Goal: Task Accomplishment & Management: Manage account settings

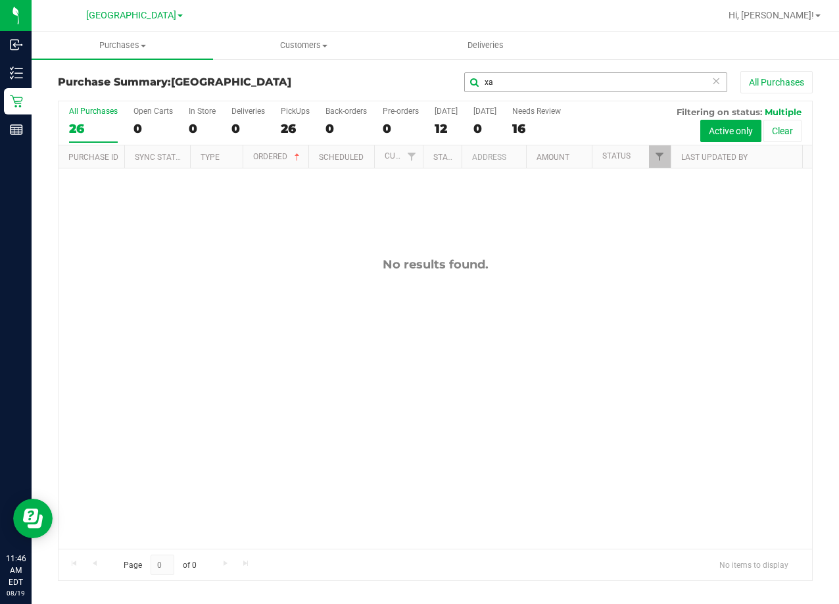
click at [514, 83] on input "xa" at bounding box center [595, 82] width 263 height 20
type input "x"
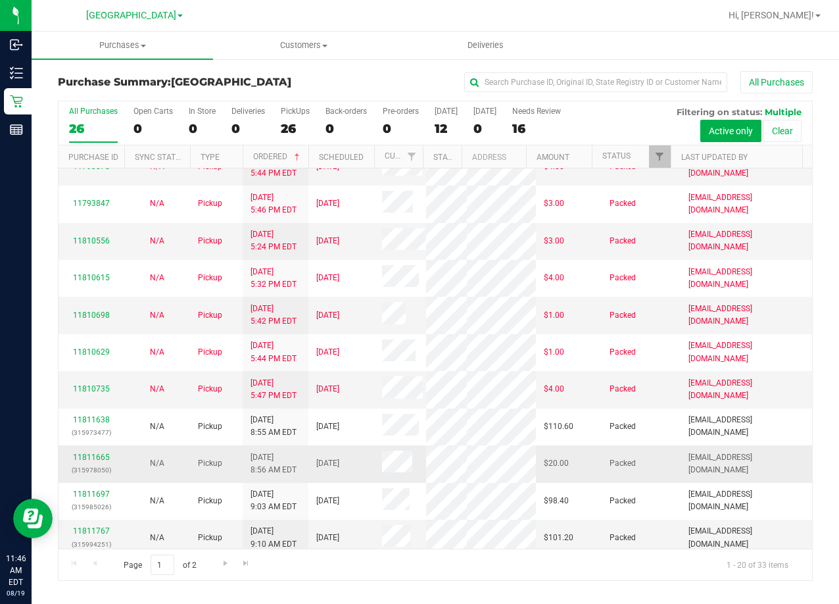
scroll to position [525, 0]
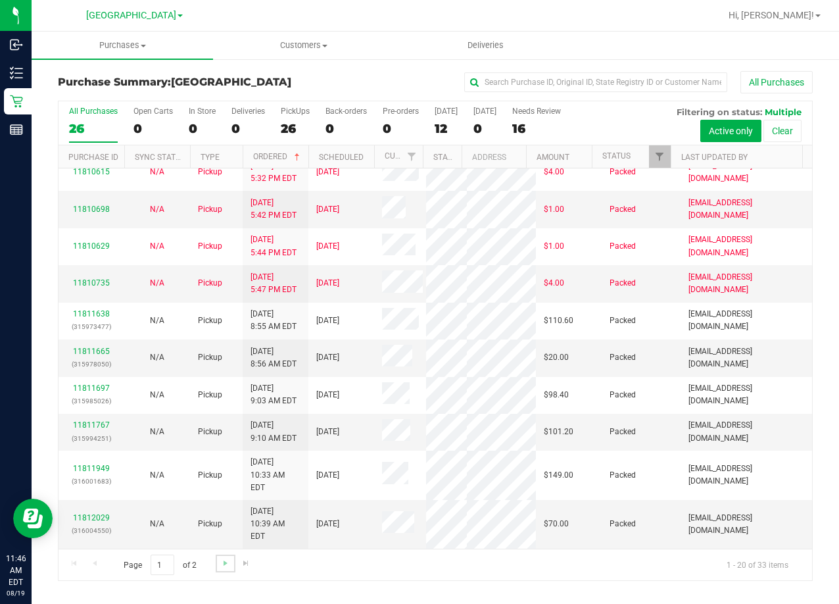
click at [224, 569] on link "Go to the next page" at bounding box center [225, 564] width 19 height 18
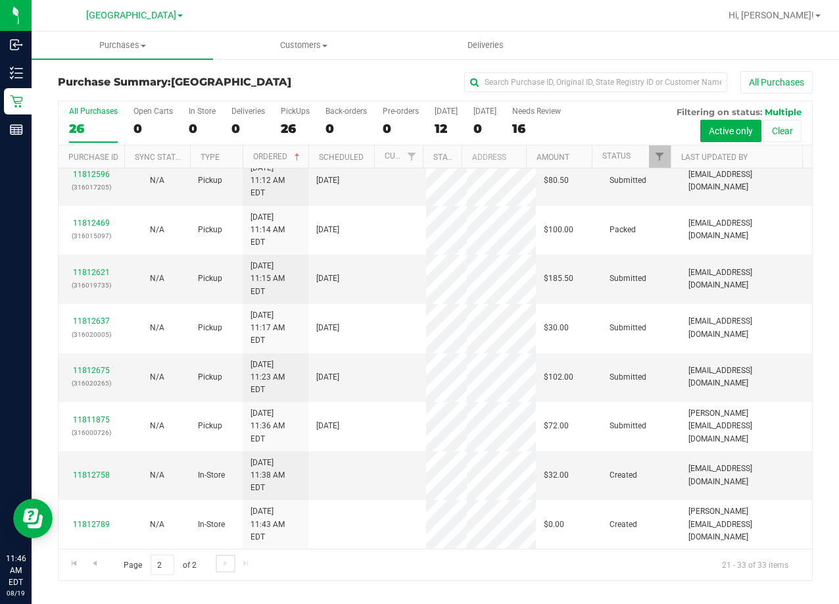
scroll to position [0, 0]
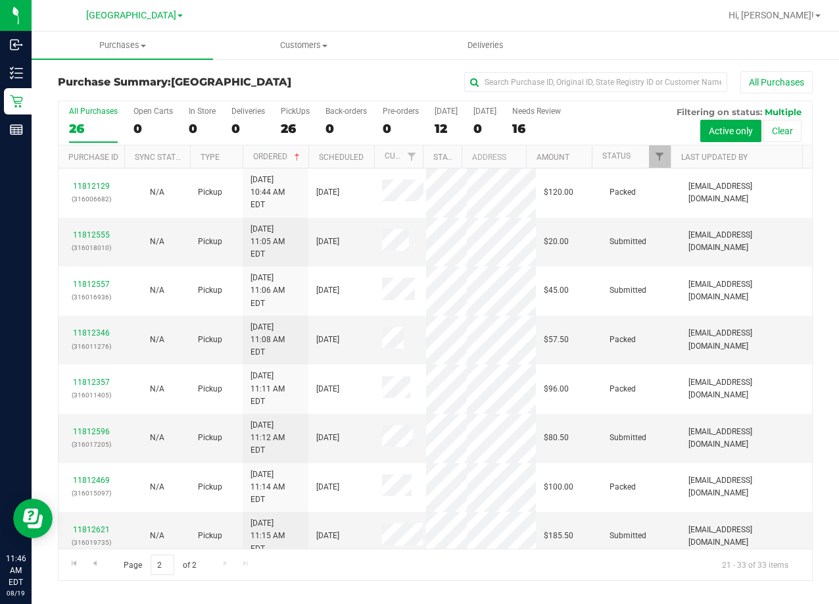
click at [331, 82] on div "All Purchases" at bounding box center [561, 82] width 503 height 22
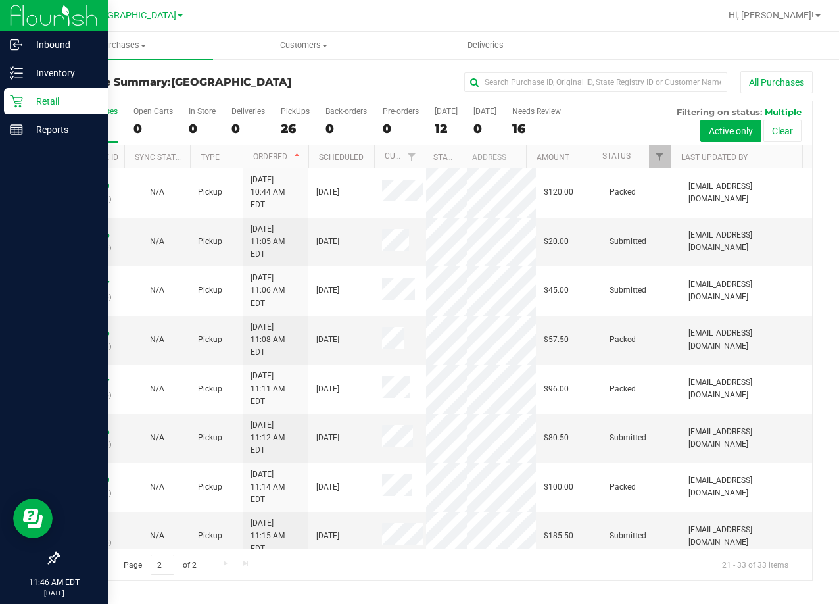
click at [28, 97] on p "Retail" at bounding box center [62, 101] width 79 height 16
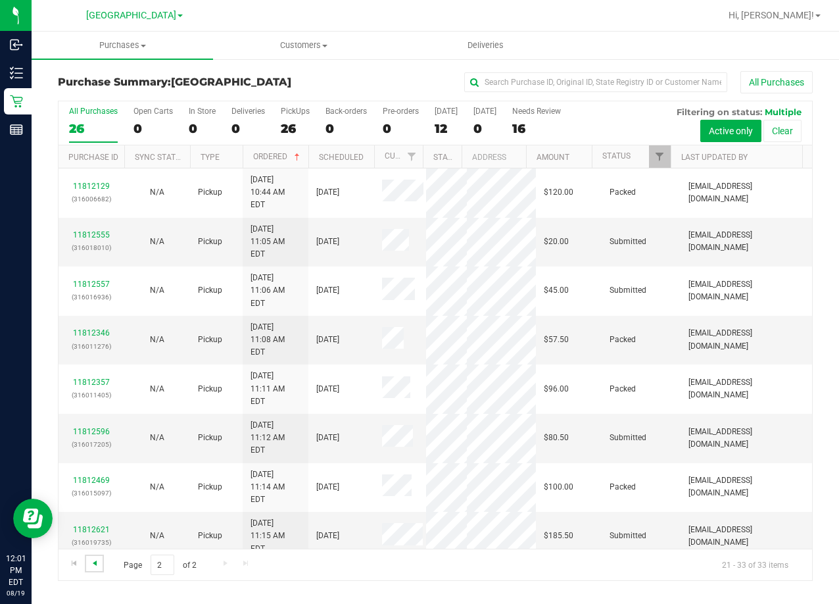
click at [95, 565] on span "Go to the previous page" at bounding box center [94, 563] width 11 height 11
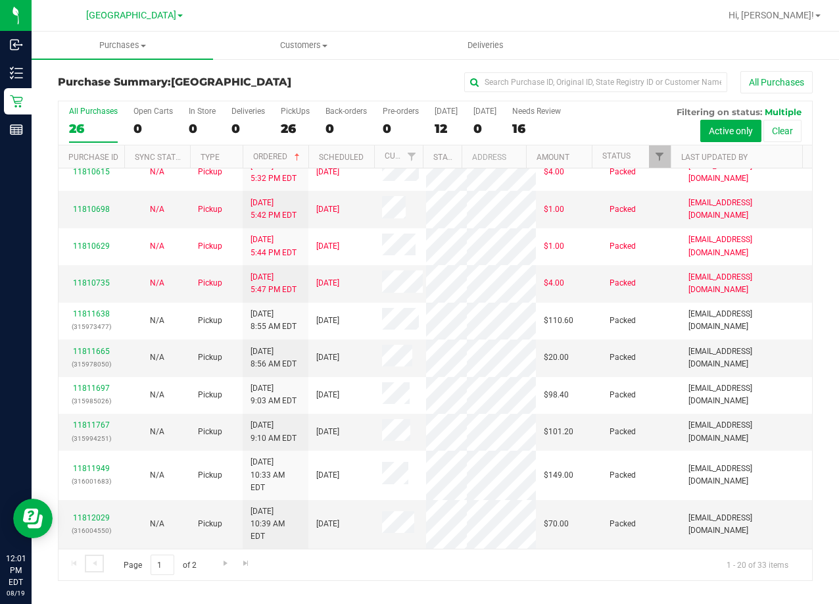
scroll to position [525, 0]
click at [230, 559] on span "Go to the next page" at bounding box center [225, 563] width 11 height 11
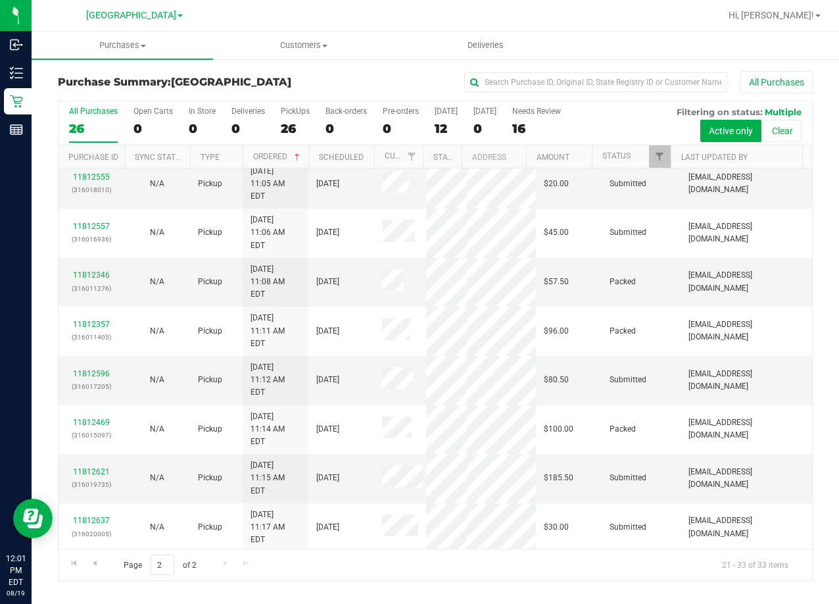
scroll to position [0, 0]
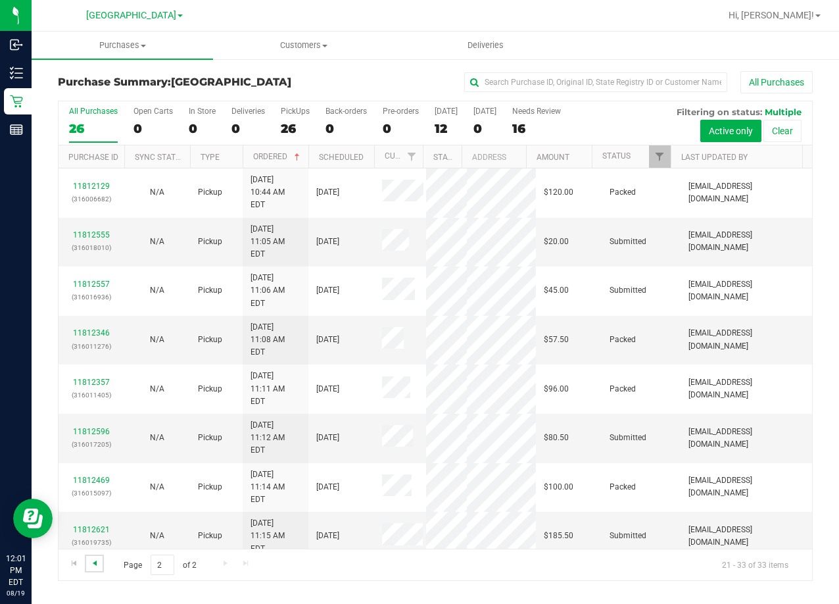
click at [95, 563] on span "Go to the previous page" at bounding box center [94, 563] width 11 height 11
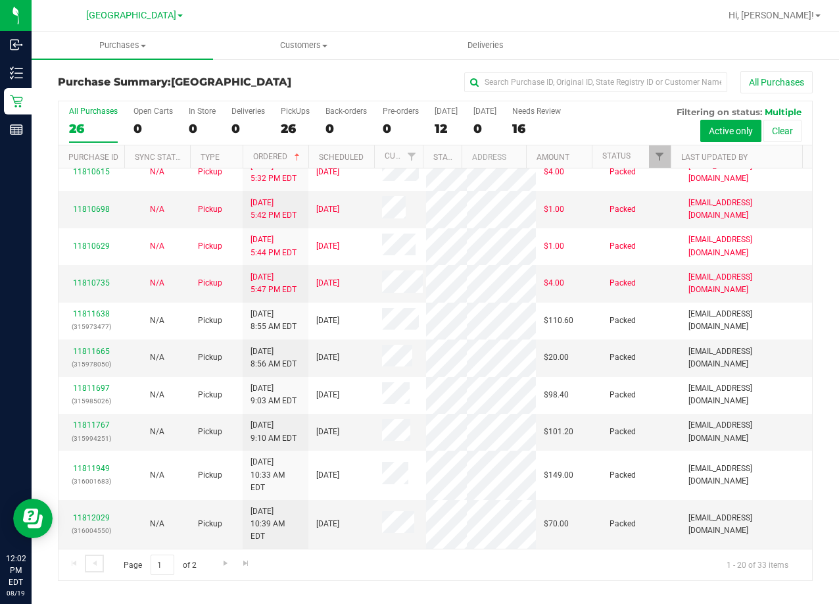
scroll to position [525, 0]
click at [228, 564] on span "Go to the next page" at bounding box center [225, 563] width 11 height 11
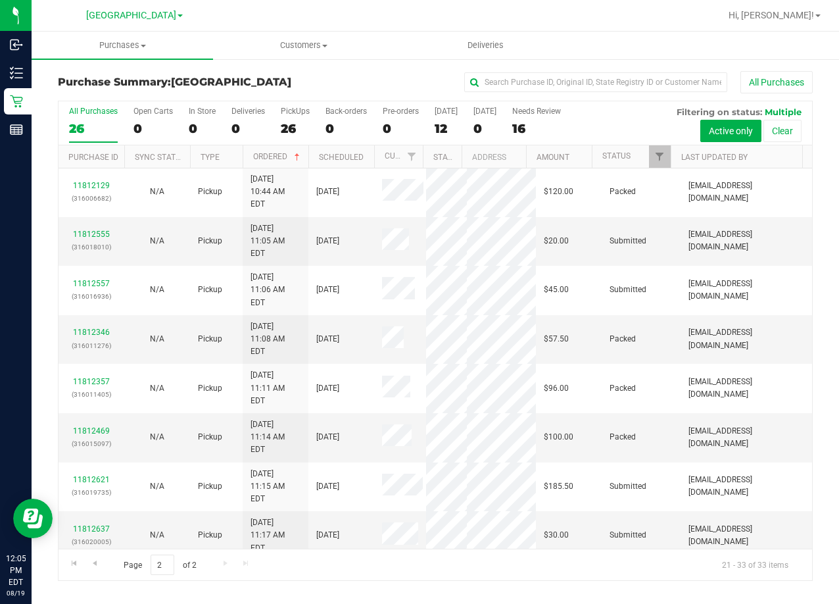
scroll to position [0, 0]
click at [389, 159] on link "Customer" at bounding box center [405, 155] width 41 height 9
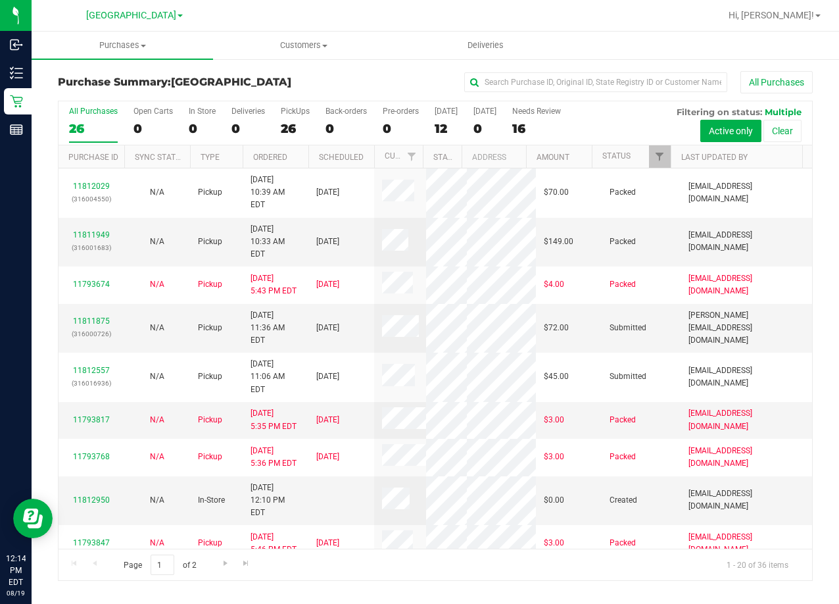
click at [356, 28] on nav "Lakeland [PERSON_NAME][GEOGRAPHIC_DATA] WC Hi, [PERSON_NAME]!" at bounding box center [436, 16] width 808 height 32
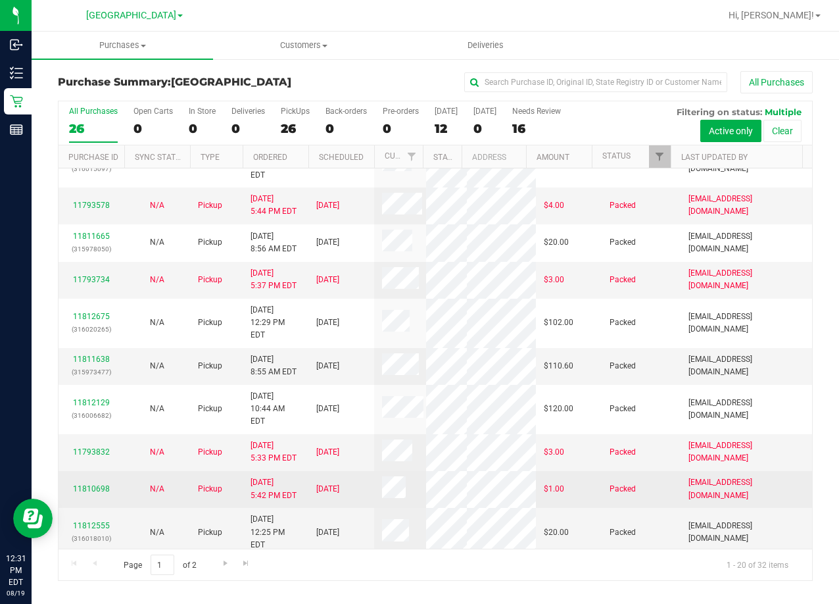
scroll to position [462, 0]
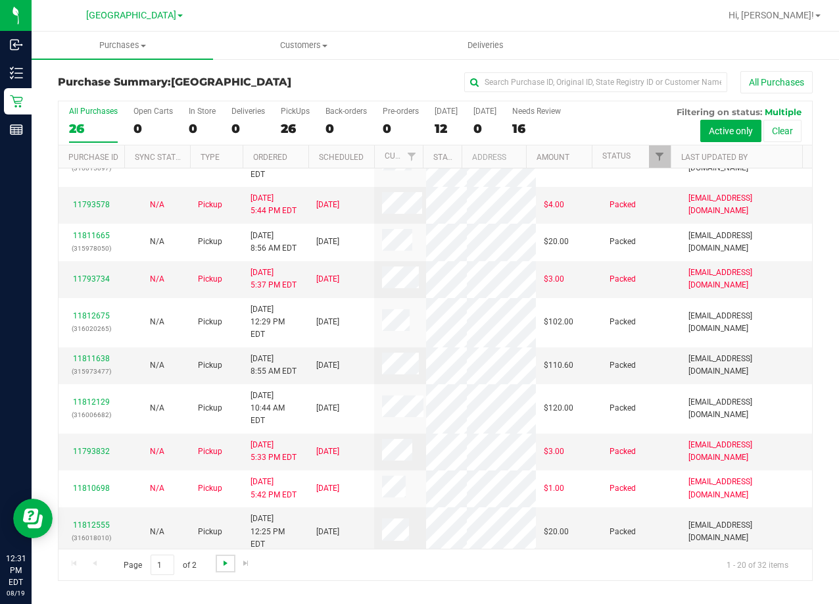
click at [224, 568] on span "Go to the next page" at bounding box center [225, 563] width 11 height 11
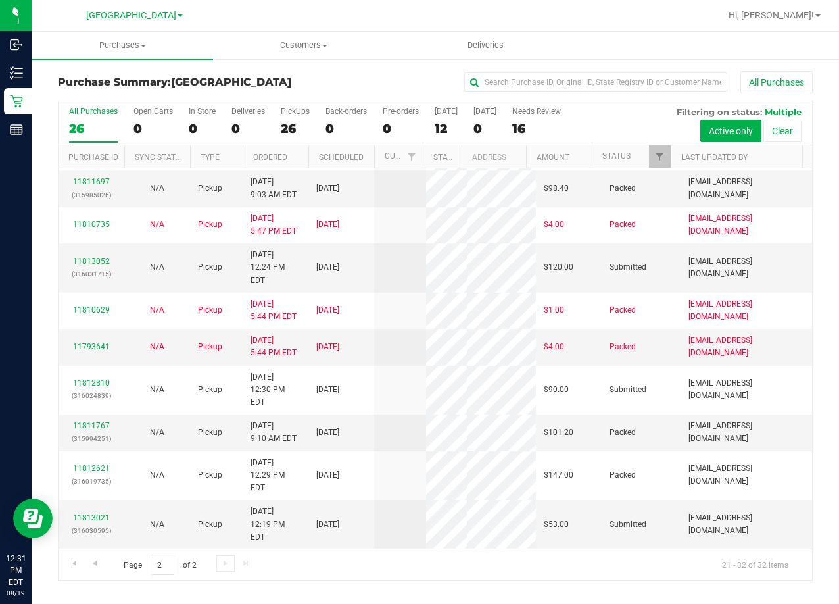
scroll to position [0, 0]
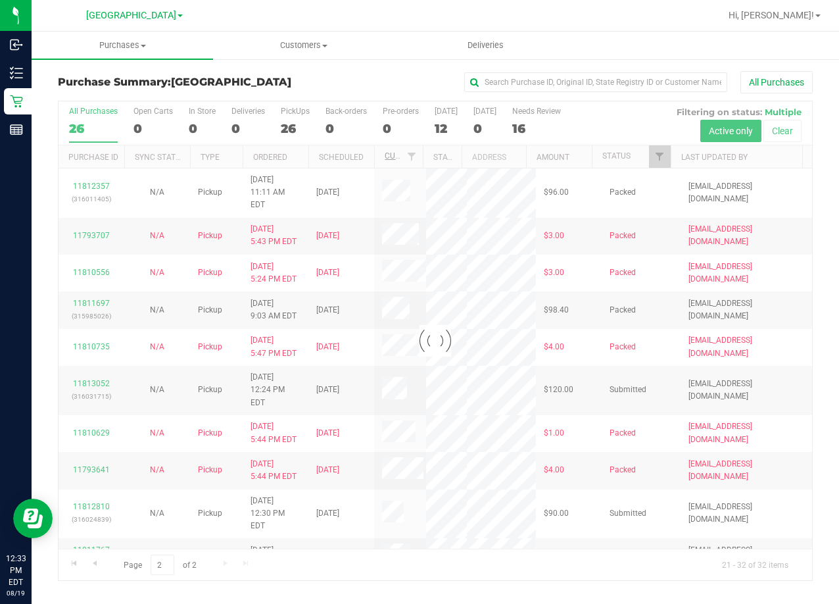
click at [391, 156] on div at bounding box center [436, 340] width 754 height 479
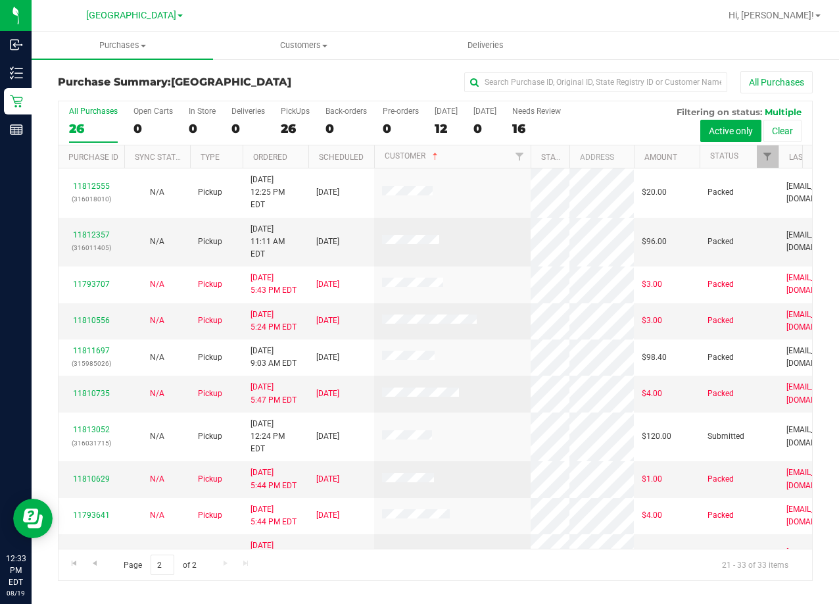
drag, startPoint x: 420, startPoint y: 149, endPoint x: 533, endPoint y: 167, distance: 114.5
click at [533, 164] on div "Purchase ID Sync Status Type Ordered Scheduled Customer State Registry ID Addre…" at bounding box center [431, 156] width 745 height 22
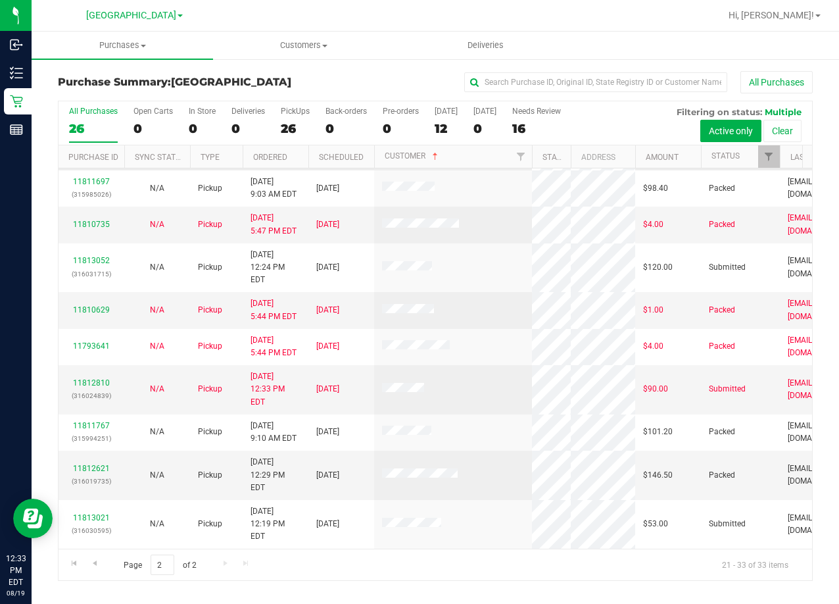
scroll to position [179, 0]
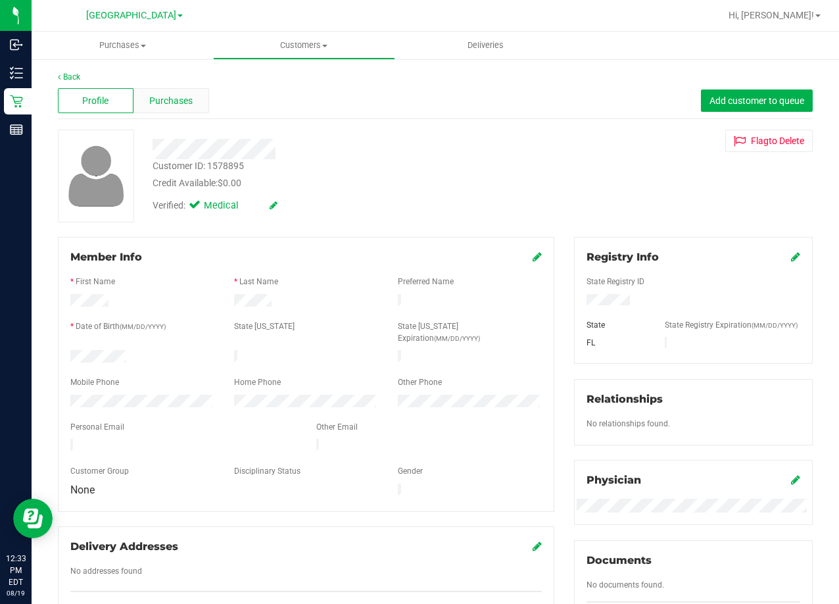
click at [197, 92] on div "Purchases" at bounding box center [172, 100] width 76 height 25
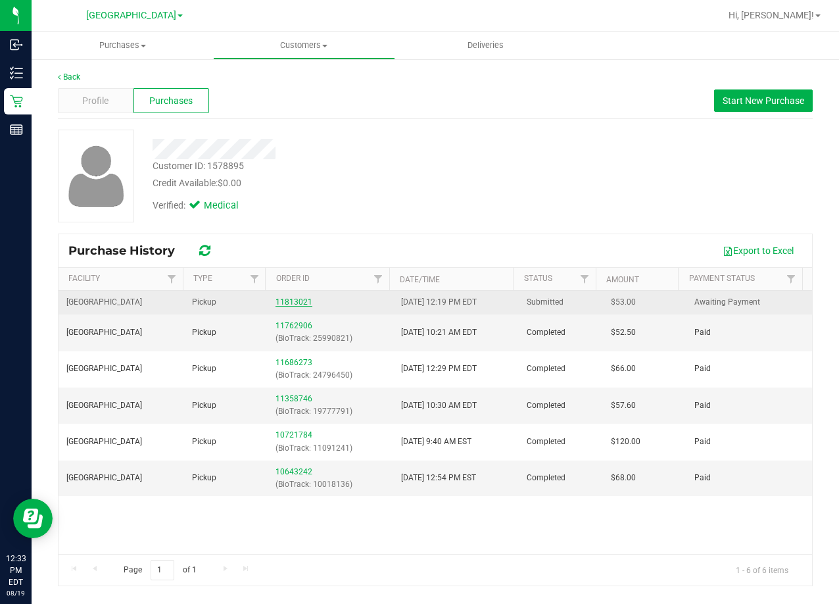
click at [287, 302] on link "11813021" at bounding box center [294, 301] width 37 height 9
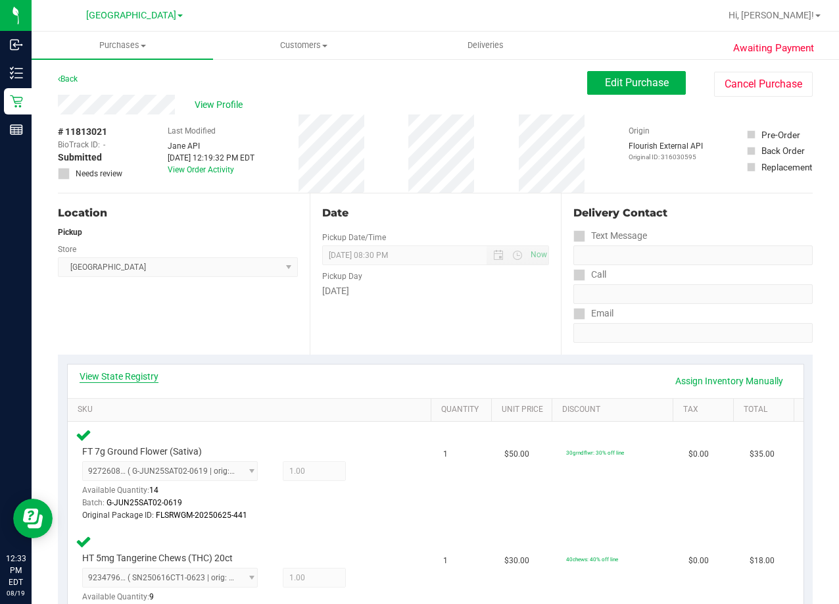
click at [158, 373] on link "View State Registry" at bounding box center [119, 376] width 79 height 13
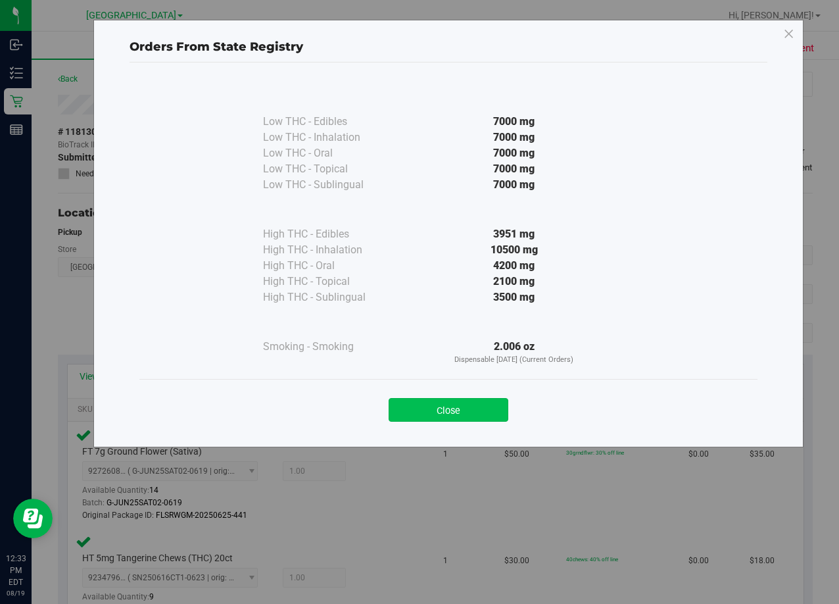
click at [489, 412] on button "Close" at bounding box center [449, 410] width 120 height 24
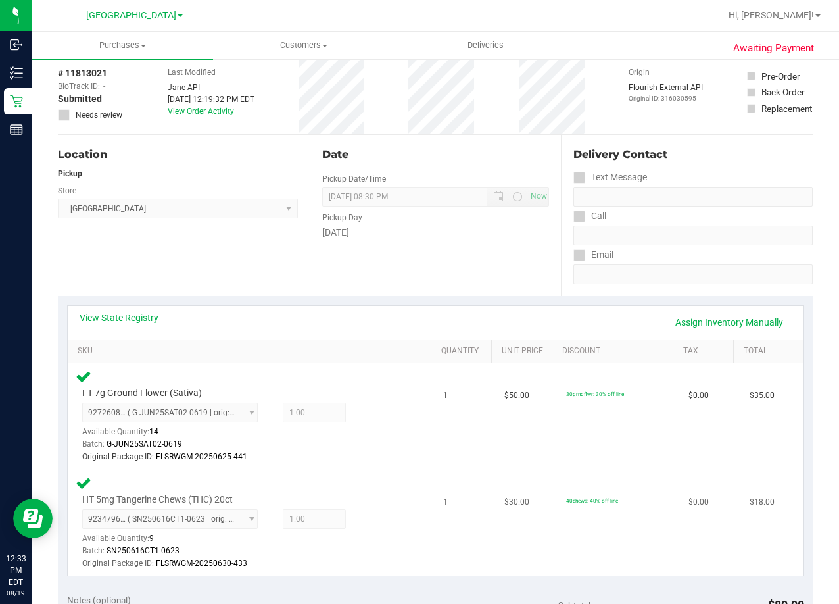
scroll to position [329, 0]
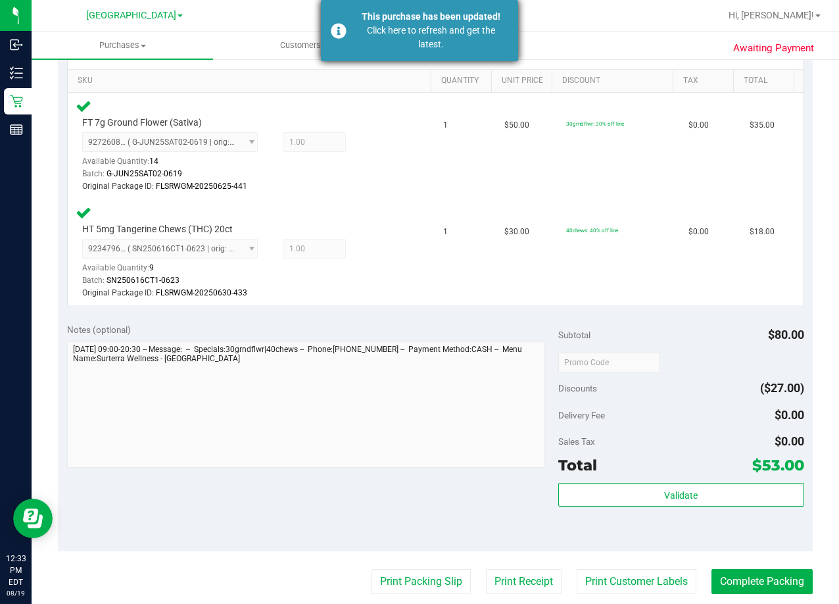
click at [427, 26] on div "Click here to refresh and get the latest." at bounding box center [431, 38] width 155 height 28
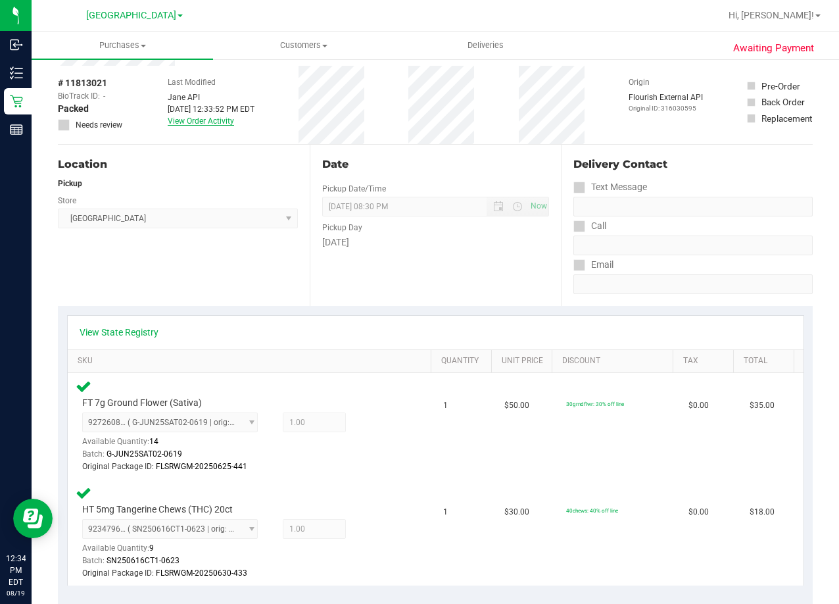
scroll to position [0, 0]
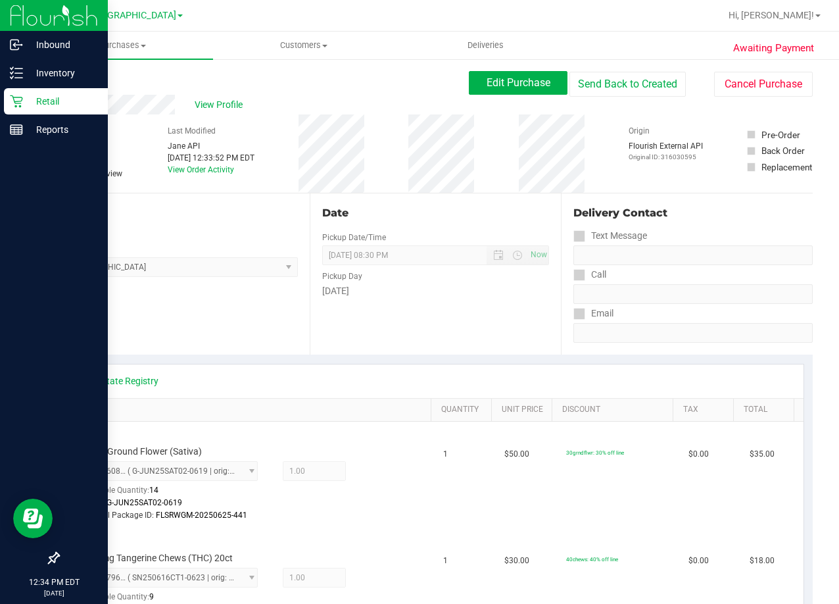
click at [53, 103] on p "Retail" at bounding box center [62, 101] width 79 height 16
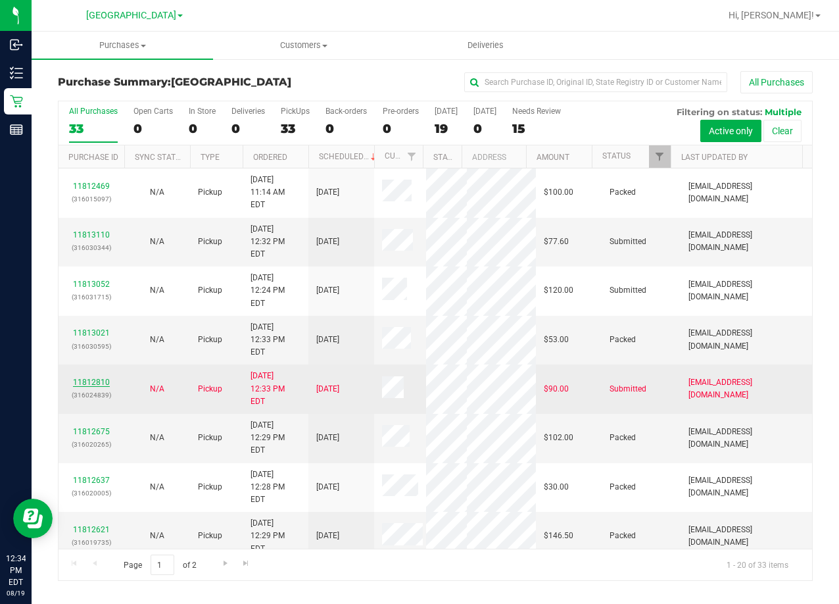
click at [92, 378] on link "11812810" at bounding box center [91, 382] width 37 height 9
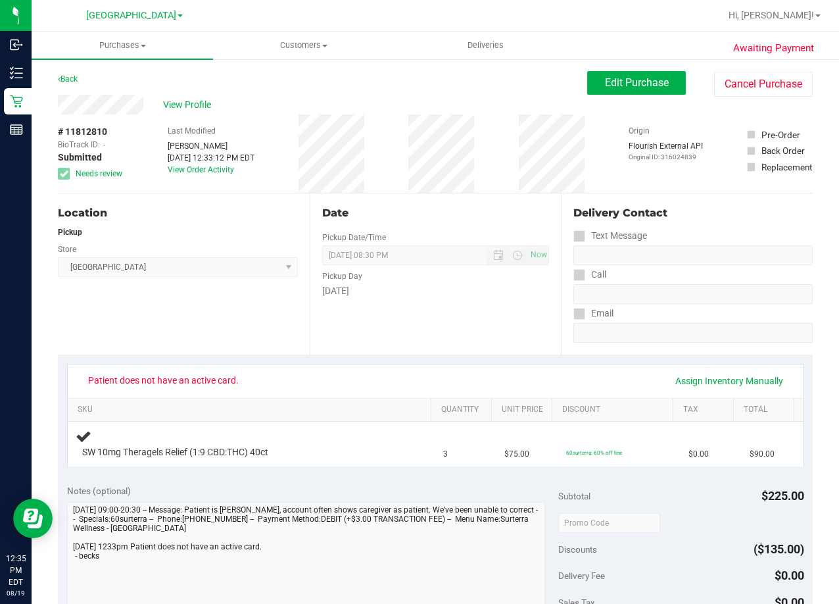
click at [222, 333] on div "Location Pickup Store Lakeland WC Select Store [PERSON_NAME][GEOGRAPHIC_DATA] […" at bounding box center [184, 273] width 252 height 161
click at [314, 110] on div "View Profile" at bounding box center [323, 105] width 530 height 20
click at [190, 107] on span "View Profile" at bounding box center [189, 105] width 53 height 14
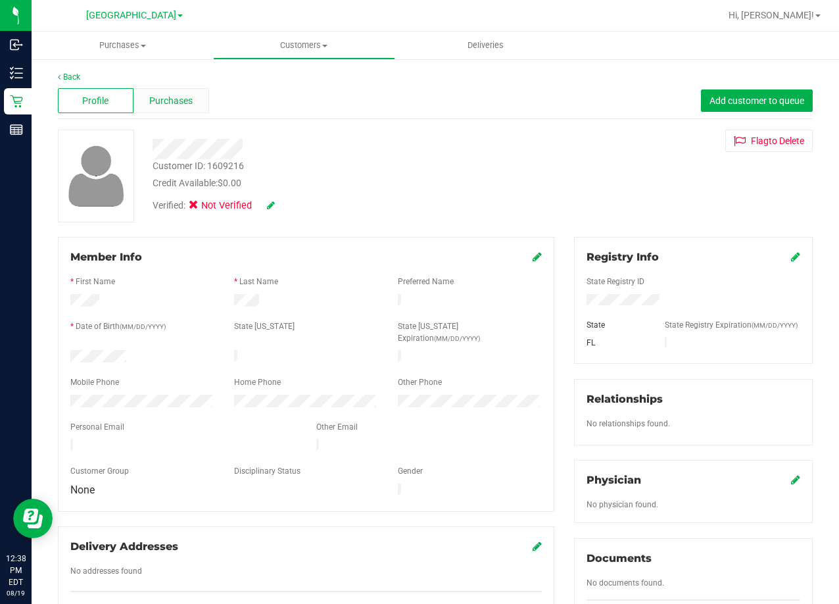
click at [171, 95] on span "Purchases" at bounding box center [170, 101] width 43 height 14
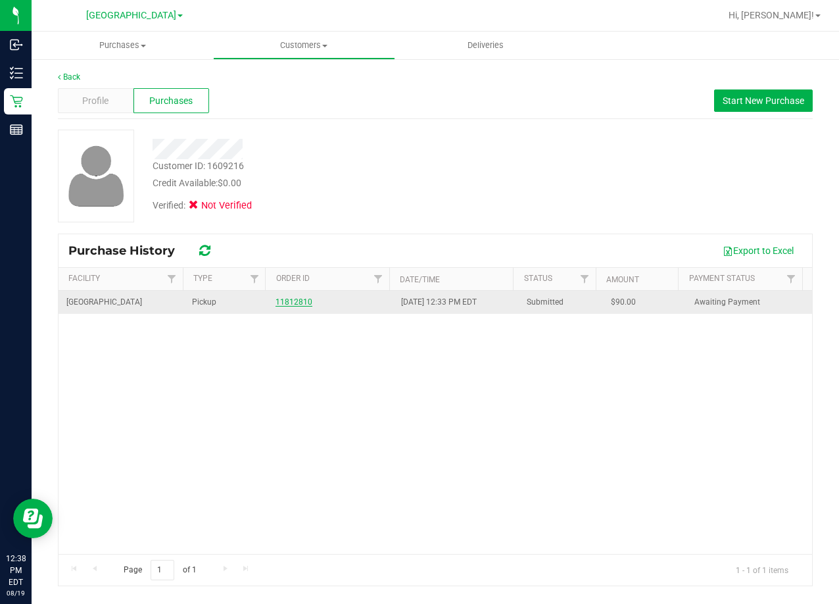
click at [291, 299] on link "11812810" at bounding box center [294, 301] width 37 height 9
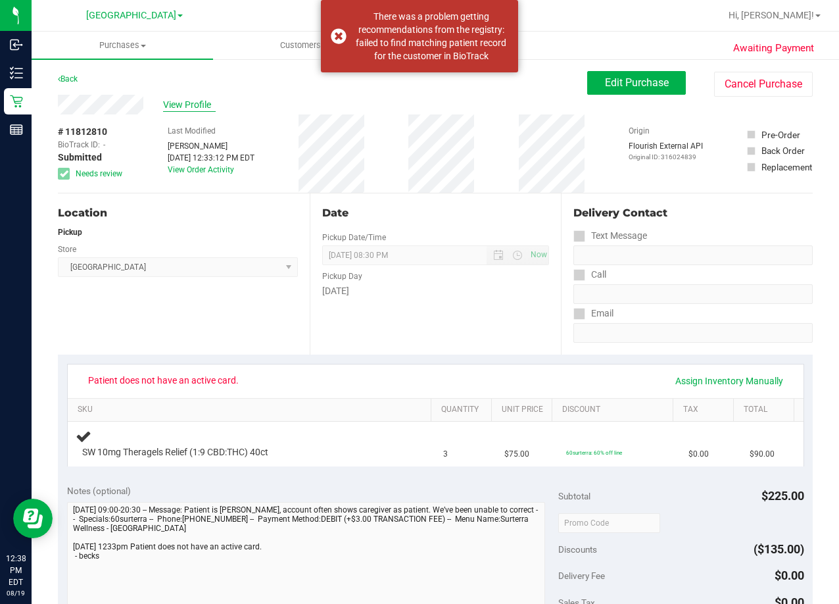
click at [197, 104] on span "View Profile" at bounding box center [189, 105] width 53 height 14
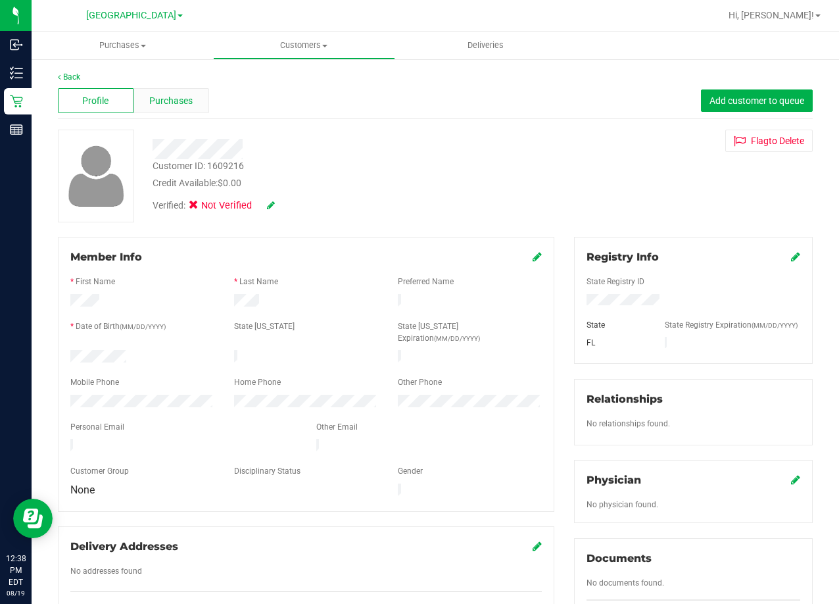
click at [175, 101] on span "Purchases" at bounding box center [170, 101] width 43 height 14
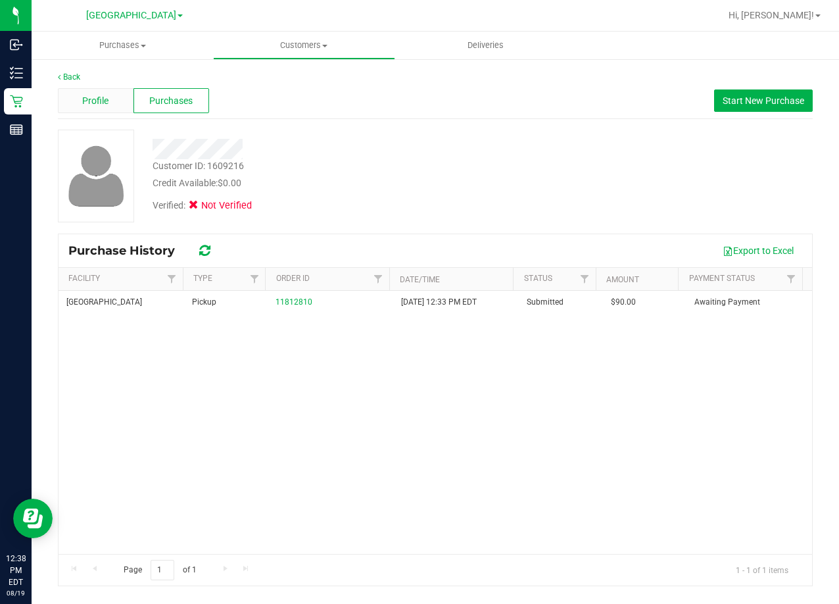
click at [111, 99] on div "Profile" at bounding box center [96, 100] width 76 height 25
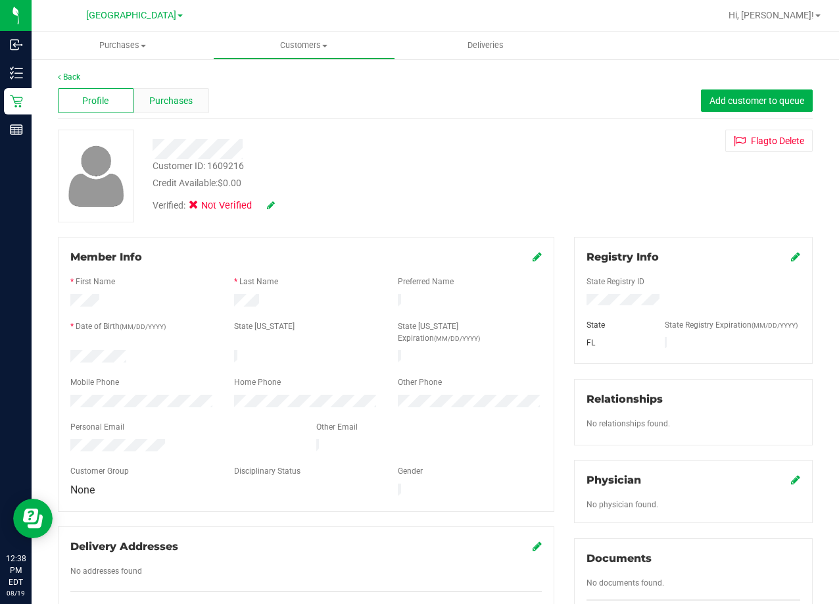
click at [171, 91] on div "Purchases" at bounding box center [172, 100] width 76 height 25
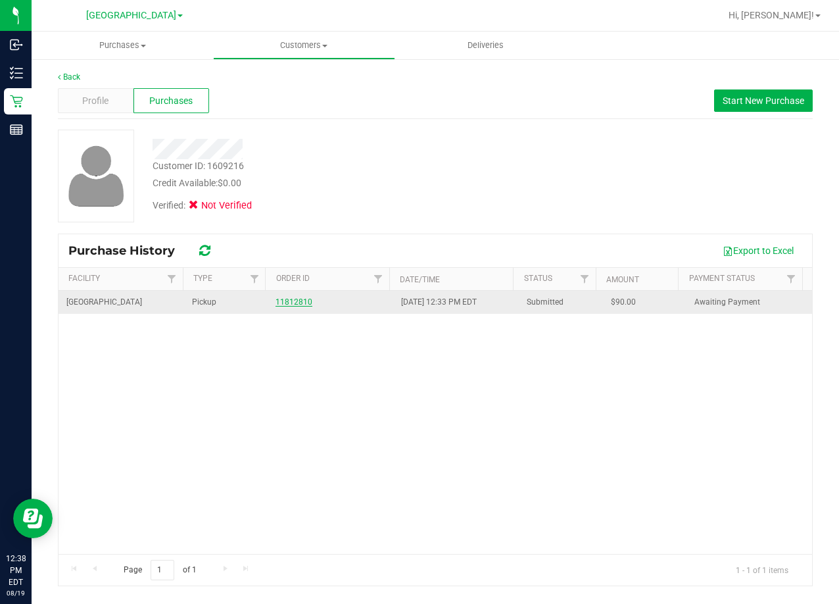
click at [291, 298] on link "11812810" at bounding box center [294, 301] width 37 height 9
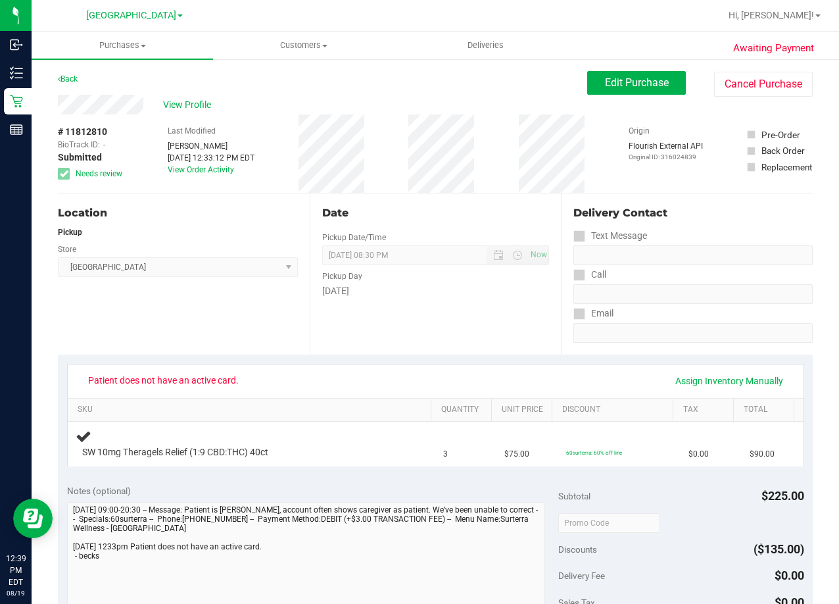
drag, startPoint x: 150, startPoint y: 109, endPoint x: 45, endPoint y: 109, distance: 104.6
click at [45, 109] on div "Awaiting Payment Back Edit Purchase Cancel Purchase View Profile # 11812810 Bio…" at bounding box center [436, 556] width 808 height 997
click at [622, 84] on span "Edit Purchase" at bounding box center [637, 82] width 64 height 12
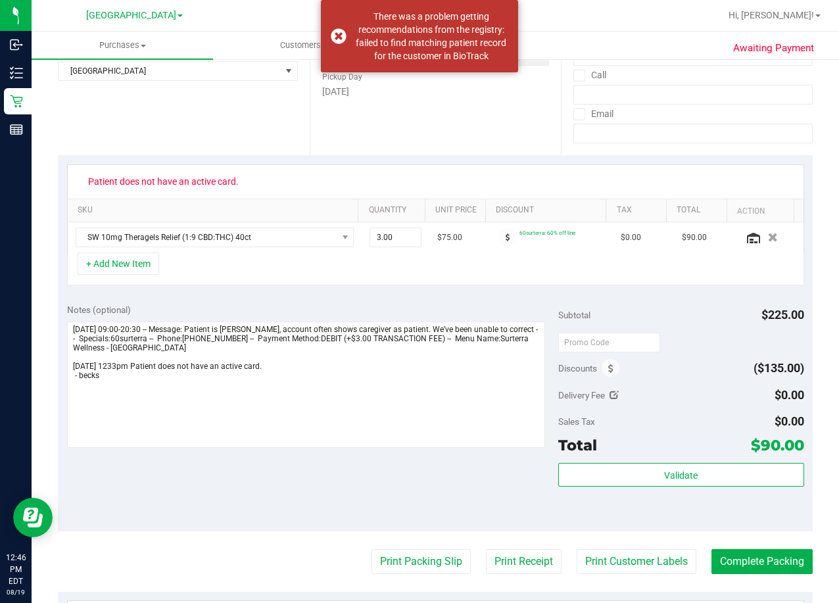
scroll to position [395, 0]
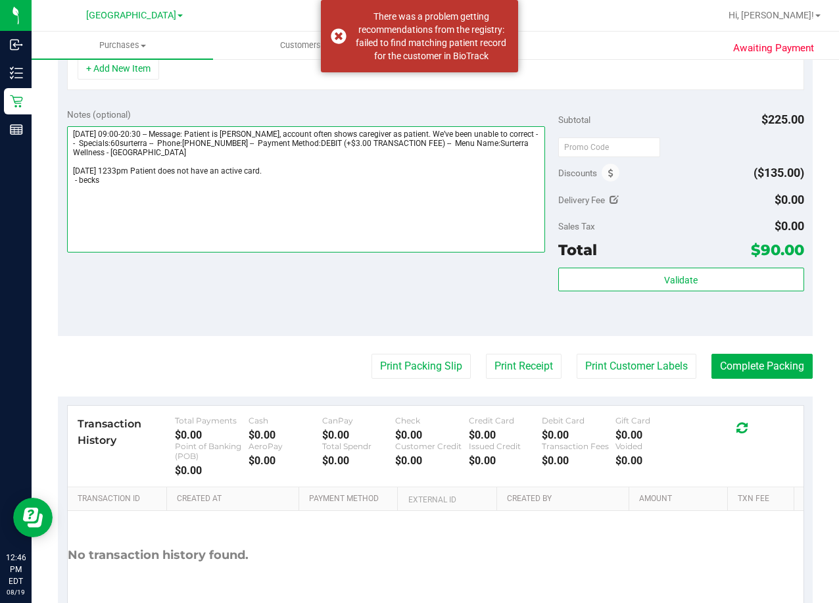
click at [159, 191] on textarea at bounding box center [306, 189] width 478 height 126
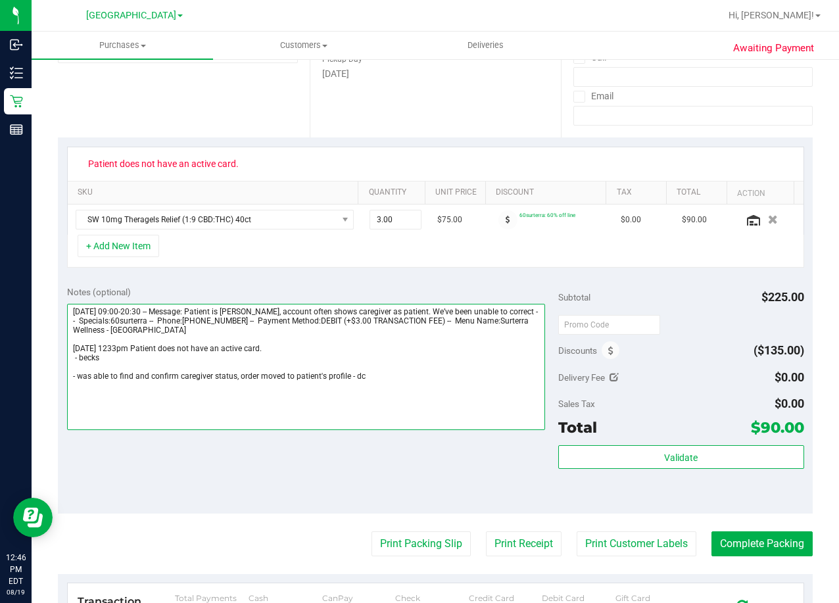
scroll to position [0, 0]
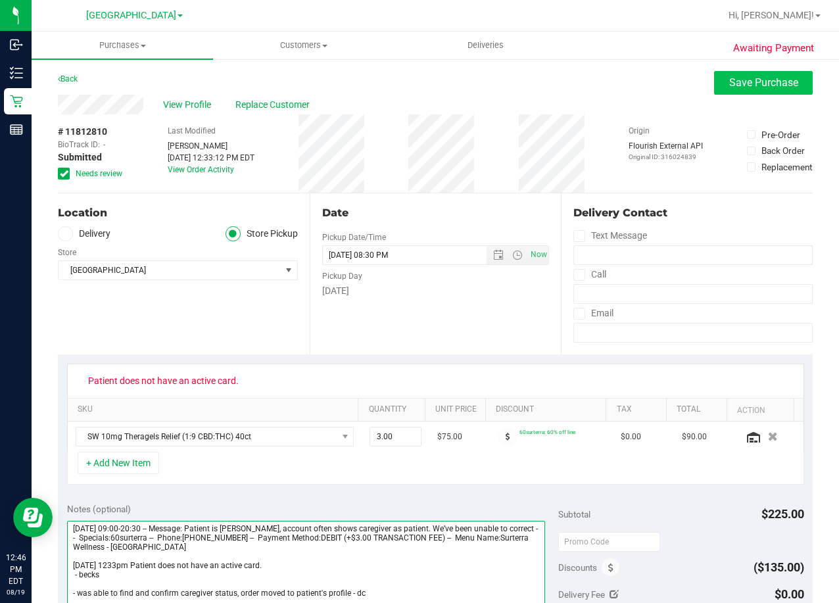
type textarea "[DATE] 09:00-20:30 -- Message: Patient is [PERSON_NAME], account often shows ca…"
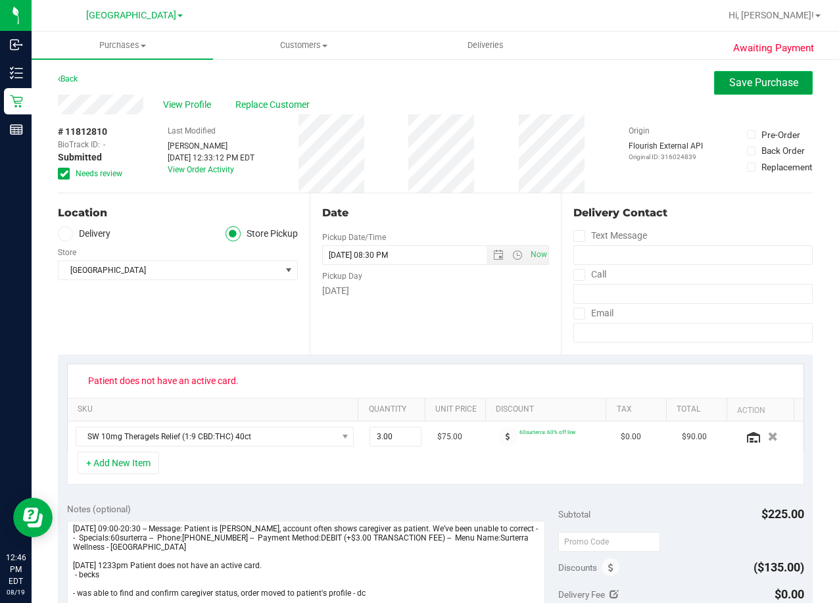
click at [745, 89] on button "Save Purchase" at bounding box center [763, 83] width 99 height 24
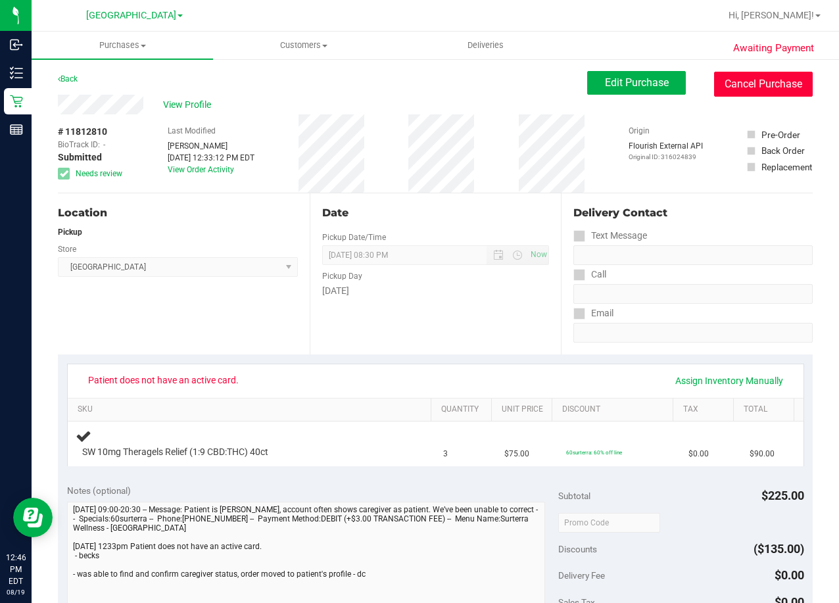
click at [739, 91] on button "Cancel Purchase" at bounding box center [763, 84] width 99 height 25
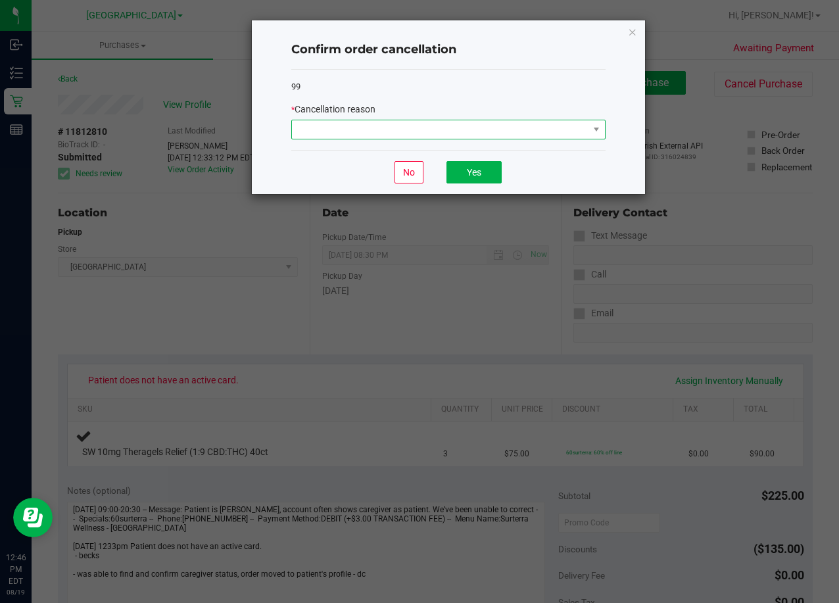
click at [432, 122] on span at bounding box center [440, 129] width 297 height 18
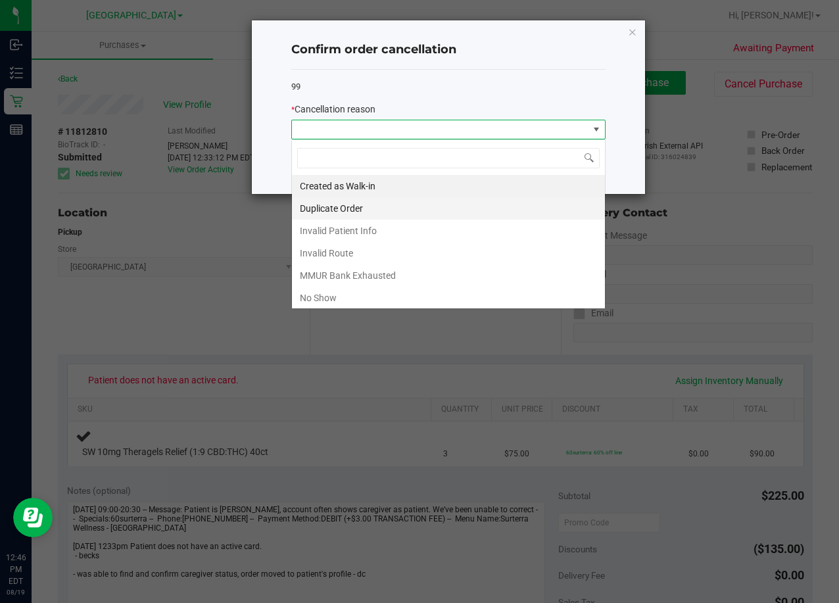
scroll to position [20, 314]
drag, startPoint x: 398, startPoint y: 299, endPoint x: 452, endPoint y: 270, distance: 61.2
click at [405, 291] on li "No Show" at bounding box center [448, 298] width 313 height 22
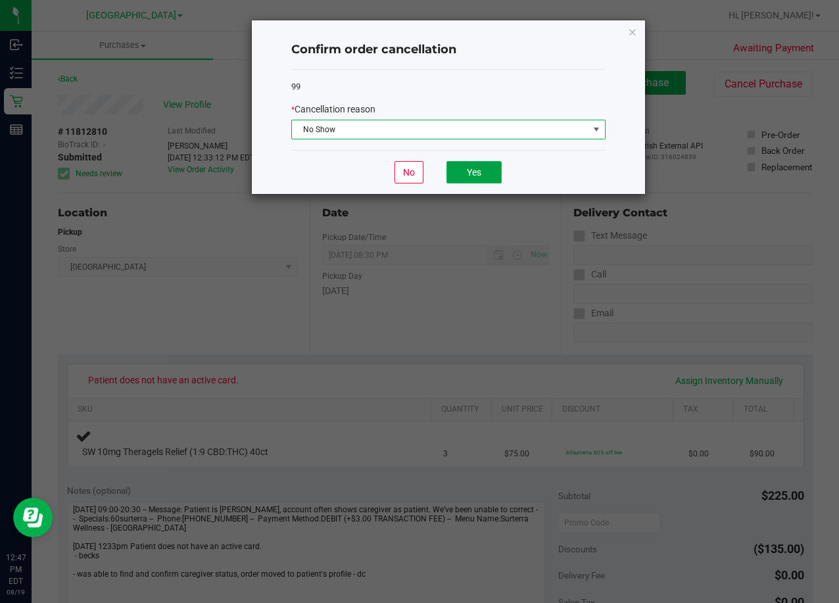
click at [472, 170] on button "Yes" at bounding box center [474, 172] width 55 height 22
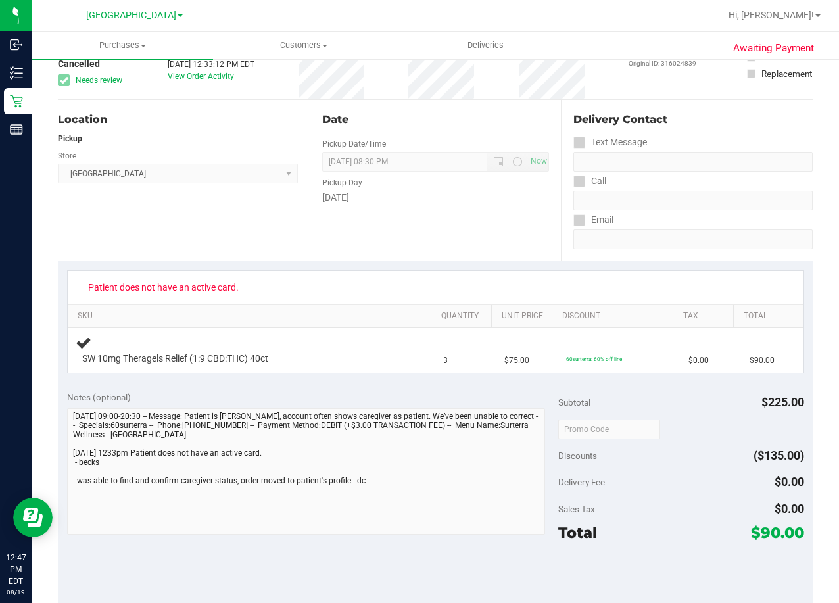
scroll to position [0, 0]
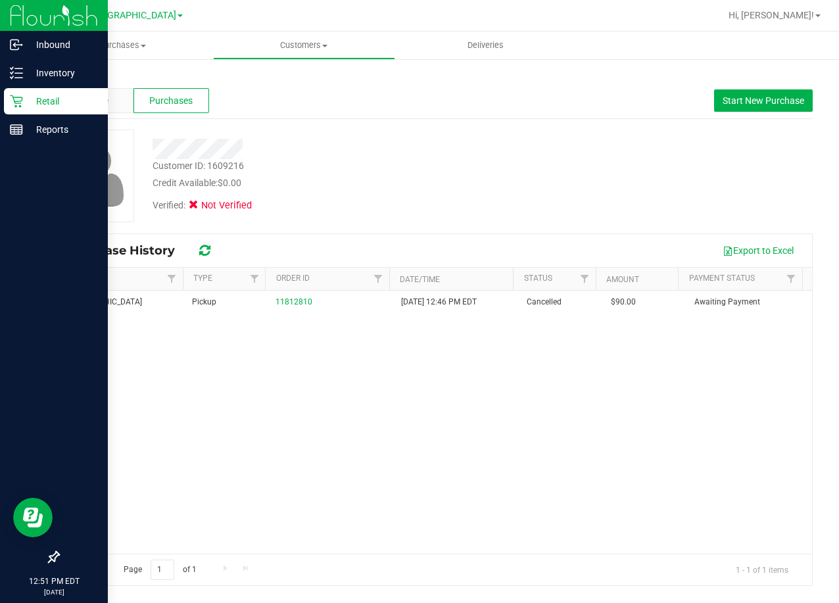
click at [66, 93] on div "Retail" at bounding box center [56, 101] width 104 height 26
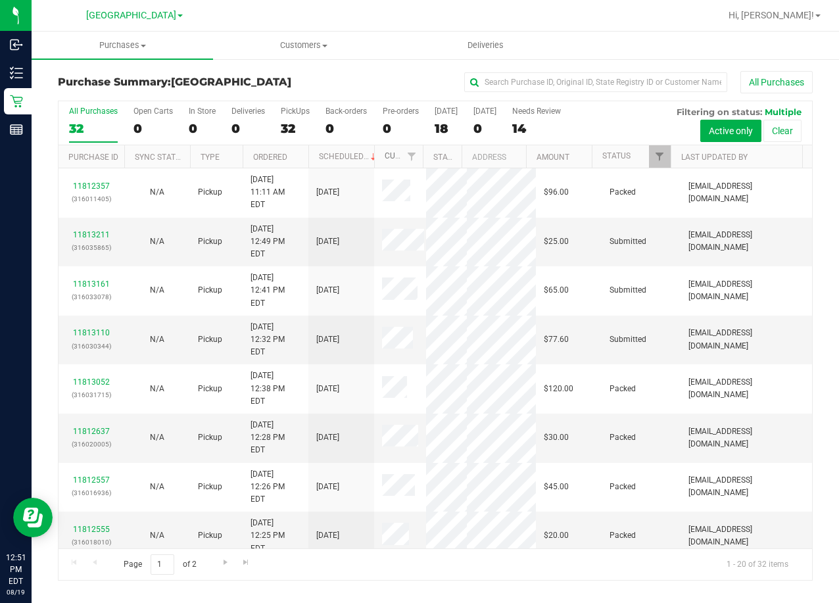
click at [389, 157] on link "Customer" at bounding box center [405, 155] width 41 height 9
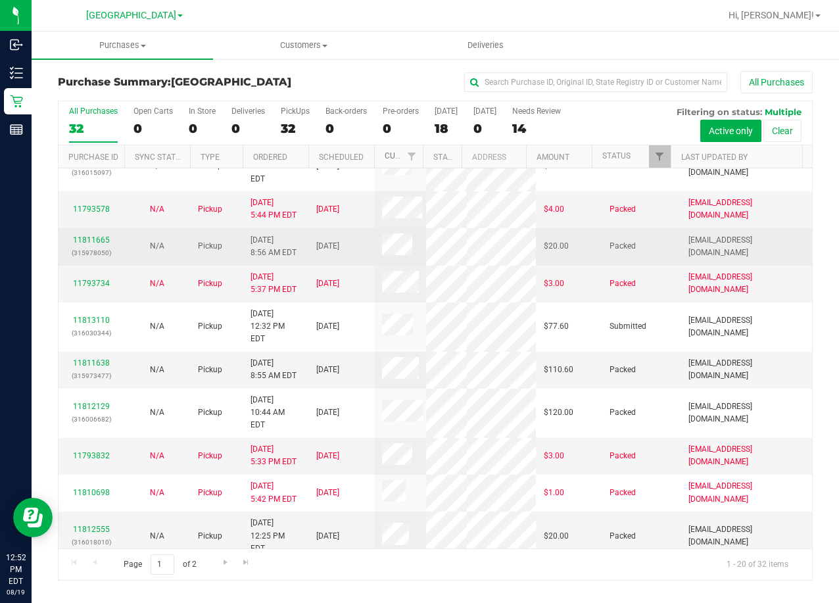
scroll to position [460, 0]
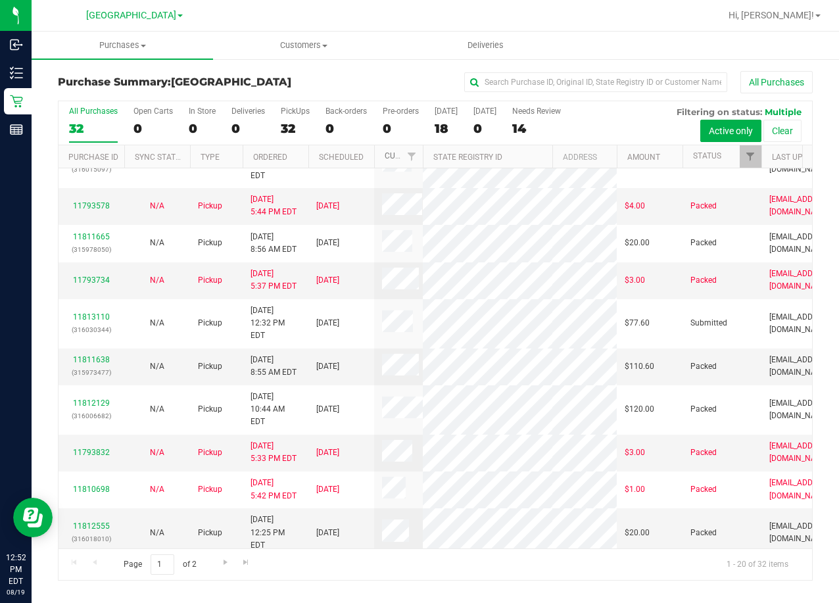
click at [552, 170] on div "All Purchases 32 Open Carts 0 In Store 0 Deliveries 0 PickUps 32 Back-orders 0 …" at bounding box center [435, 341] width 755 height 480
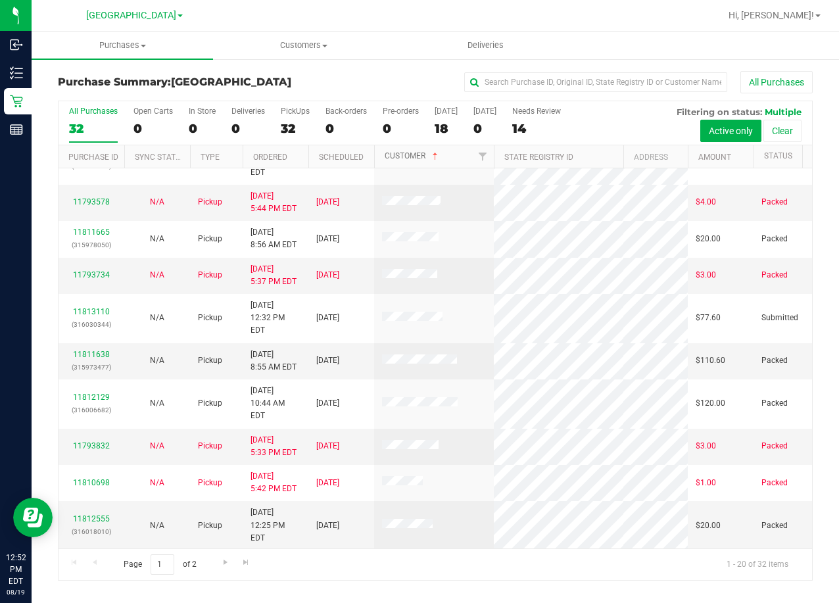
click at [499, 189] on div "All Purchases 32 Open Carts 0 In Store 0 Deliveries 0 PickUps 32 Back-orders 0 …" at bounding box center [435, 341] width 755 height 480
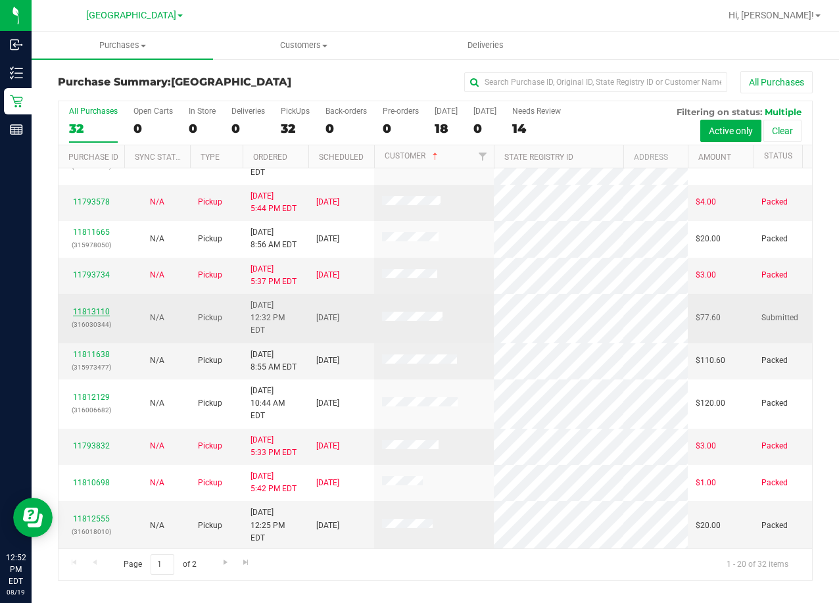
click at [87, 316] on link "11813110" at bounding box center [91, 311] width 37 height 9
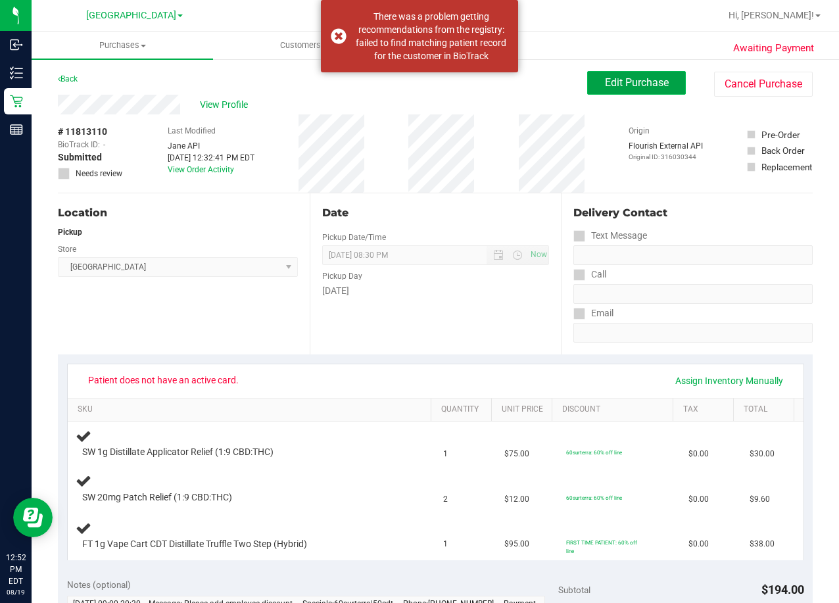
click at [648, 92] on button "Edit Purchase" at bounding box center [636, 83] width 99 height 24
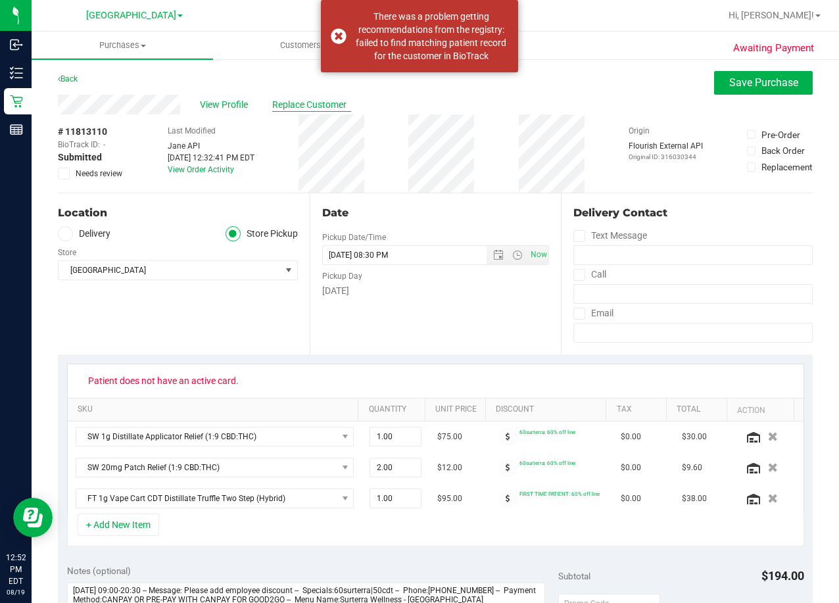
click at [285, 106] on span "Replace Customer" at bounding box center [311, 105] width 79 height 14
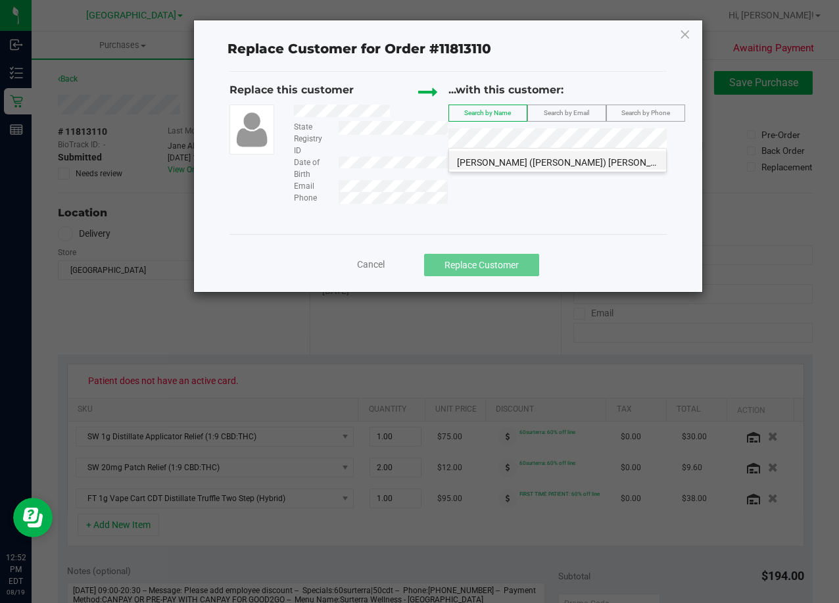
click at [496, 166] on span "[PERSON_NAME] ([PERSON_NAME]) [PERSON_NAME]" at bounding box center [568, 162] width 222 height 11
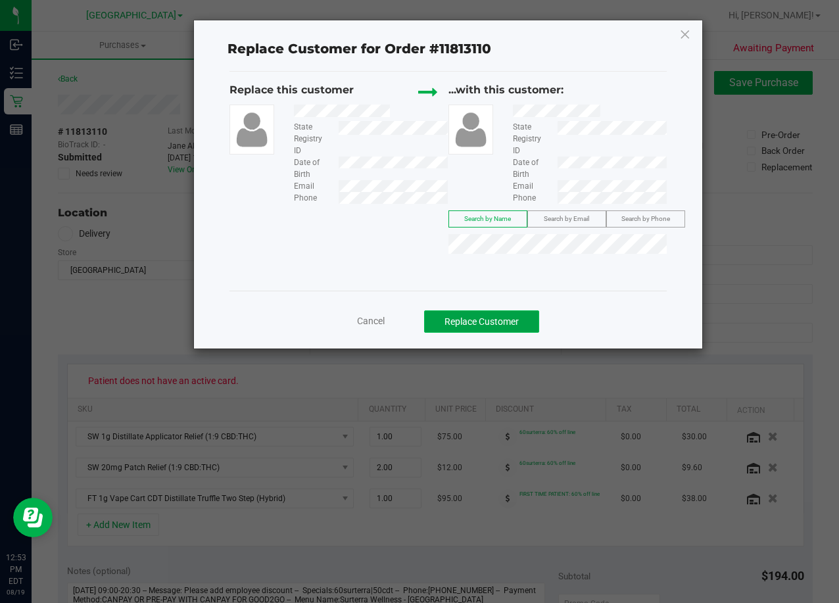
click at [489, 324] on button "Replace Customer" at bounding box center [481, 321] width 115 height 22
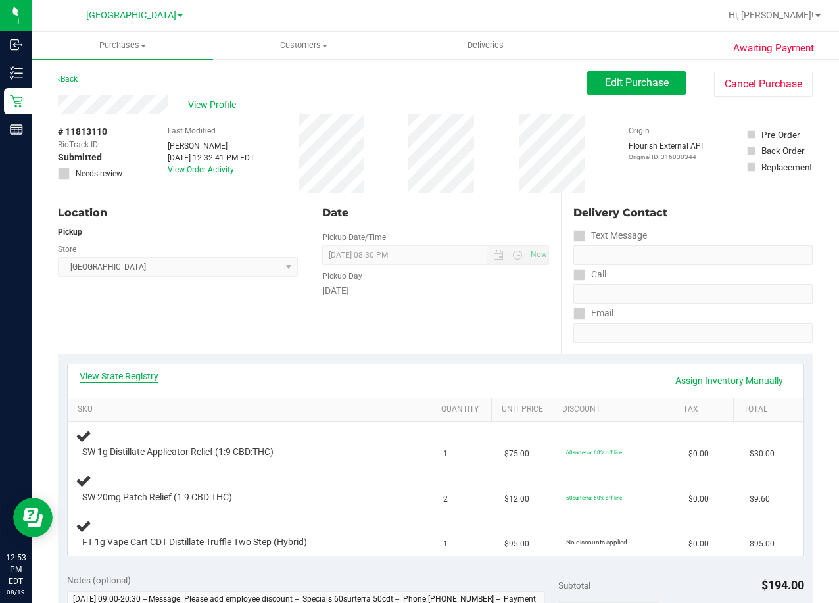
click at [124, 380] on link "View State Registry" at bounding box center [119, 376] width 79 height 13
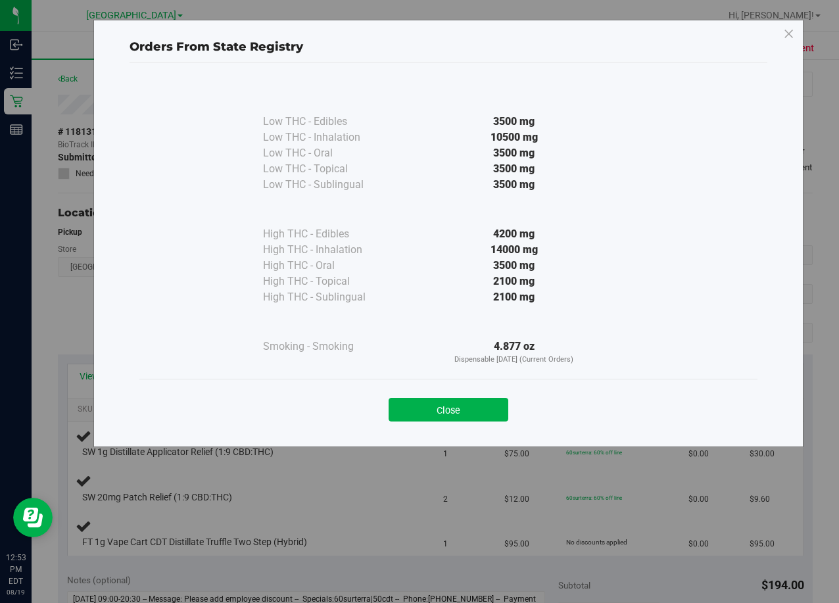
drag, startPoint x: 466, startPoint y: 409, endPoint x: 460, endPoint y: 427, distance: 19.3
click at [464, 423] on div "Close" at bounding box center [448, 405] width 618 height 53
click at [449, 414] on button "Close" at bounding box center [449, 410] width 120 height 24
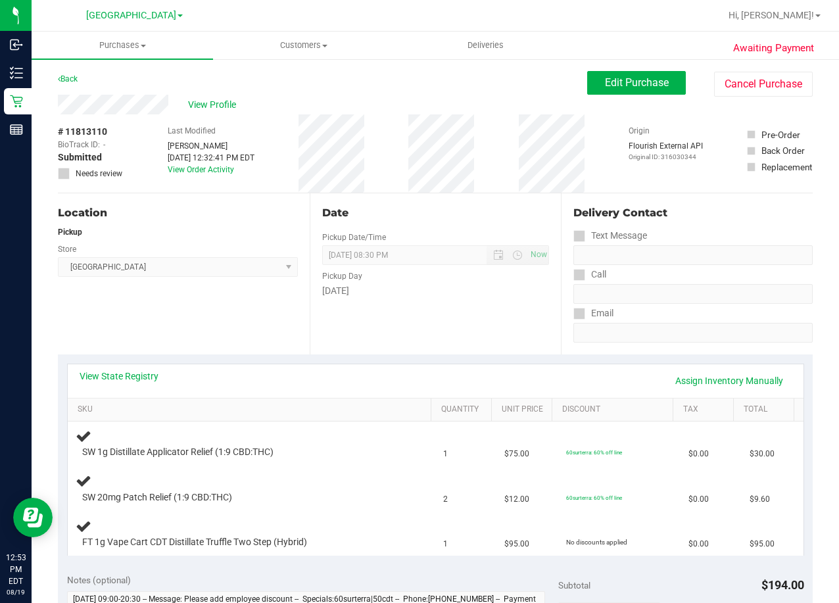
click at [390, 328] on div "Date Pickup Date/Time [DATE] Now [DATE] 08:30 PM Now Pickup Day [DATE]" at bounding box center [436, 273] width 252 height 161
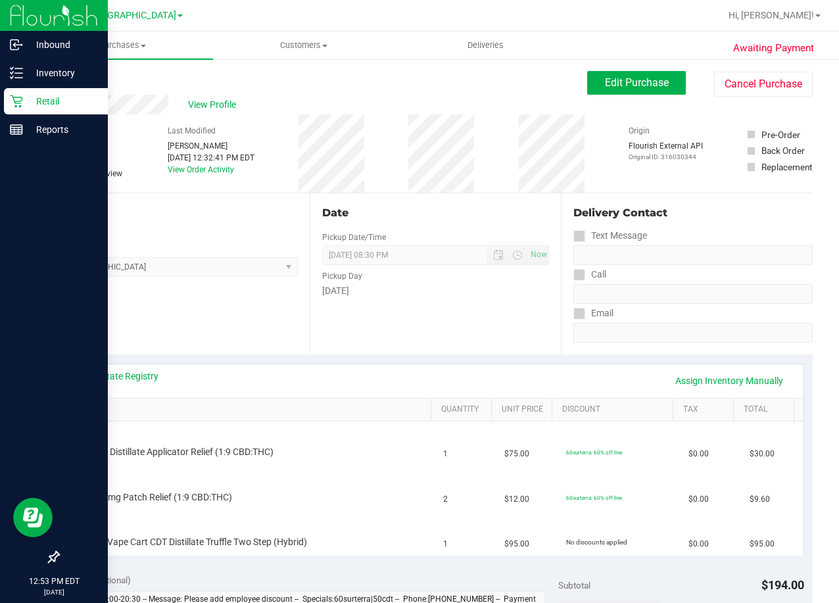
click at [39, 103] on p "Retail" at bounding box center [62, 101] width 79 height 16
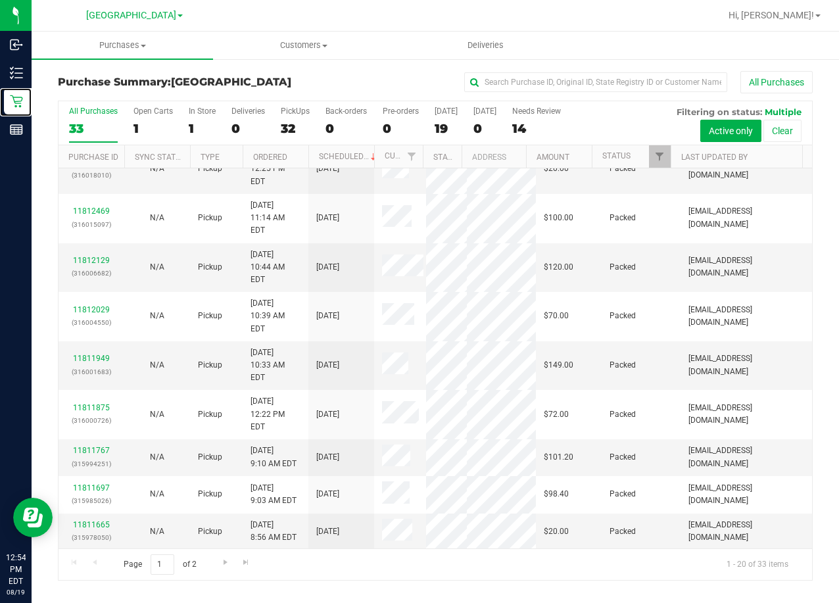
scroll to position [374, 0]
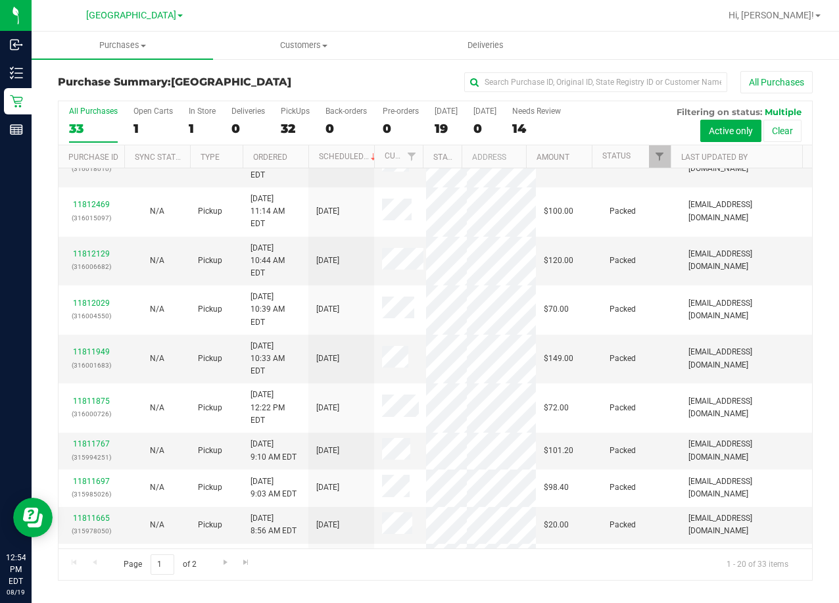
click at [96, 601] on link "11813168" at bounding box center [91, 605] width 37 height 9
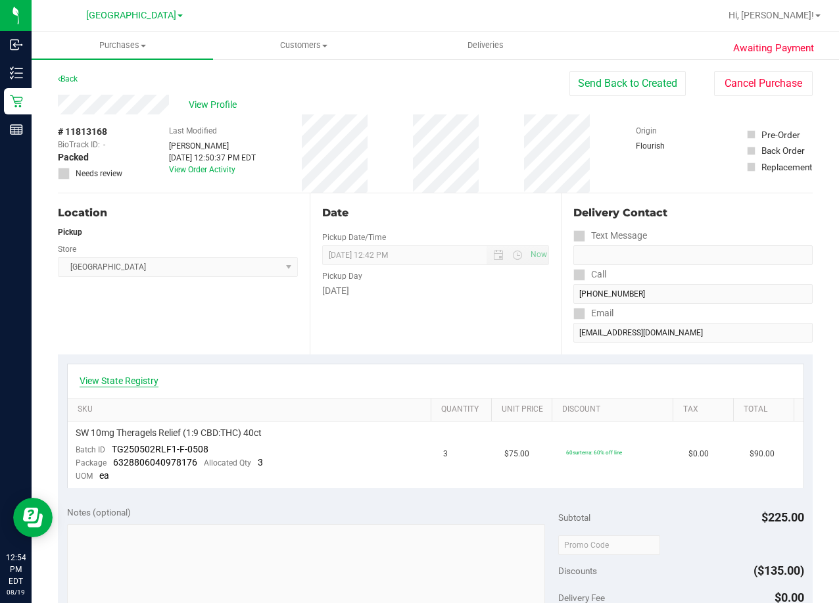
click at [111, 382] on link "View State Registry" at bounding box center [119, 380] width 79 height 13
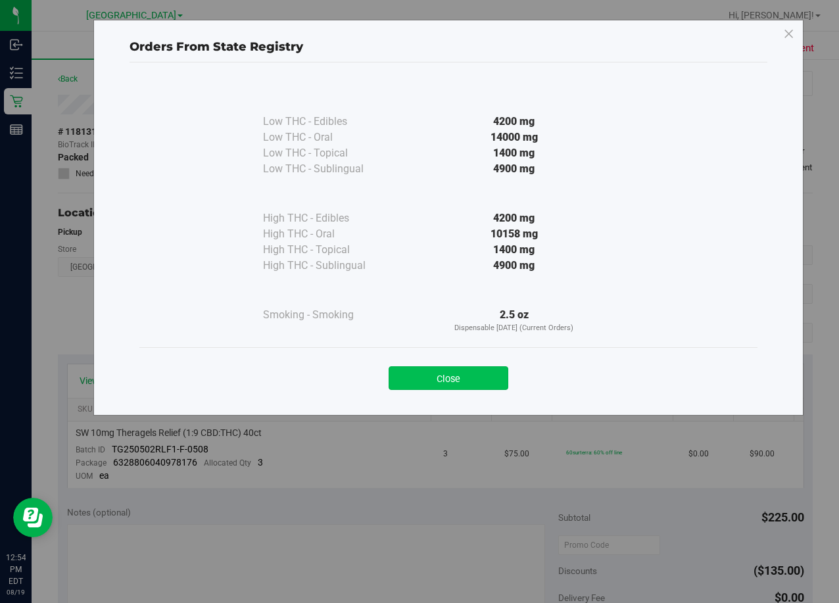
click at [480, 377] on button "Close" at bounding box center [449, 378] width 120 height 24
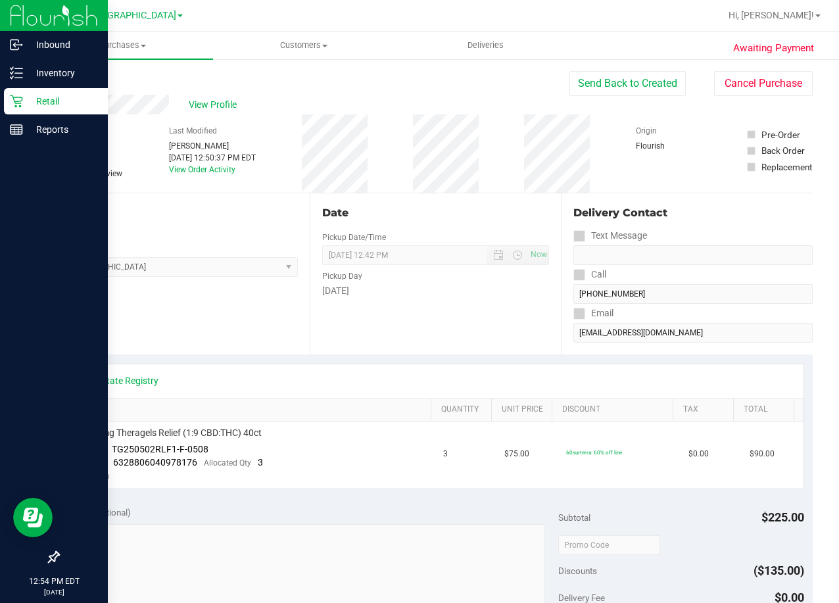
click at [39, 95] on p "Retail" at bounding box center [62, 101] width 79 height 16
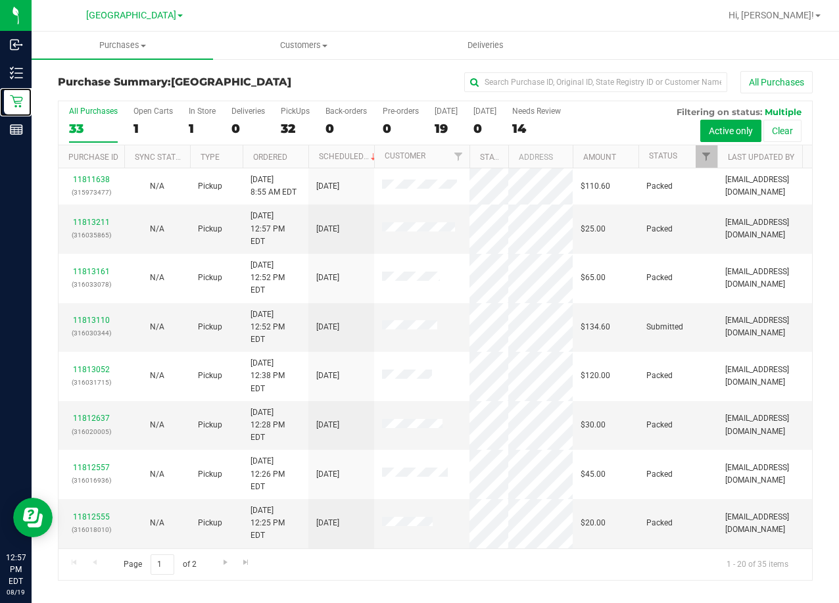
drag, startPoint x: 422, startPoint y: 153, endPoint x: 480, endPoint y: 162, distance: 57.9
click at [480, 162] on div "Purchase ID Sync Status Type Ordered Scheduled Customer State Registry ID Addre…" at bounding box center [431, 156] width 745 height 22
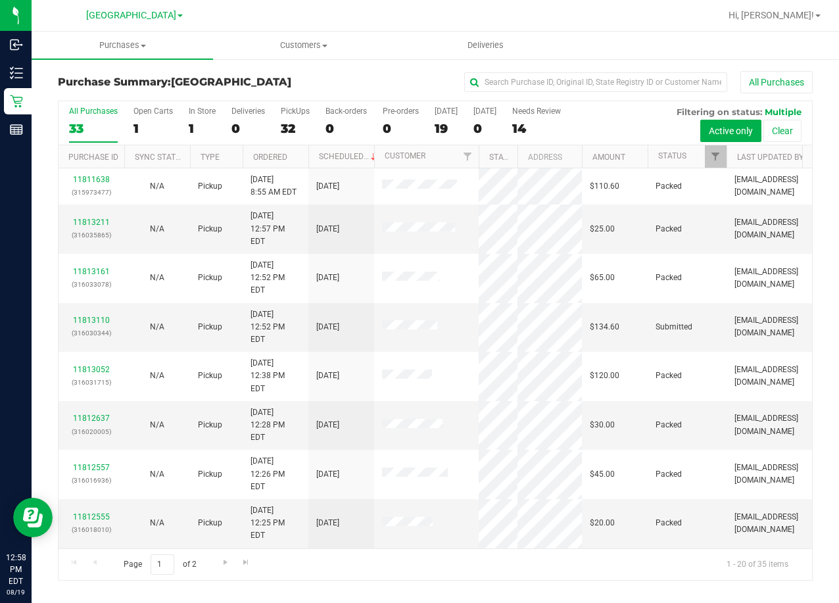
click at [316, 102] on div "All Purchases 33 Open Carts 1 In Store 1 Deliveries 0 PickUps 32 Back-orders 0 …" at bounding box center [436, 106] width 754 height 11
click at [362, 83] on div "All Purchases" at bounding box center [561, 82] width 503 height 22
drag, startPoint x: 390, startPoint y: 80, endPoint x: 390, endPoint y: 70, distance: 10.5
click at [390, 79] on div "All Purchases" at bounding box center [561, 82] width 503 height 22
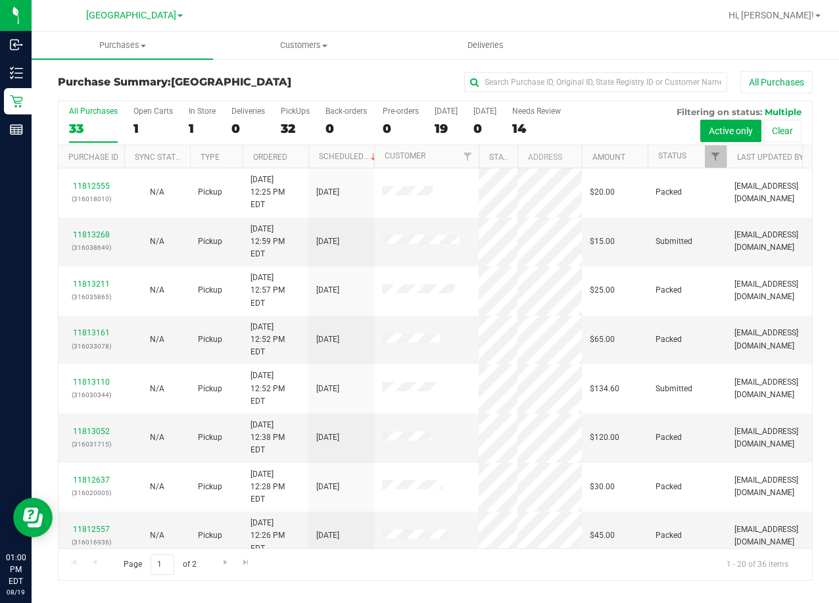
drag, startPoint x: 285, startPoint y: 86, endPoint x: 226, endPoint y: -80, distance: 176.0
click at [226, 0] on html "Inbound Inventory Retail Reports 01:00 PM EDT [DATE] 08/19 Lakeland [PERSON_NAM…" at bounding box center [419, 301] width 839 height 603
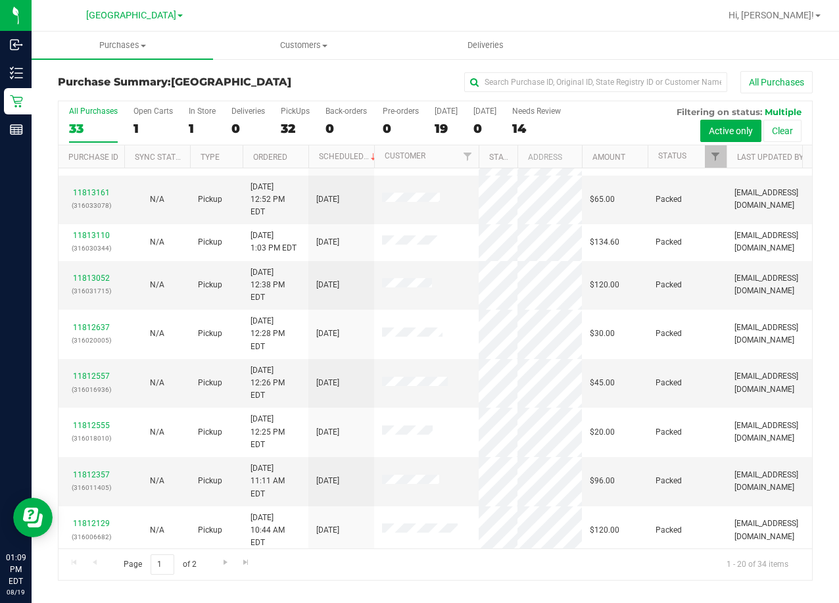
scroll to position [384, 0]
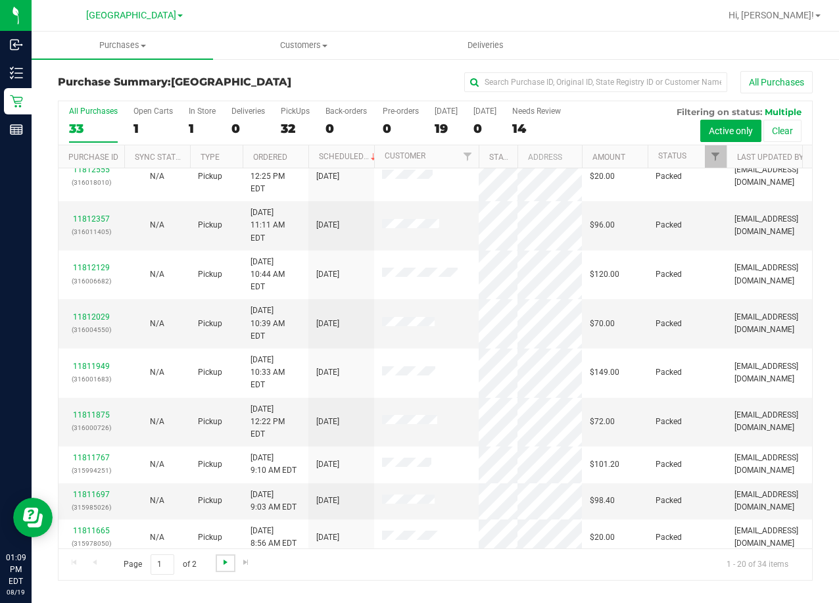
click at [222, 562] on span "Go to the next page" at bounding box center [225, 562] width 11 height 11
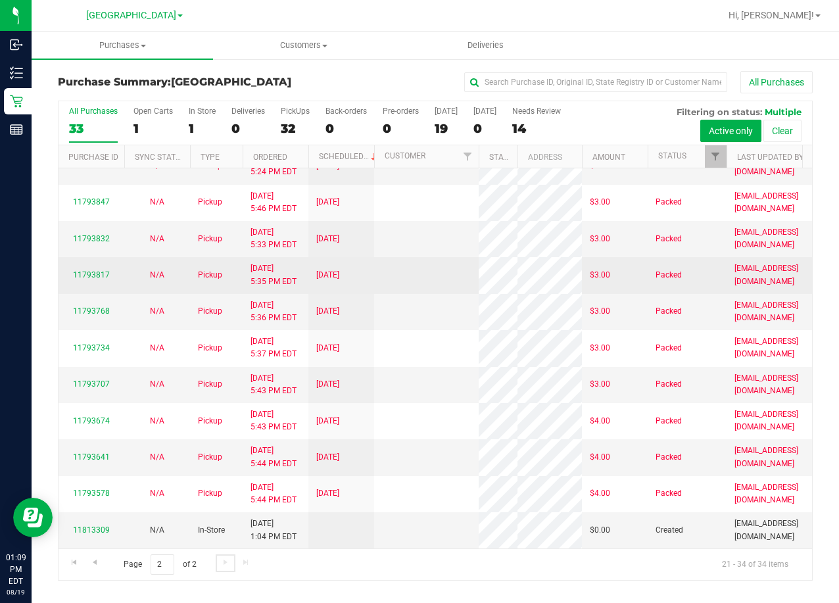
scroll to position [0, 0]
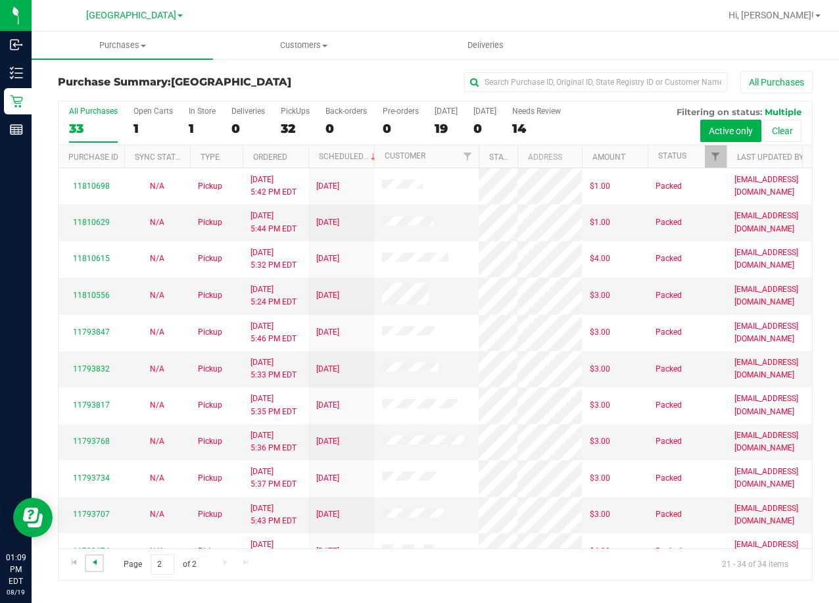
click at [98, 561] on span "Go to the previous page" at bounding box center [94, 562] width 11 height 11
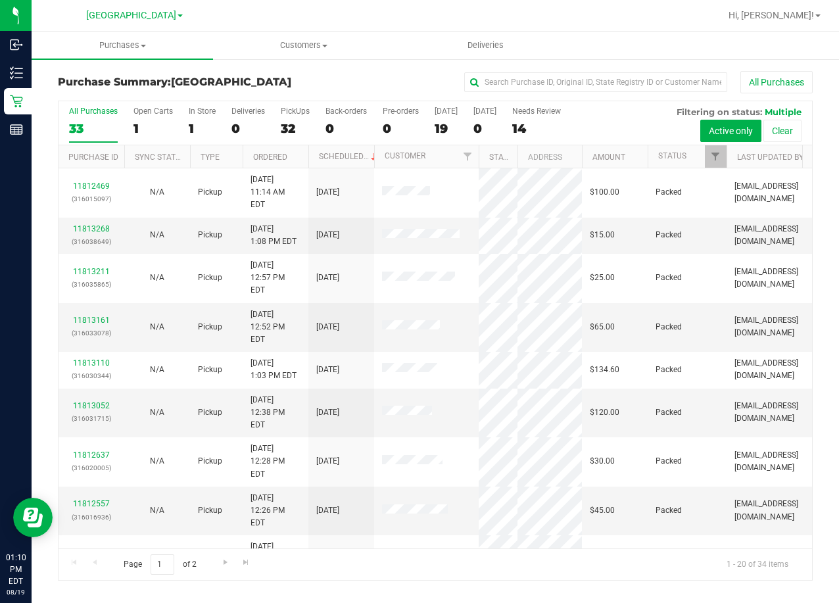
click at [368, 82] on div "All Purchases" at bounding box center [561, 82] width 503 height 22
click at [252, 126] on div "0" at bounding box center [249, 128] width 34 height 15
click at [0, 0] on input "Deliveries 0" at bounding box center [0, 0] width 0 height 0
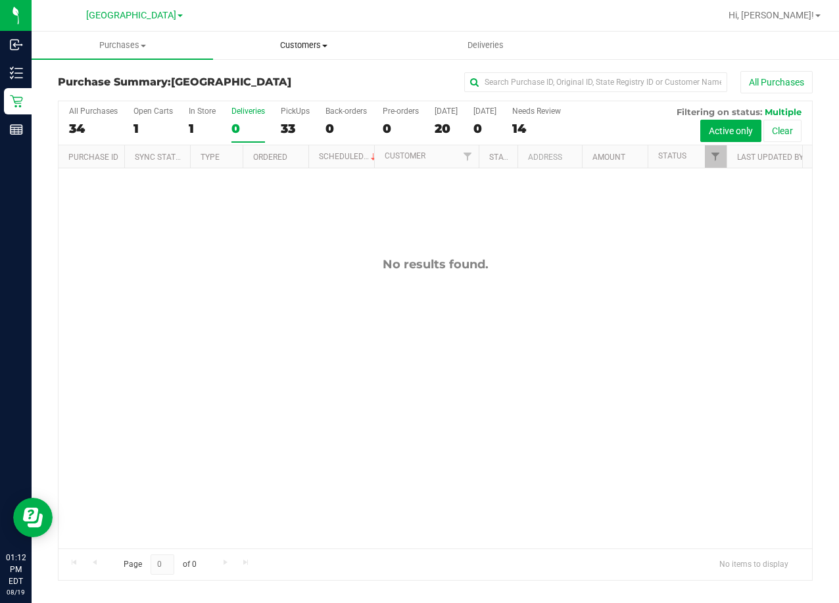
click at [387, 35] on uib-tab-heading "Customers All customers Add a new customer All physicians" at bounding box center [304, 45] width 180 height 26
click at [410, 78] on div "All Purchases" at bounding box center [561, 82] width 503 height 22
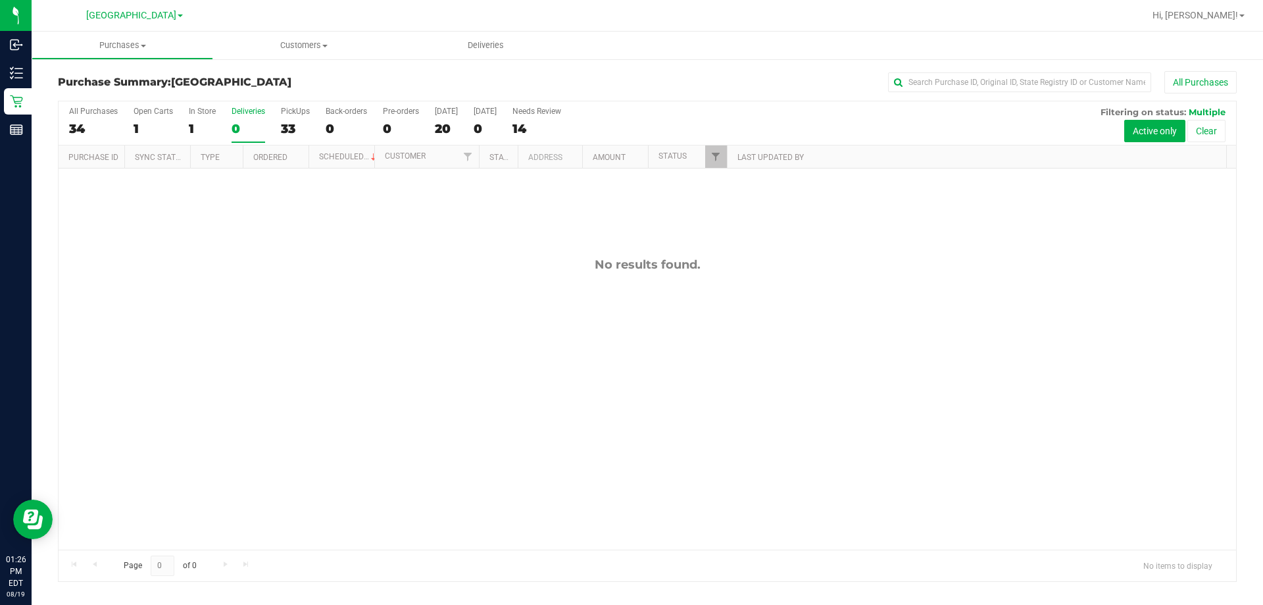
click at [390, 68] on div "Purchase Summary: [GEOGRAPHIC_DATA] All Purchases All Purchases 34 Open Carts 1…" at bounding box center [647, 326] width 1231 height 537
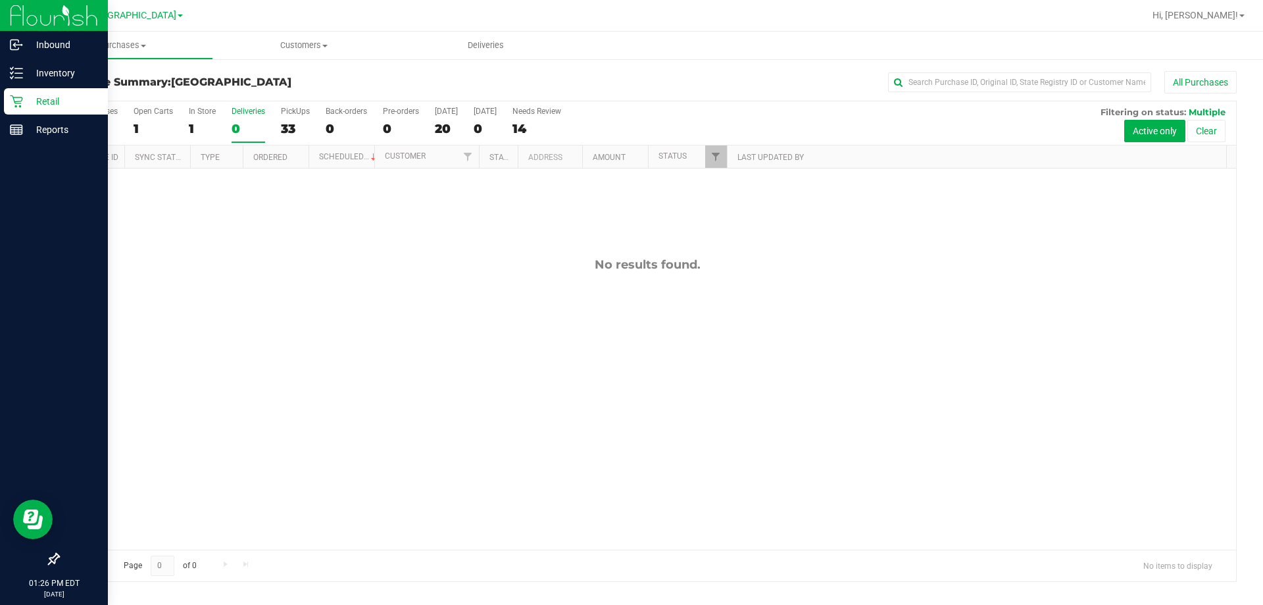
click at [43, 99] on p "Retail" at bounding box center [62, 101] width 79 height 16
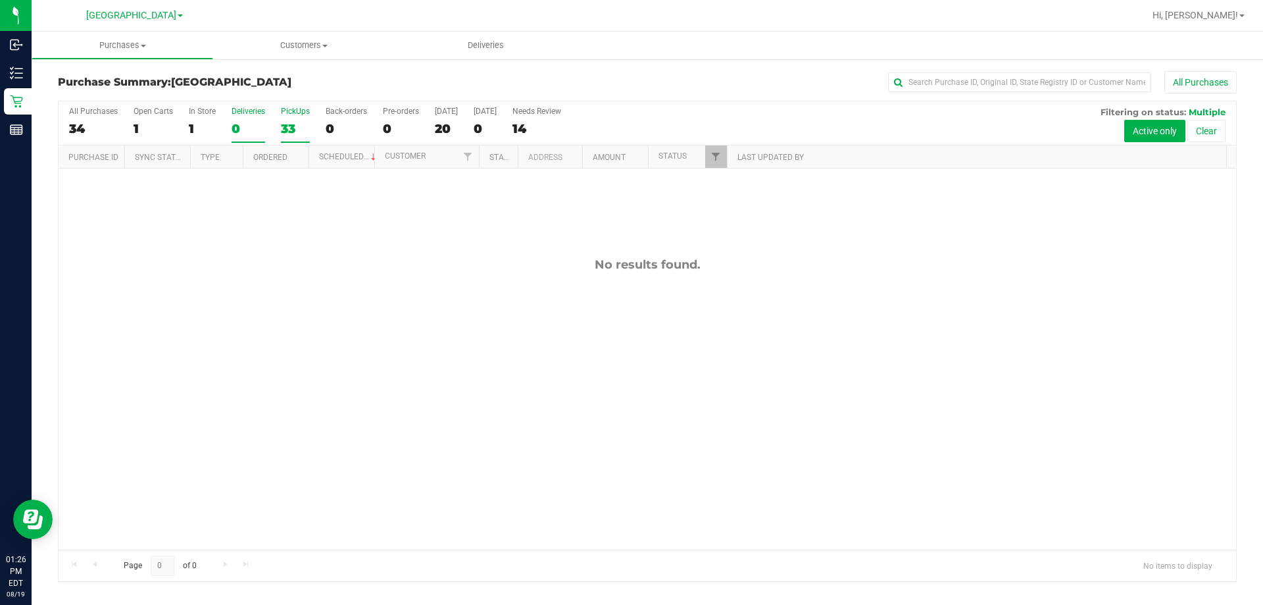
click at [297, 121] on div "33" at bounding box center [295, 128] width 29 height 15
click at [0, 0] on input "PickUps 33" at bounding box center [0, 0] width 0 height 0
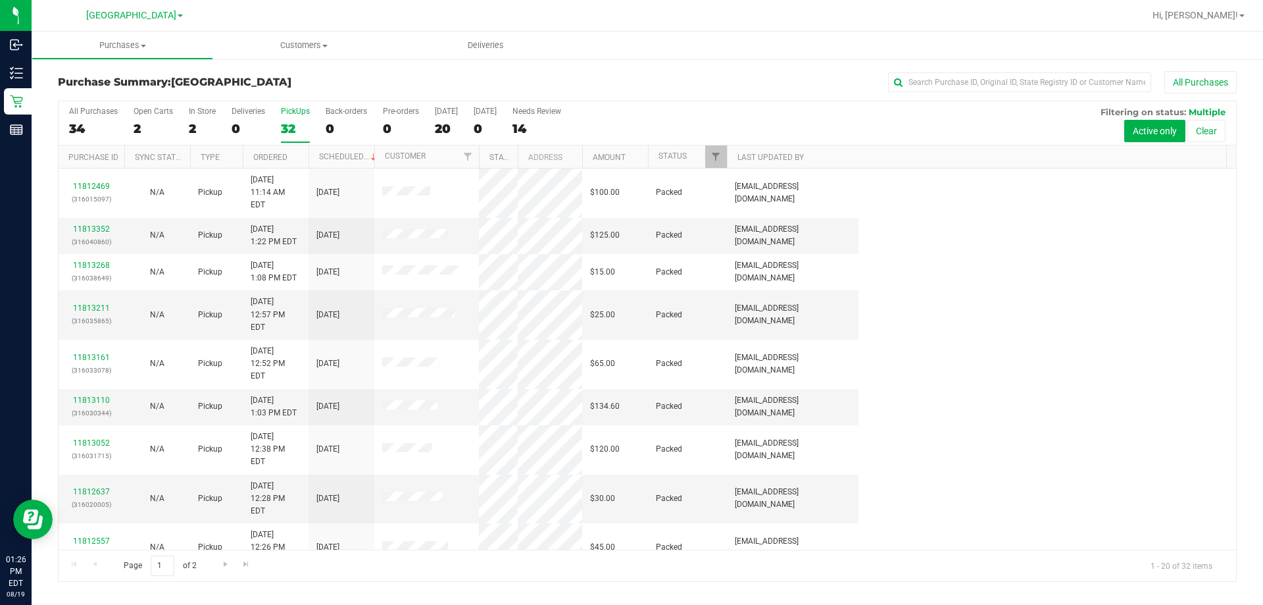
click at [759, 125] on div "All Purchases 34 Open Carts 2 In Store 2 Deliveries 0 PickUps 32 Back-orders 0 …" at bounding box center [647, 123] width 1177 height 44
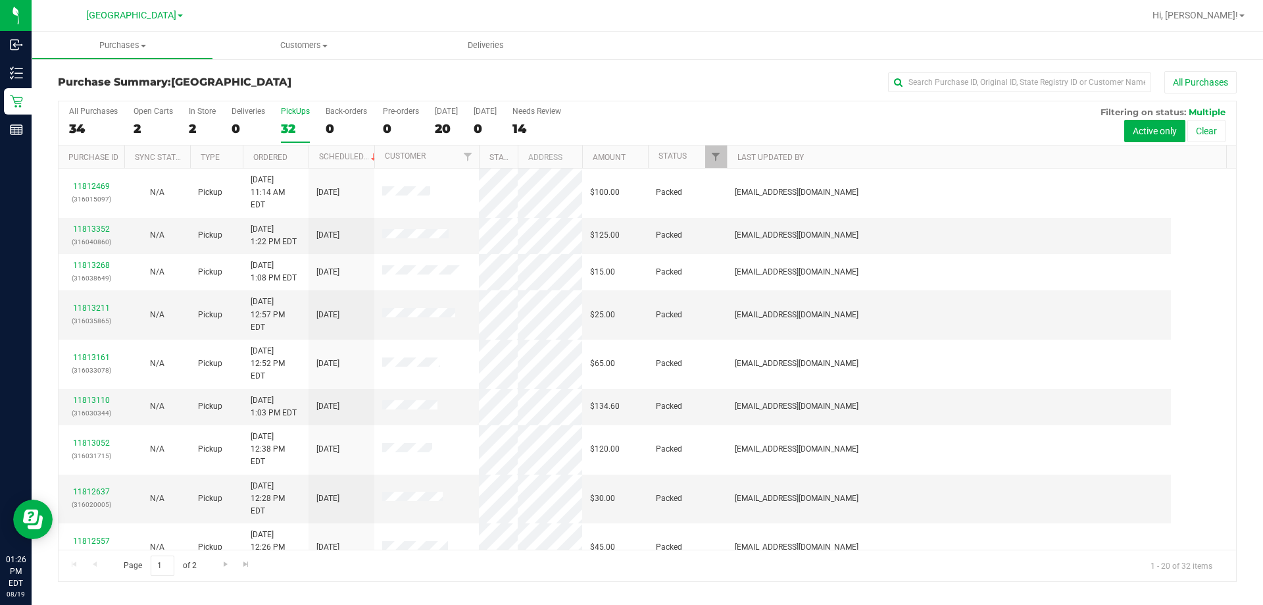
drag, startPoint x: 856, startPoint y: 164, endPoint x: 1204, endPoint y: 178, distance: 348.3
click at [839, 179] on div "All Purchases 34 Open Carts 2 In Store 2 Deliveries 0 PickUps 32 Back-orders 0 …" at bounding box center [647, 341] width 1179 height 481
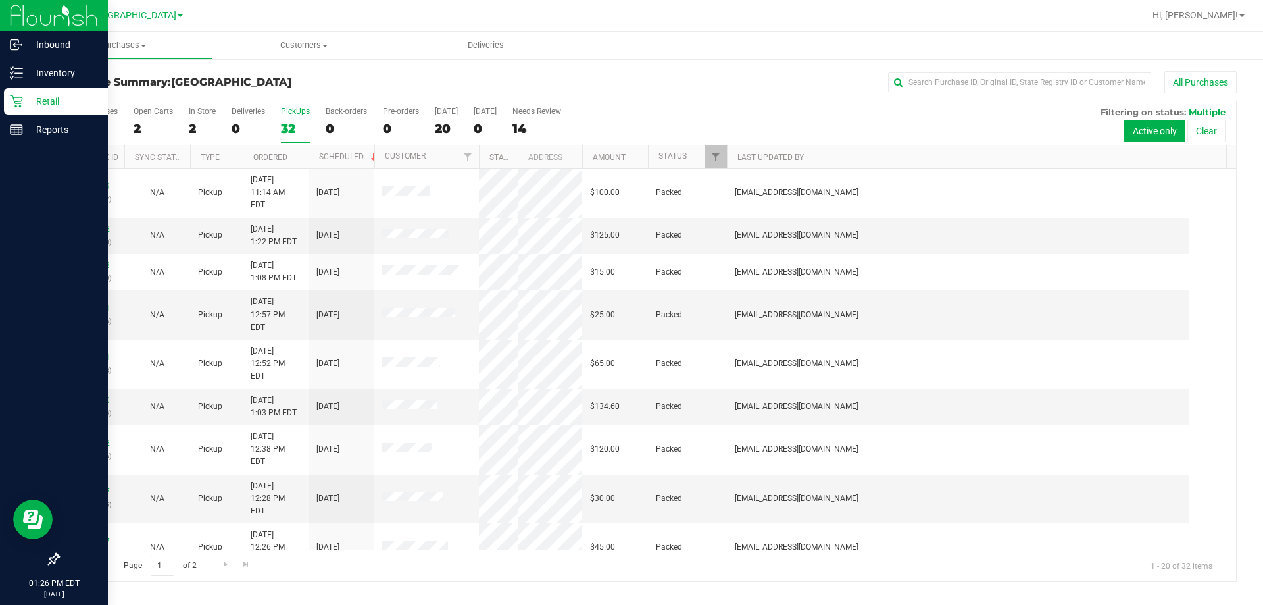
click at [34, 95] on p "Retail" at bounding box center [62, 101] width 79 height 16
click at [60, 93] on p "Retail" at bounding box center [62, 101] width 79 height 16
click at [37, 98] on p "Retail" at bounding box center [62, 101] width 79 height 16
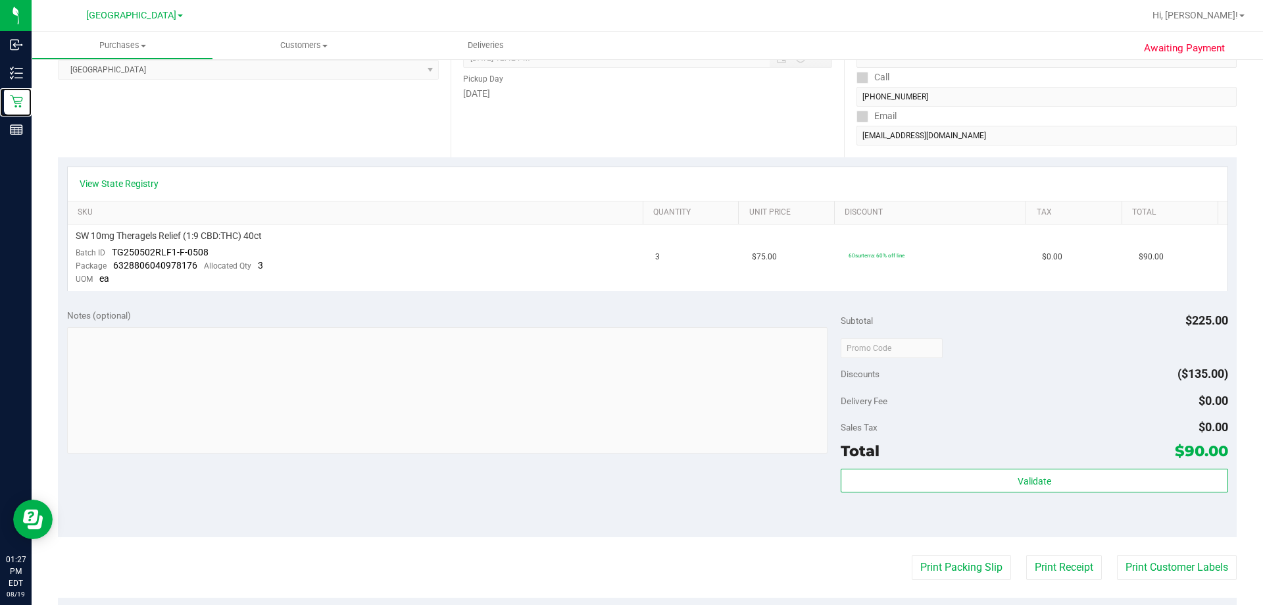
scroll to position [132, 0]
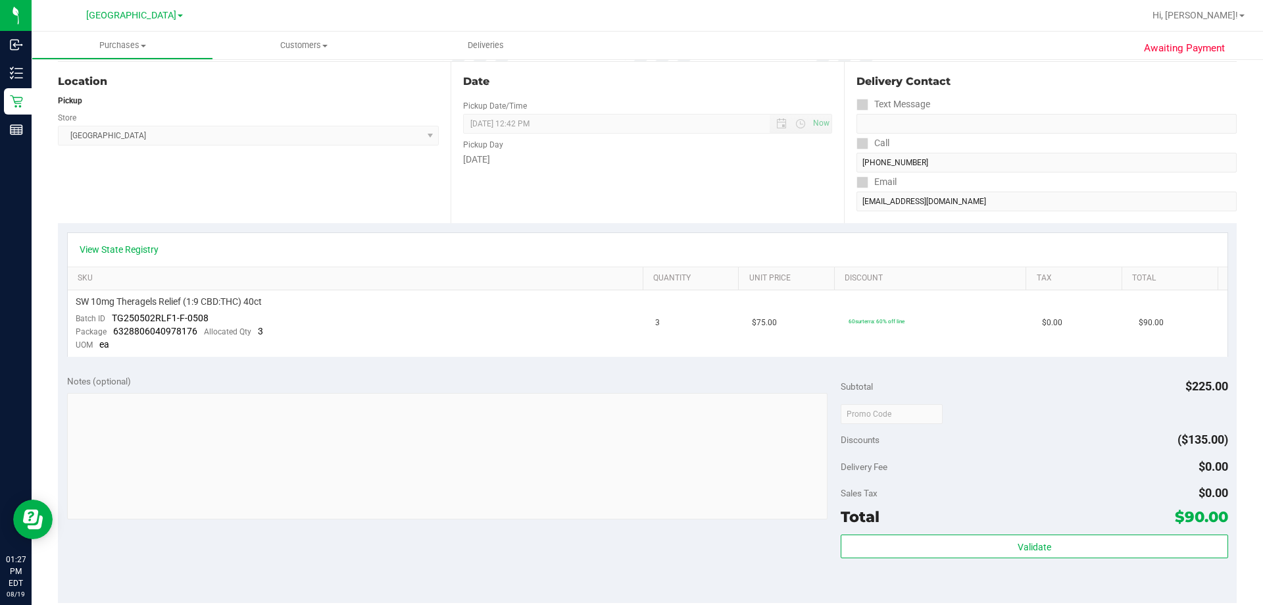
click at [208, 223] on div "View State Registry SKU Quantity Unit Price Discount Tax Total SW 10mg Theragel…" at bounding box center [647, 294] width 1179 height 143
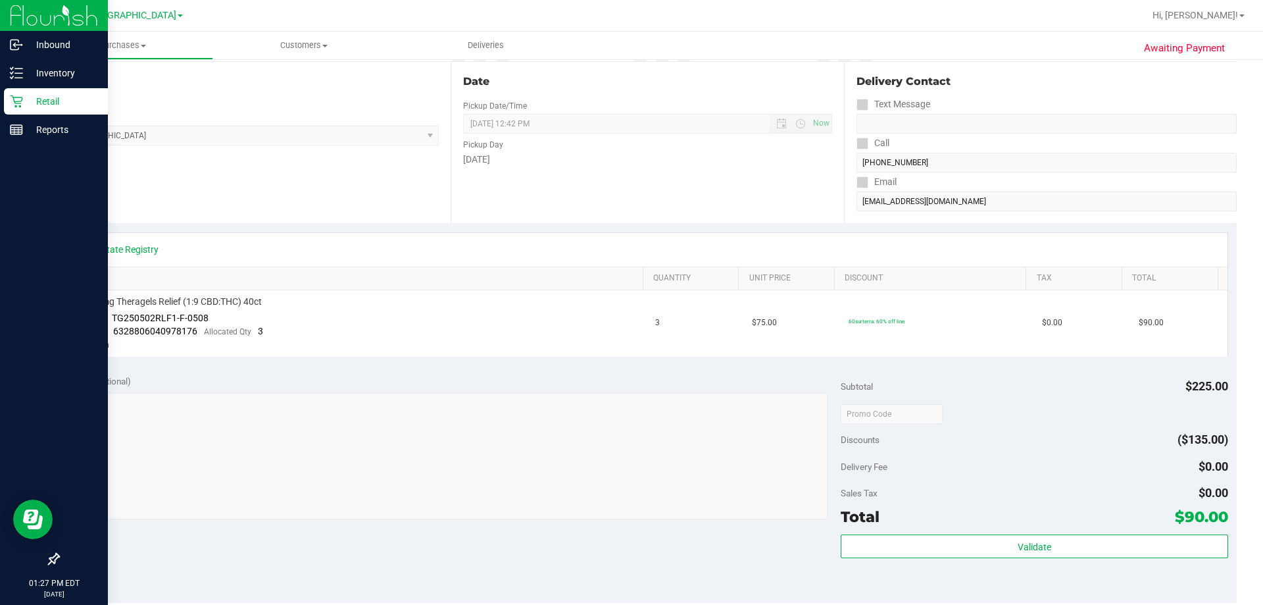
click at [49, 101] on p "Retail" at bounding box center [62, 101] width 79 height 16
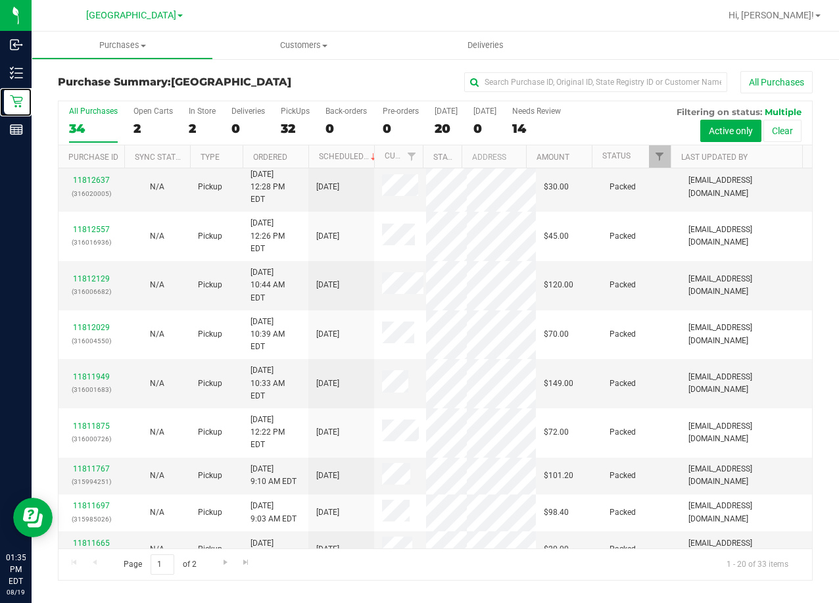
scroll to position [386, 0]
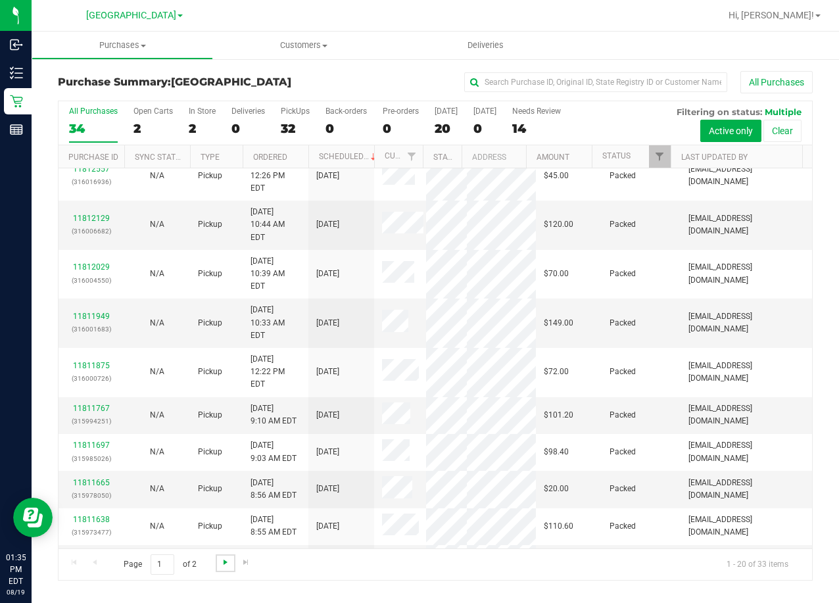
click at [223, 562] on span "Go to the next page" at bounding box center [225, 562] width 11 height 11
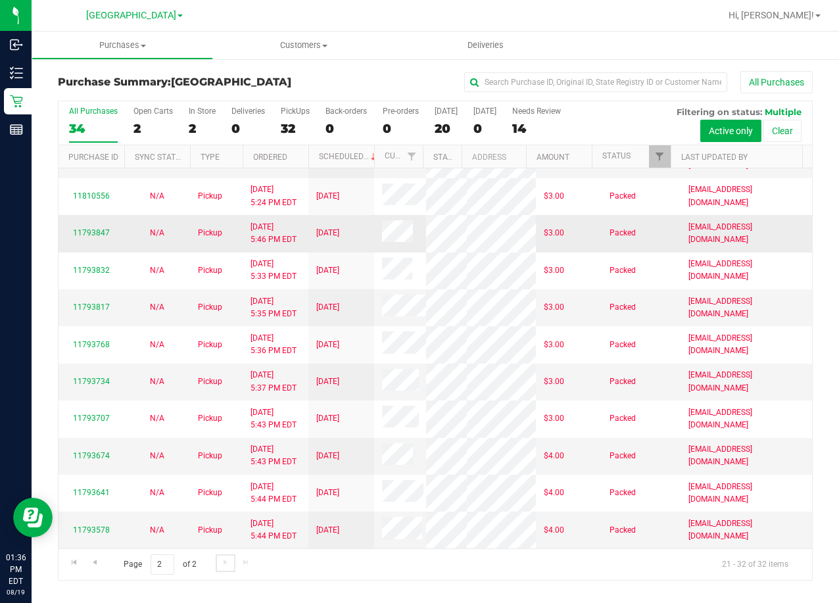
scroll to position [0, 0]
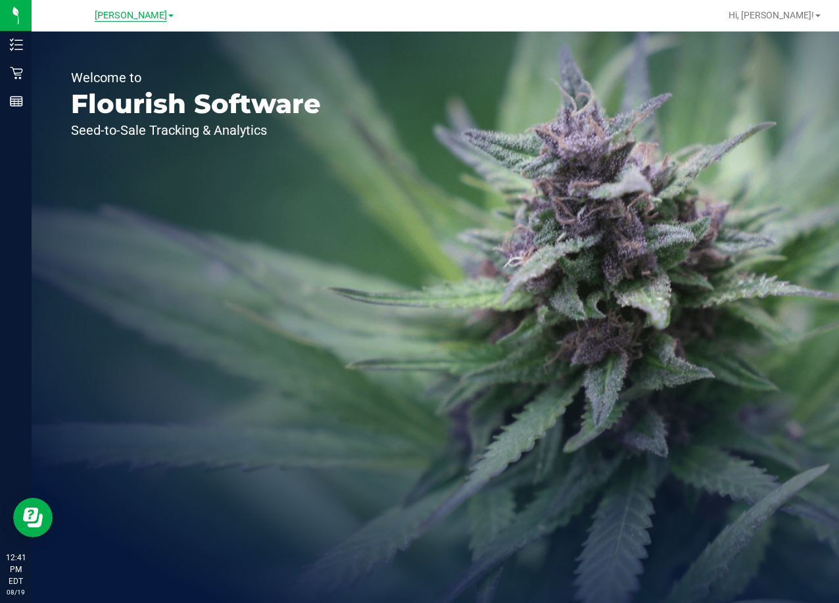
click at [126, 20] on span "[PERSON_NAME]" at bounding box center [131, 16] width 72 height 12
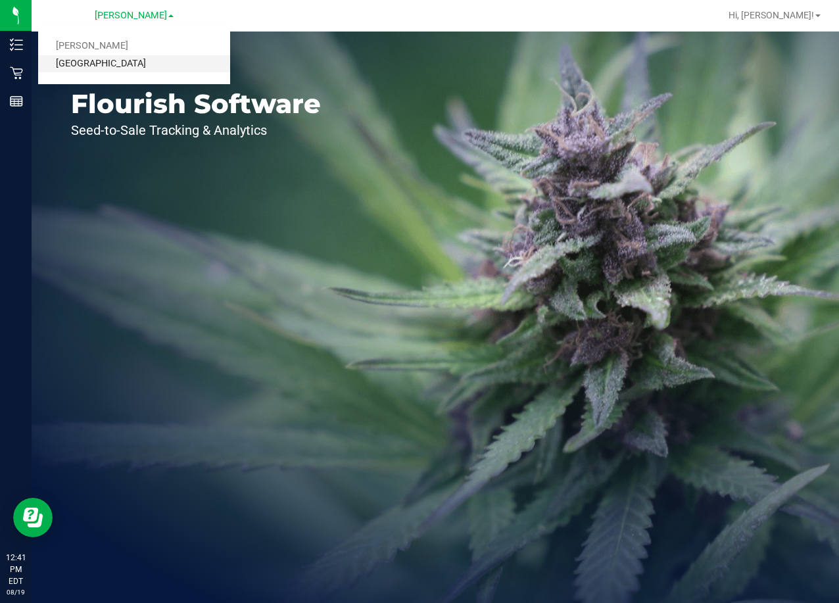
click at [162, 62] on link "[GEOGRAPHIC_DATA]" at bounding box center [134, 64] width 192 height 18
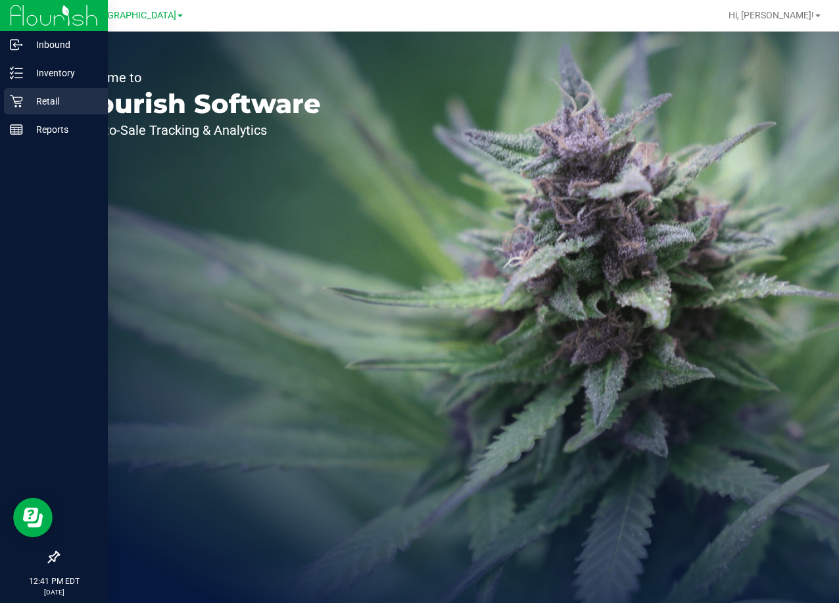
click at [60, 94] on p "Retail" at bounding box center [62, 101] width 79 height 16
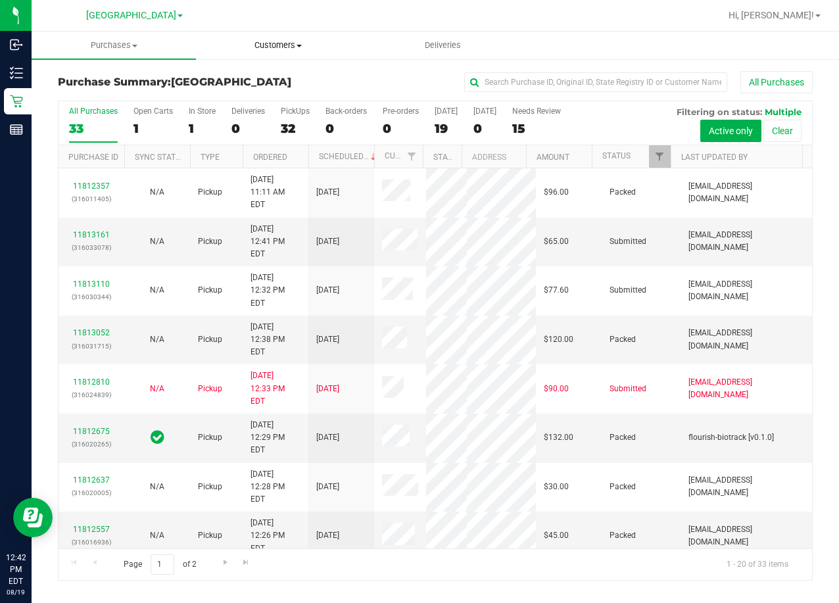
click at [293, 47] on span "Customers" at bounding box center [278, 45] width 163 height 12
click at [268, 97] on span "Add a new customer" at bounding box center [258, 94] width 124 height 11
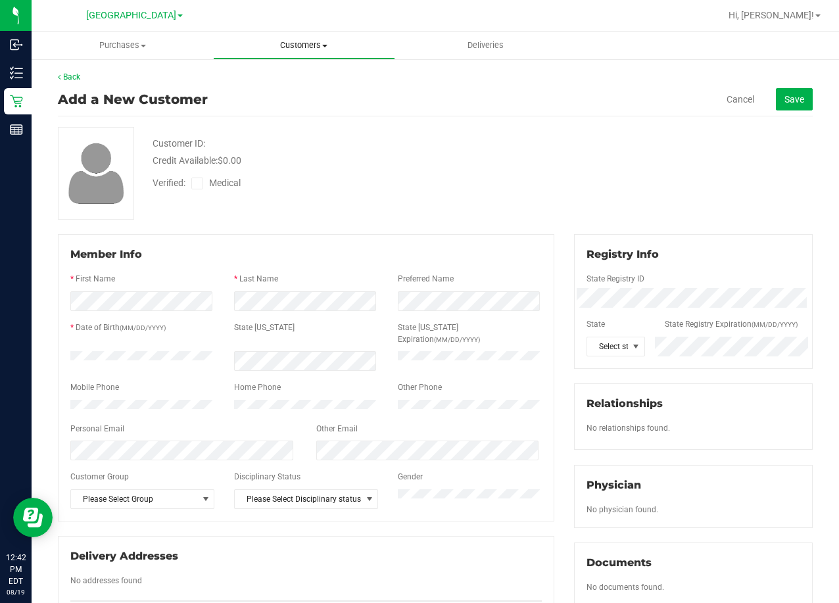
click at [310, 37] on uib-tab-heading "Customers All customers Add a new customer All physicians" at bounding box center [304, 45] width 180 height 26
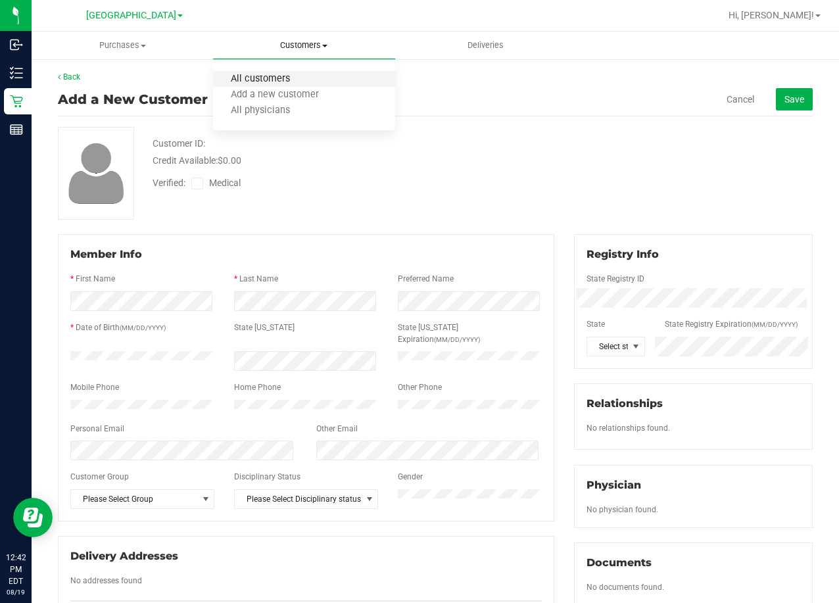
click at [281, 80] on span "All customers" at bounding box center [260, 79] width 95 height 11
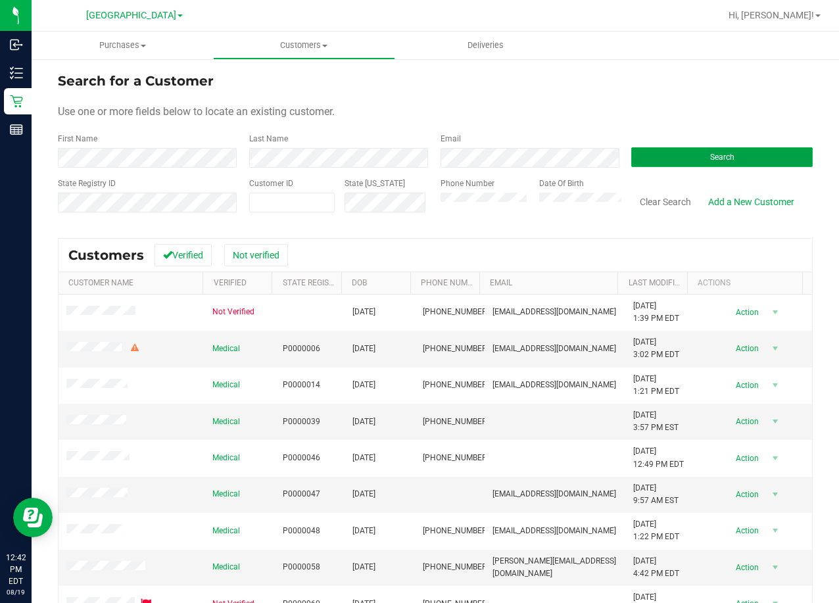
click at [706, 149] on button "Search" at bounding box center [723, 157] width 182 height 20
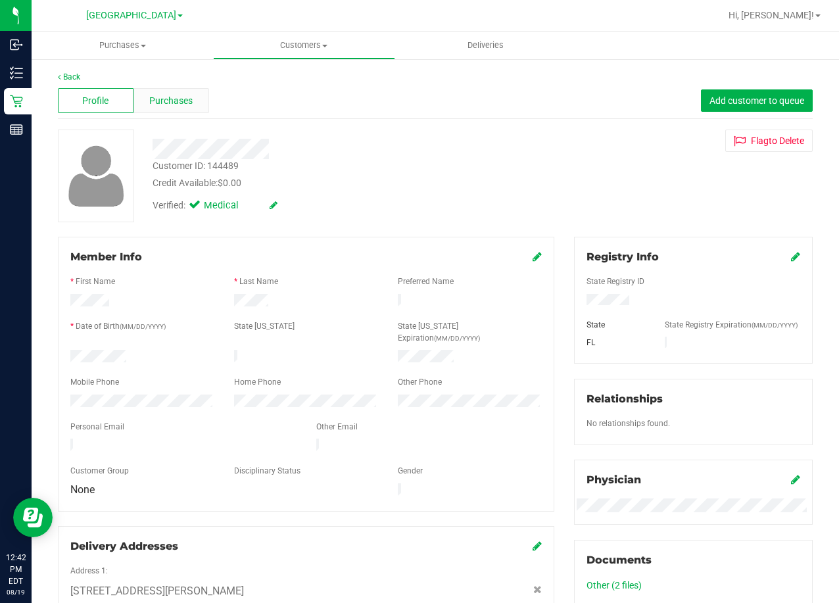
click at [176, 107] on span "Purchases" at bounding box center [170, 101] width 43 height 14
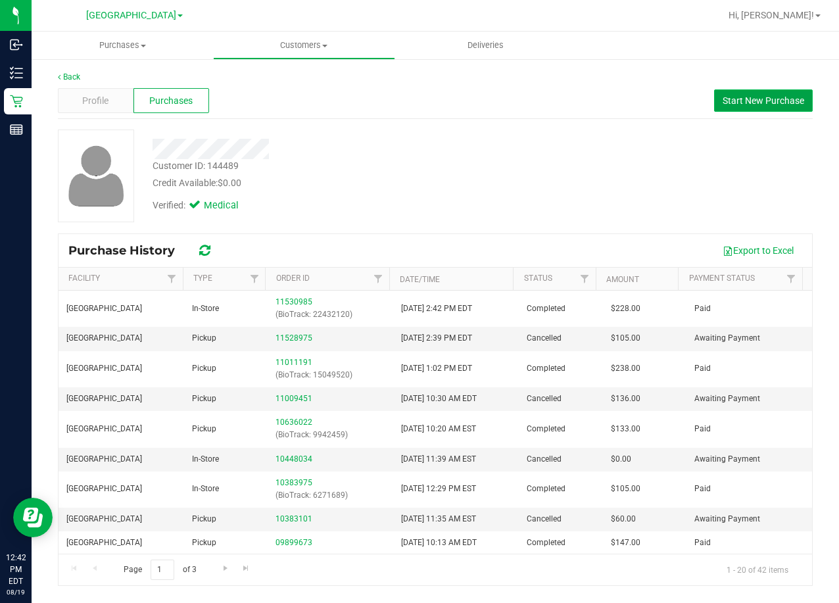
click at [752, 103] on span "Start New Purchase" at bounding box center [764, 100] width 82 height 11
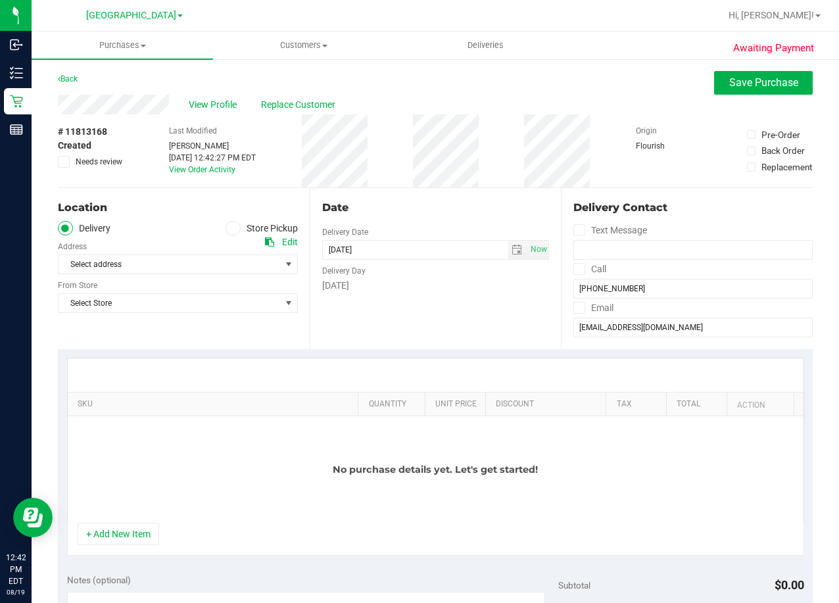
click at [234, 226] on span at bounding box center [233, 228] width 15 height 15
click at [0, 0] on input "Store Pickup" at bounding box center [0, 0] width 0 height 0
click at [195, 268] on span "Select Store" at bounding box center [170, 264] width 222 height 18
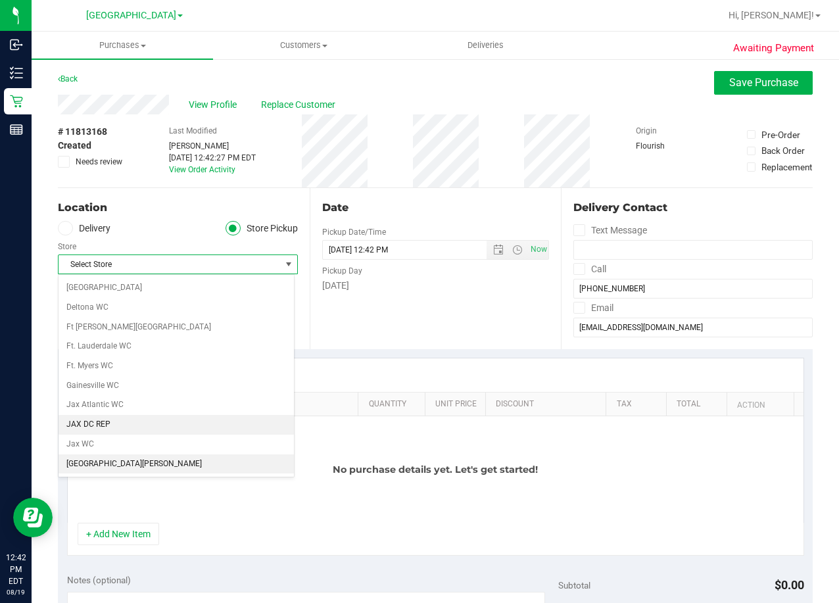
scroll to position [197, 0]
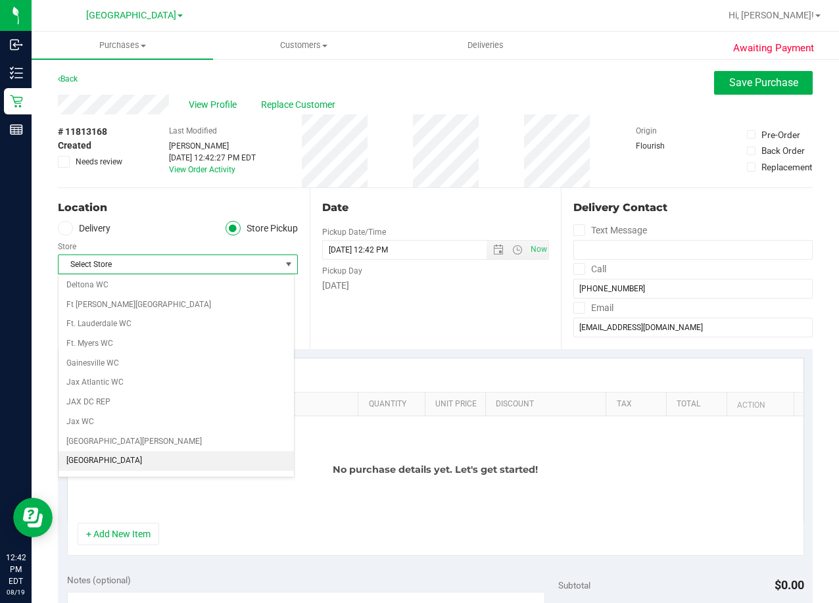
click at [162, 458] on li "[GEOGRAPHIC_DATA]" at bounding box center [176, 461] width 235 height 20
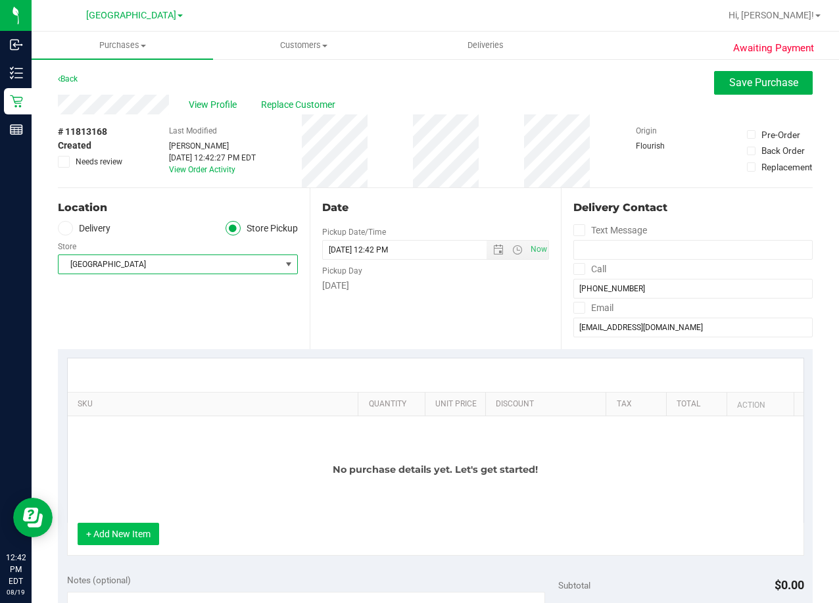
click at [101, 536] on button "+ Add New Item" at bounding box center [119, 534] width 82 height 22
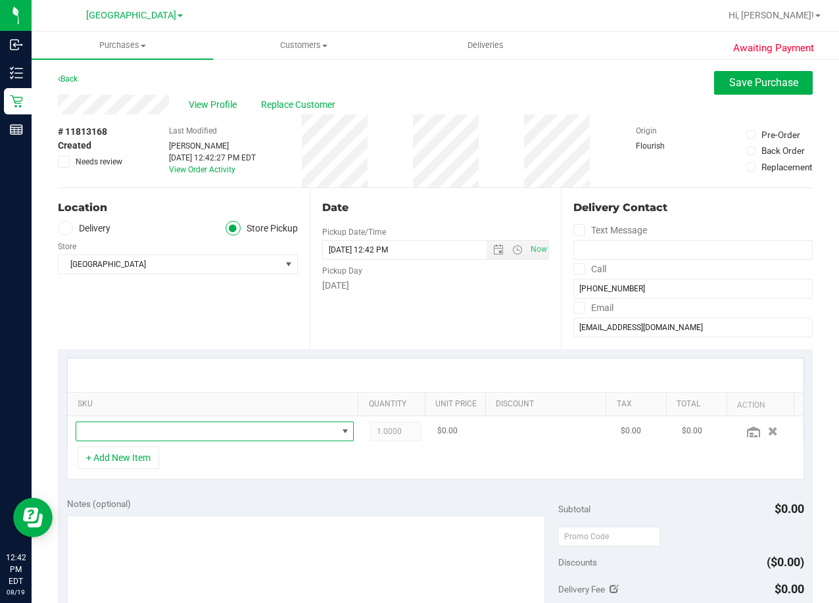
click at [137, 434] on span "NO DATA FOUND" at bounding box center [206, 431] width 261 height 18
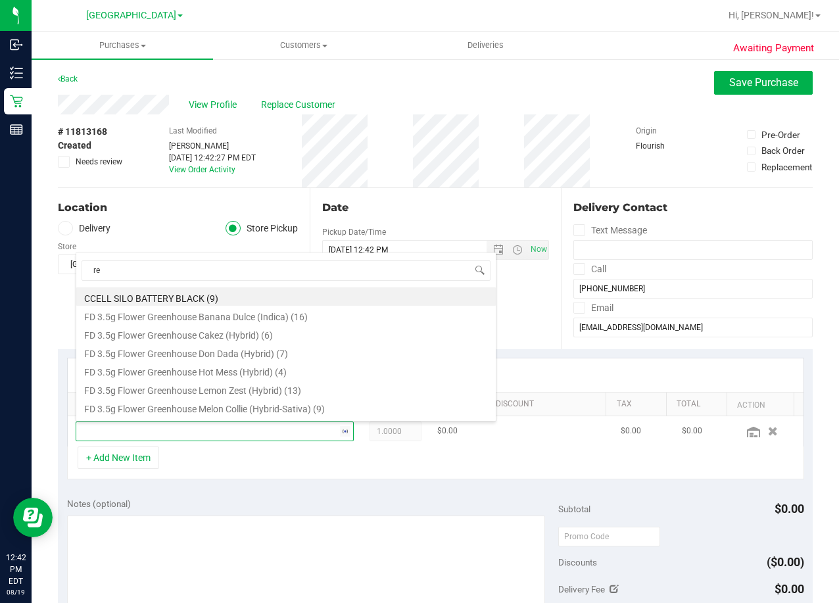
scroll to position [0, 0]
type input "relief"
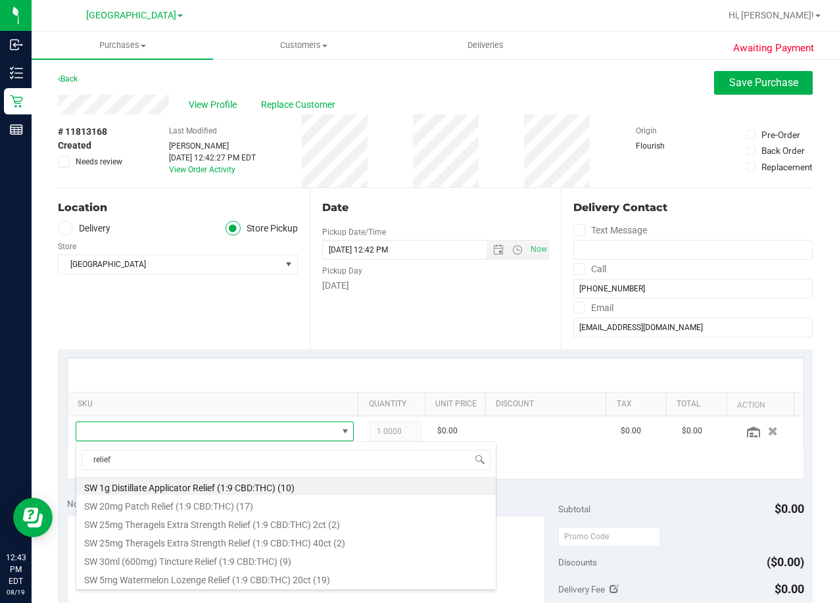
click at [166, 310] on div "Location Delivery Store Pickup Store Lakeland WC Select Store Bonita Springs WC…" at bounding box center [184, 268] width 252 height 161
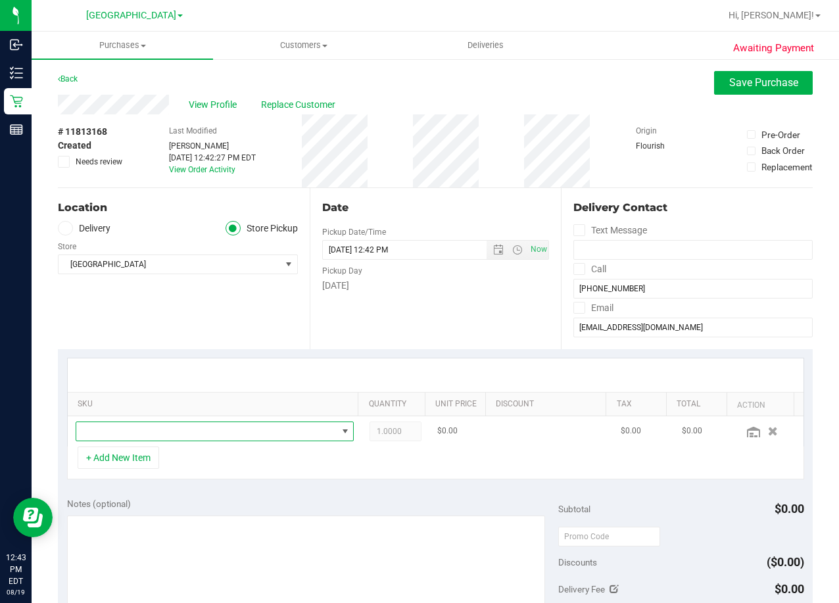
click at [158, 431] on span "NO DATA FOUND" at bounding box center [206, 431] width 261 height 18
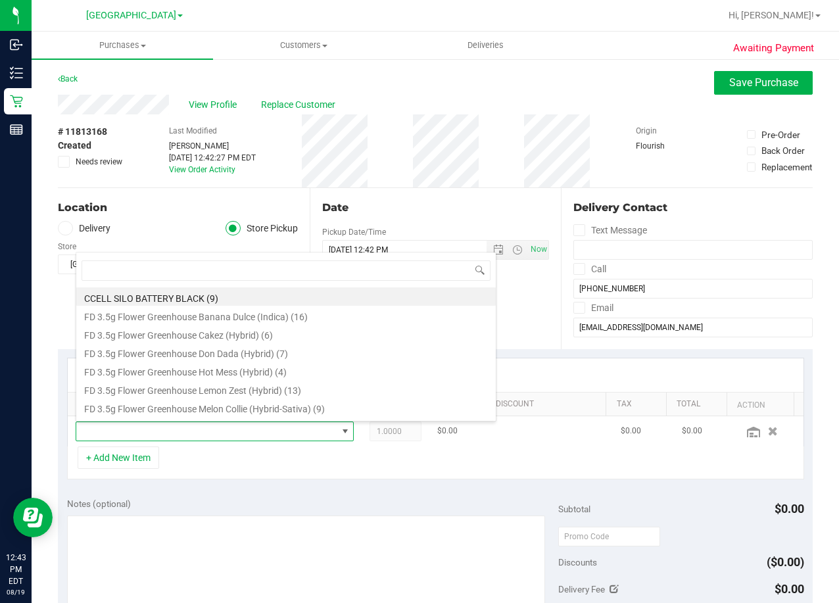
scroll to position [20, 263]
type input "relief"
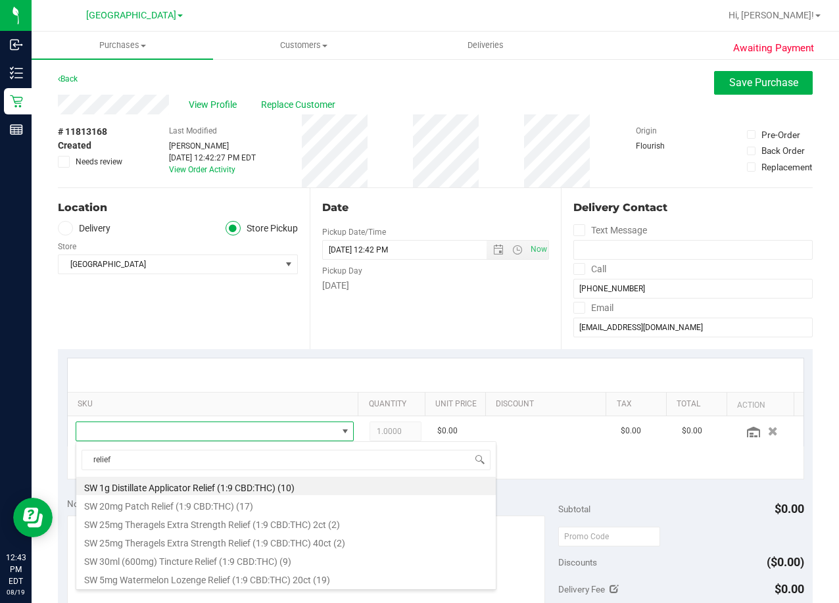
drag, startPoint x: 149, startPoint y: 462, endPoint x: 68, endPoint y: 472, distance: 81.5
click at [68, 472] on body "Inbound Inventory Retail Reports 12:43 PM EDT 08/19/2025 08/19 Lakeland WC Bran…" at bounding box center [419, 301] width 839 height 603
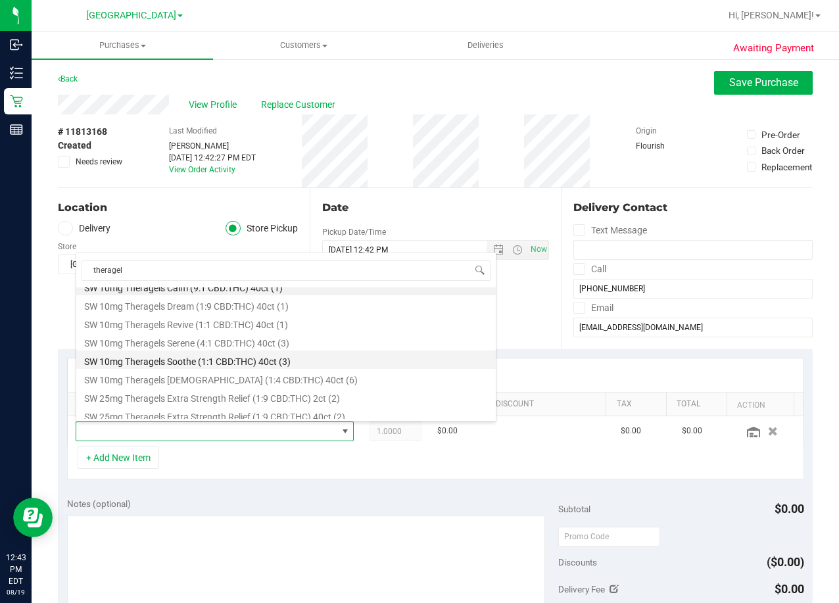
scroll to position [16, 0]
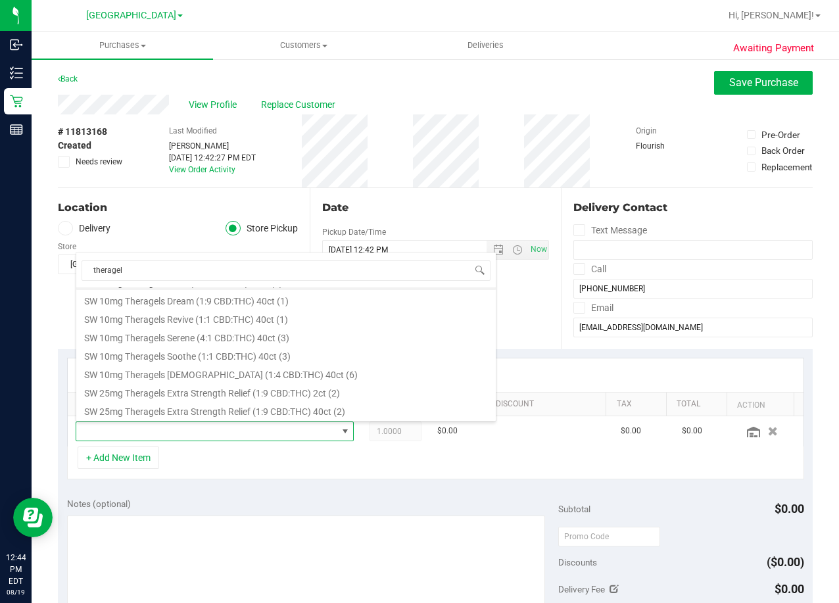
type input "theragel"
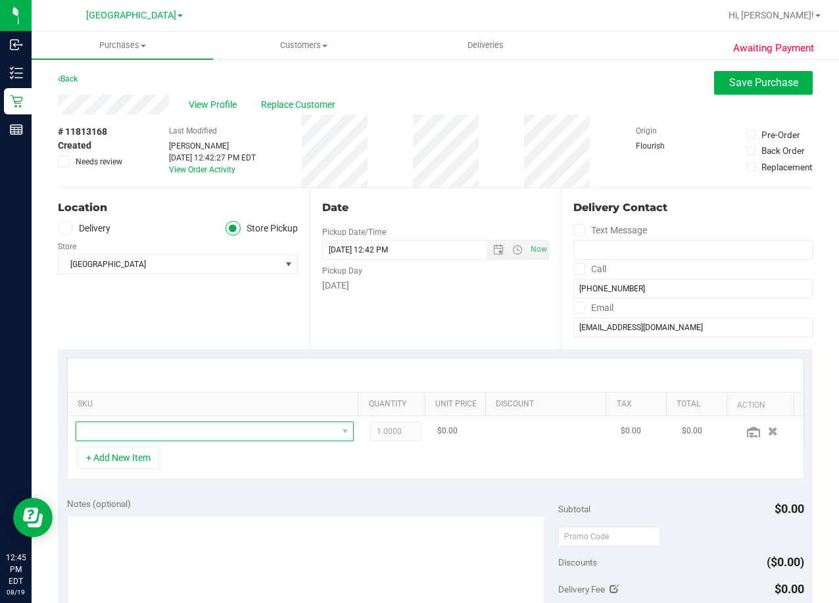
click at [202, 435] on span "NO DATA FOUND" at bounding box center [206, 431] width 261 height 18
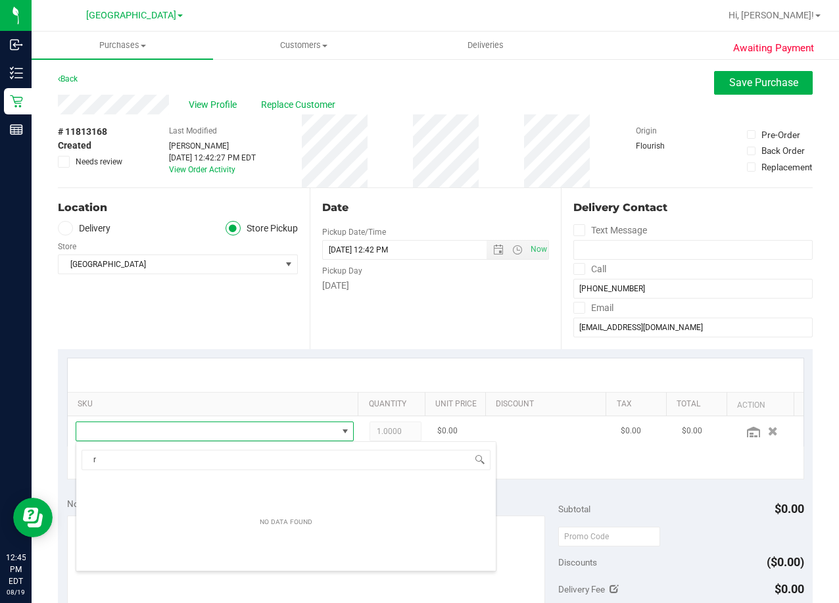
scroll to position [20, 263]
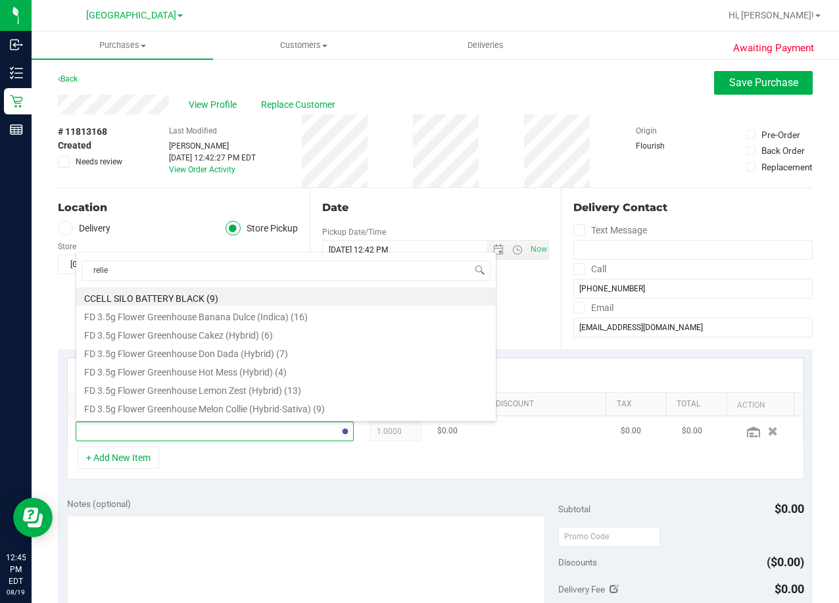
type input "relief"
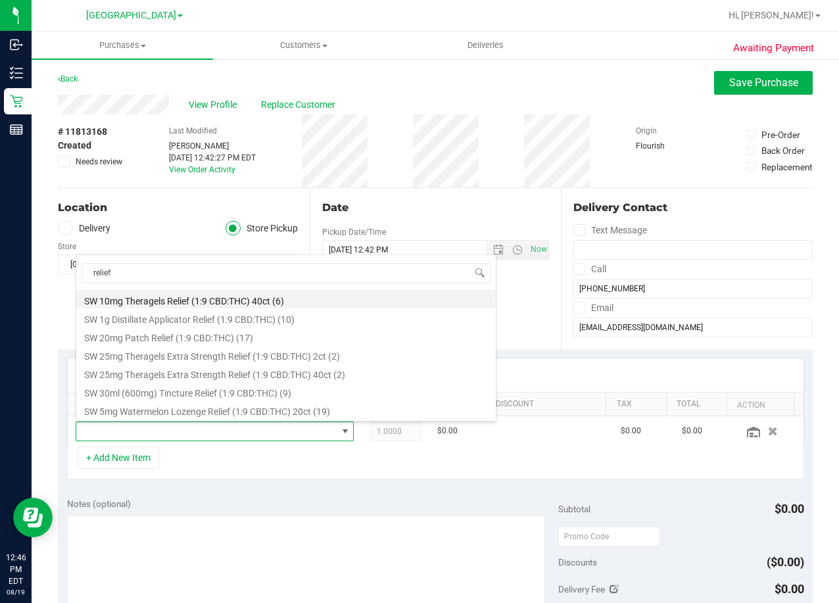
click at [186, 299] on li "SW 10mg Theragels Relief (1:9 CBD:THC) 40ct (6)" at bounding box center [286, 299] width 420 height 18
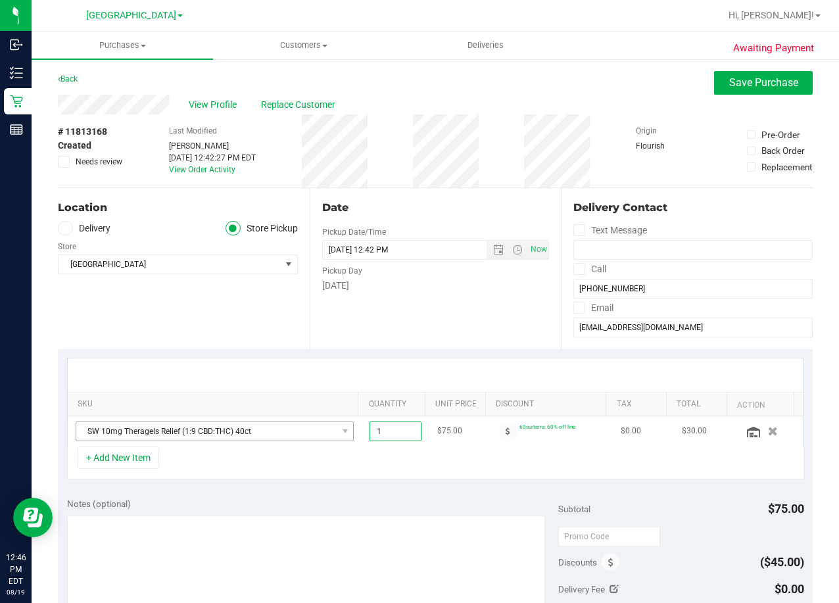
drag, startPoint x: 403, startPoint y: 429, endPoint x: 293, endPoint y: 436, distance: 110.1
click at [293, 436] on tr "SW 10mg Theragels Relief (1:9 CBD:THC) 40ct 1.00 1 $75.00 60surterra: 60% off l…" at bounding box center [436, 431] width 736 height 30
type input "3"
type input "3.00"
click at [302, 466] on div "+ Add New Item" at bounding box center [435, 463] width 737 height 33
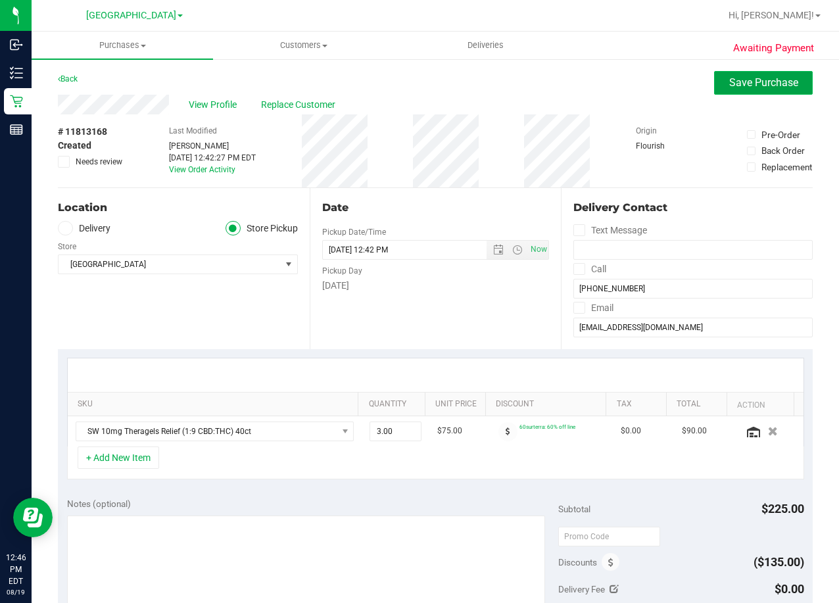
click at [764, 76] on span "Save Purchase" at bounding box center [764, 82] width 69 height 12
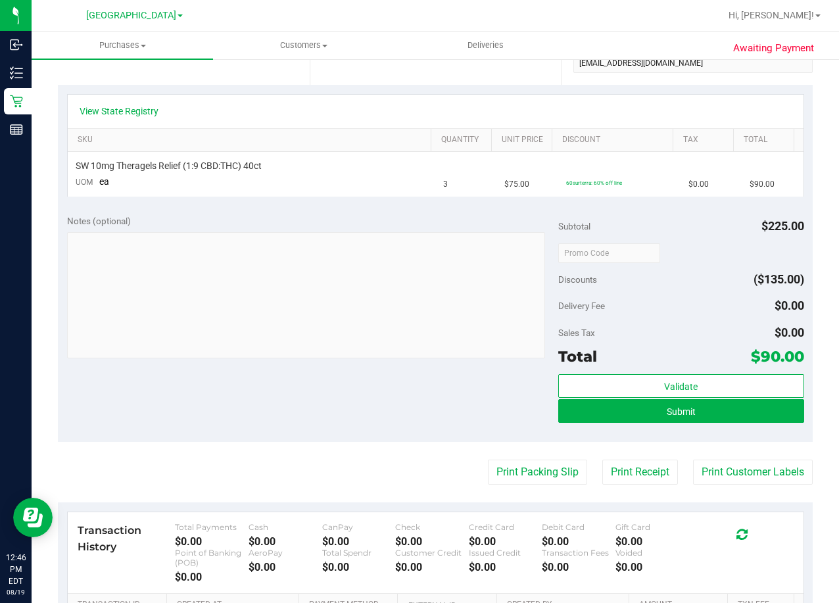
scroll to position [451, 0]
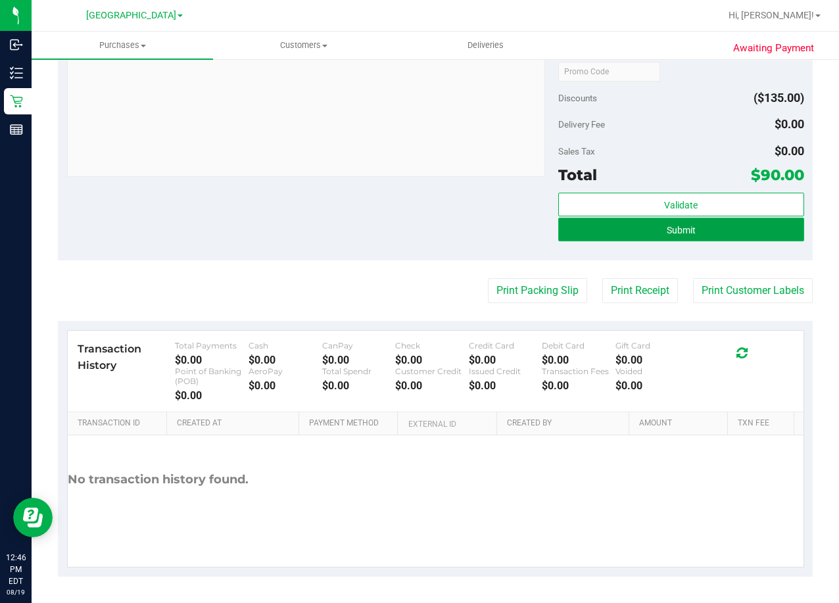
click at [687, 228] on span "Submit" at bounding box center [681, 230] width 29 height 11
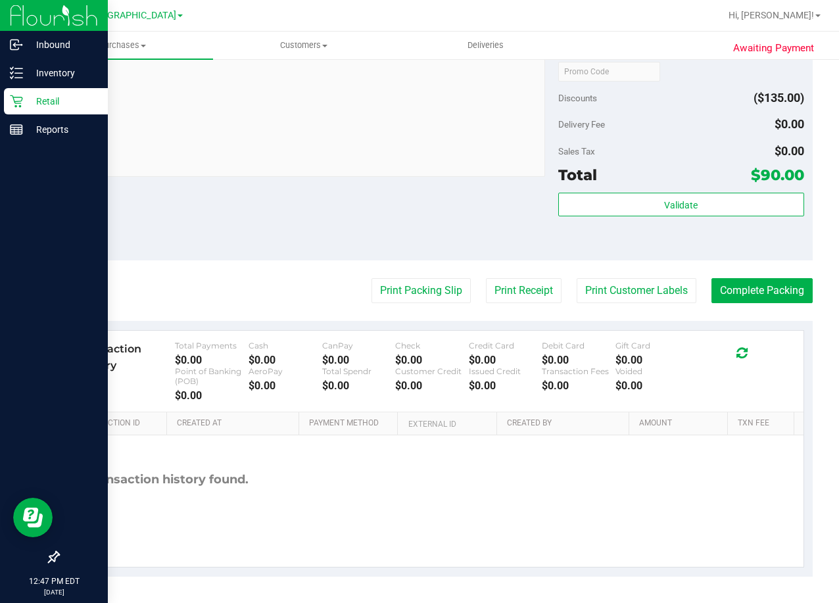
click at [60, 99] on p "Retail" at bounding box center [62, 101] width 79 height 16
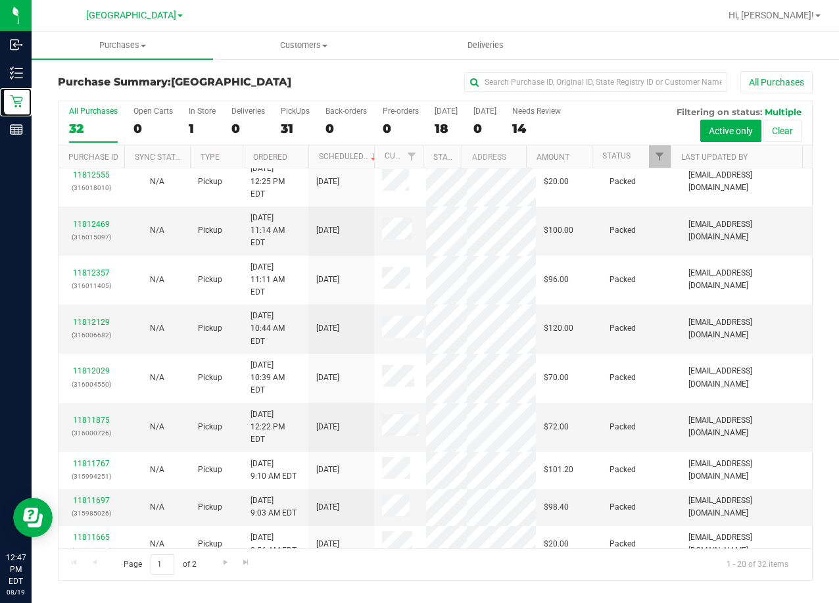
scroll to position [374, 0]
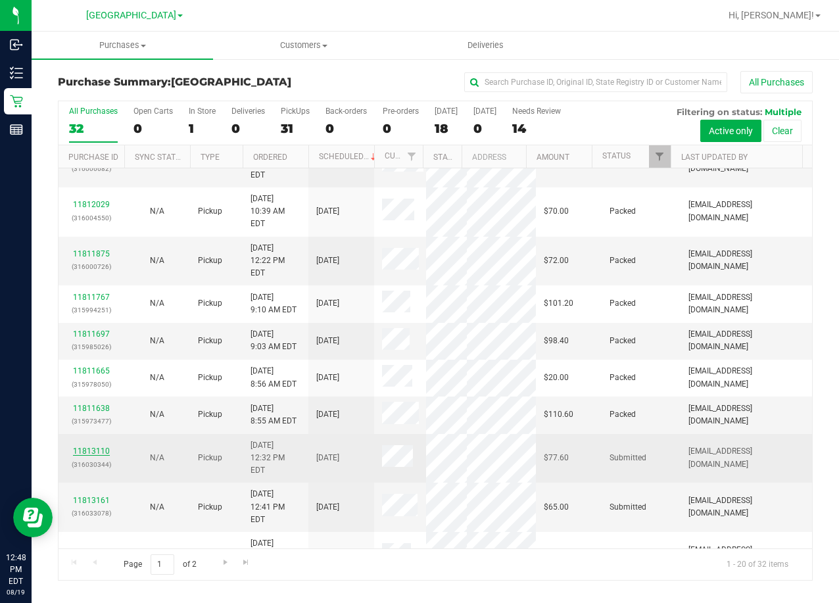
click at [99, 447] on link "11813110" at bounding box center [91, 451] width 37 height 9
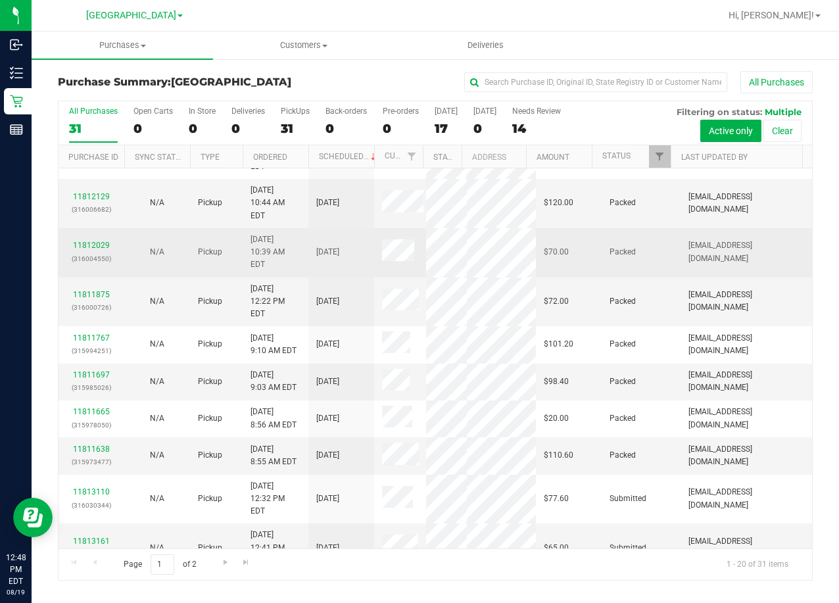
scroll to position [374, 0]
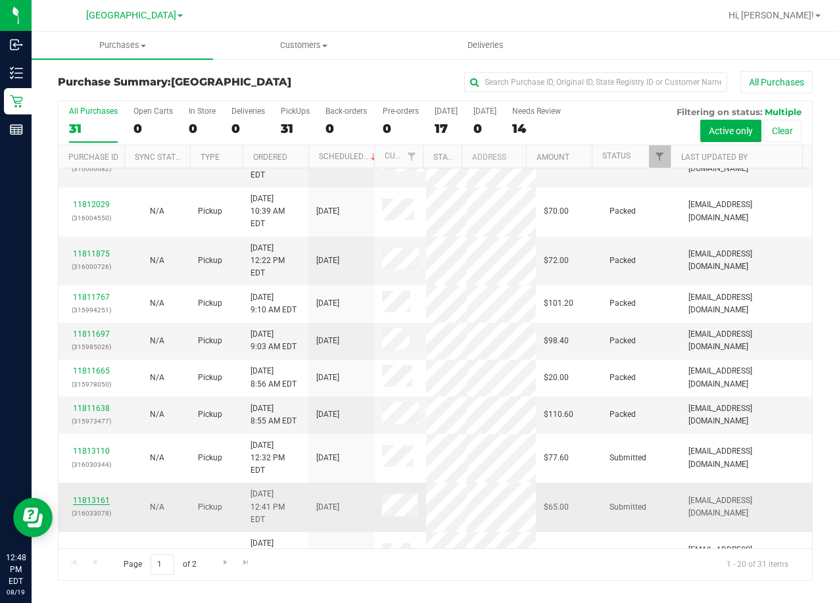
click at [105, 496] on link "11813161" at bounding box center [91, 500] width 37 height 9
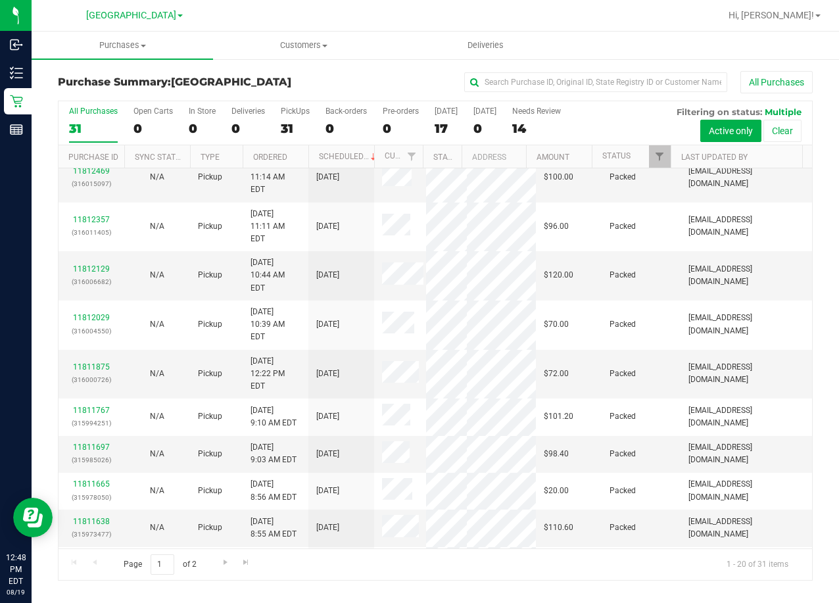
scroll to position [374, 0]
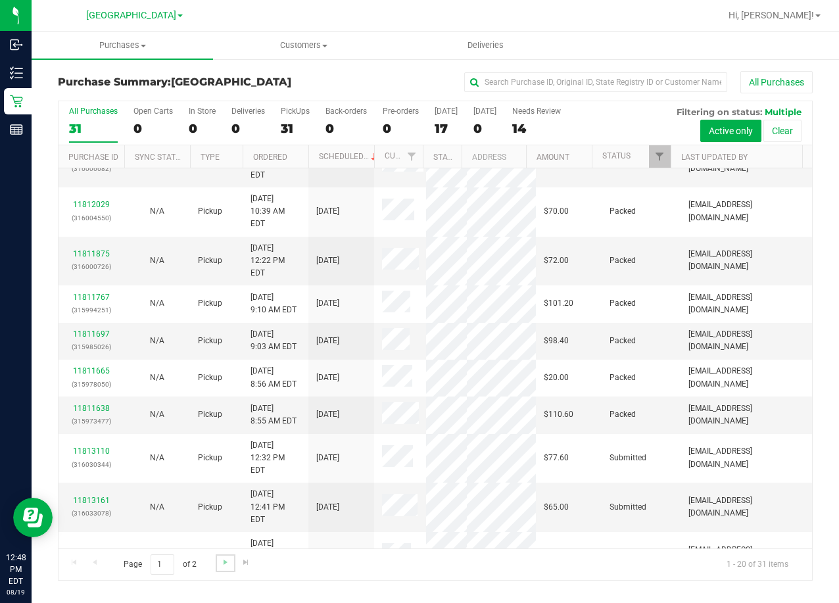
click at [228, 557] on link "Go to the next page" at bounding box center [225, 564] width 19 height 18
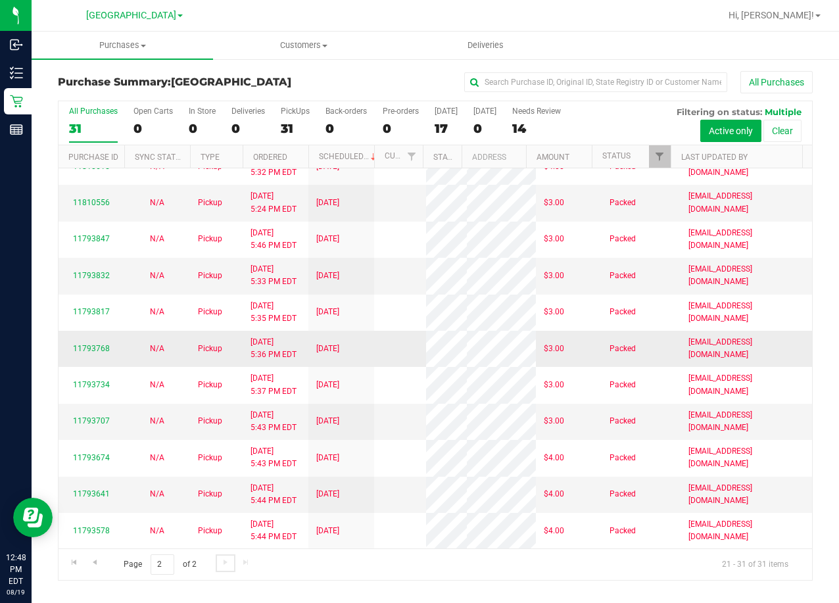
scroll to position [0, 0]
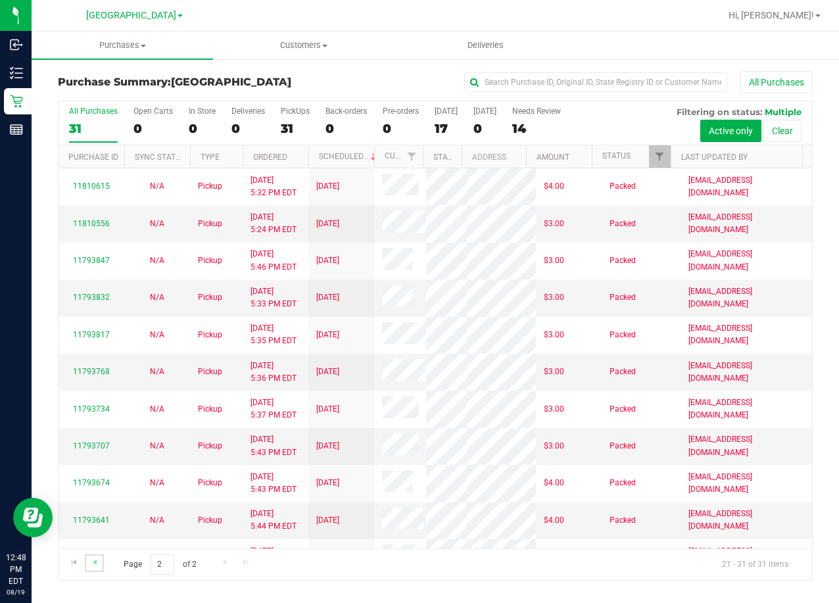
click at [103, 560] on link "Go to the previous page" at bounding box center [94, 564] width 19 height 18
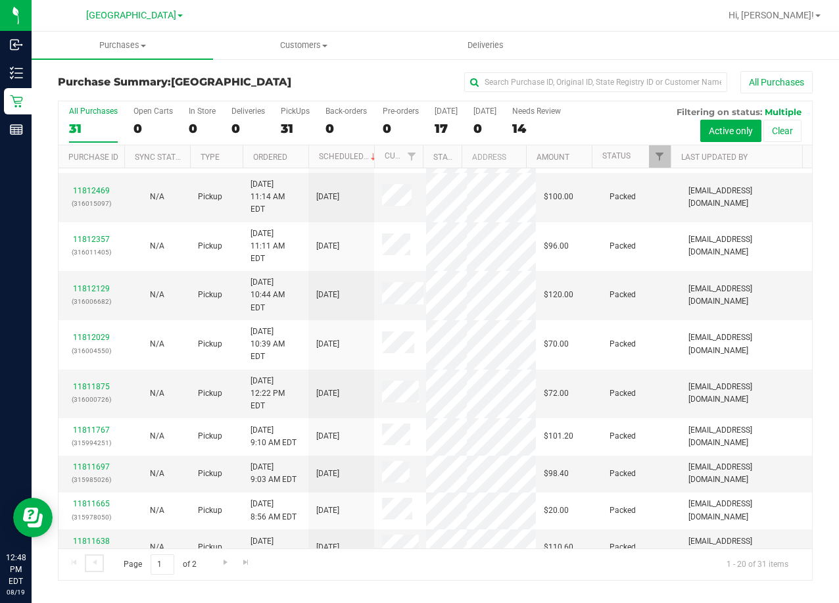
scroll to position [374, 0]
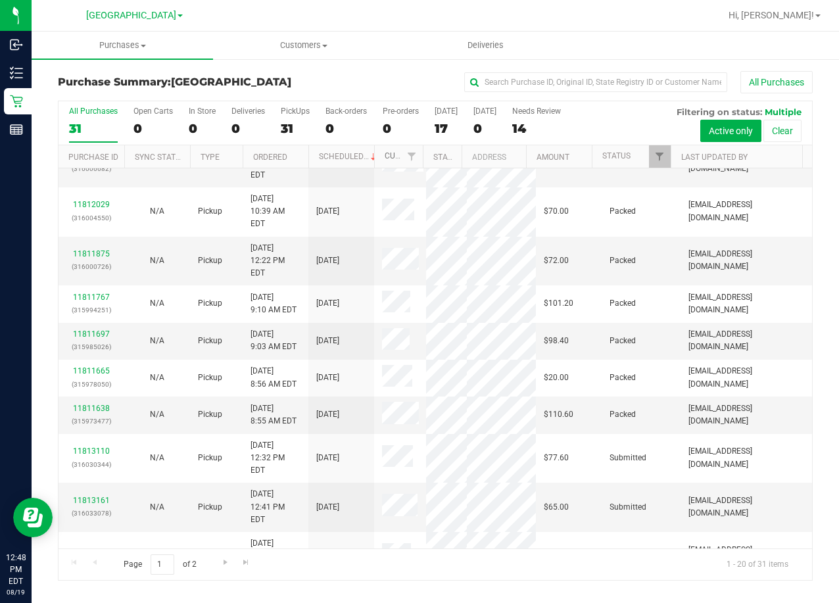
click at [392, 158] on link "Customer" at bounding box center [405, 155] width 41 height 9
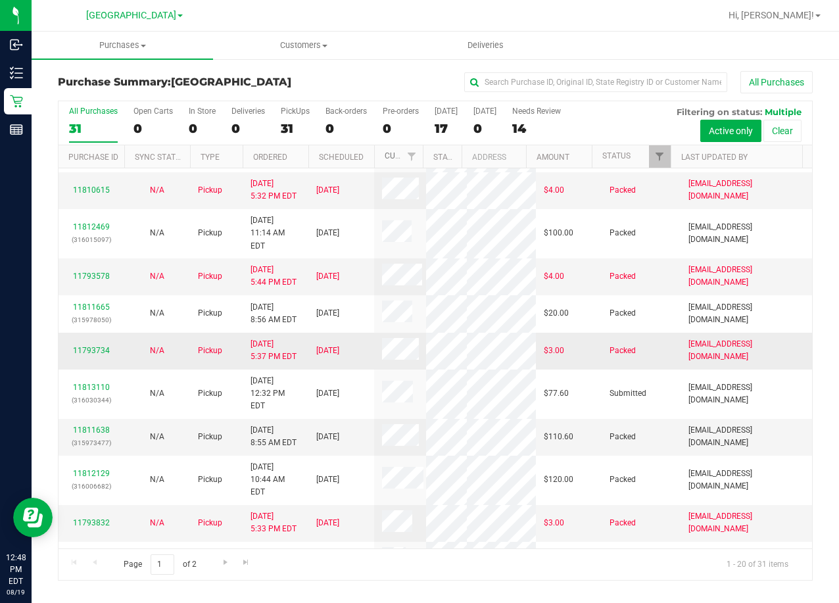
scroll to position [395, 0]
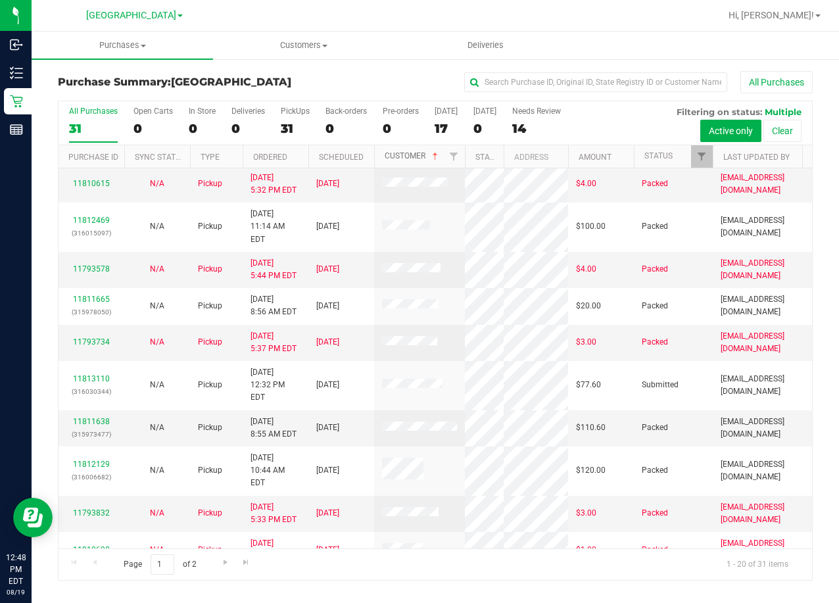
drag, startPoint x: 420, startPoint y: 149, endPoint x: 470, endPoint y: 165, distance: 53.3
click at [470, 165] on div "Purchase ID Sync Status Type Ordered Scheduled Customer State Registry ID Addre…" at bounding box center [431, 156] width 745 height 22
click at [558, 178] on div "All Purchases 31 Open Carts 0 In Store 0 Deliveries 0 PickUps 31 Back-orders 0 …" at bounding box center [435, 341] width 755 height 480
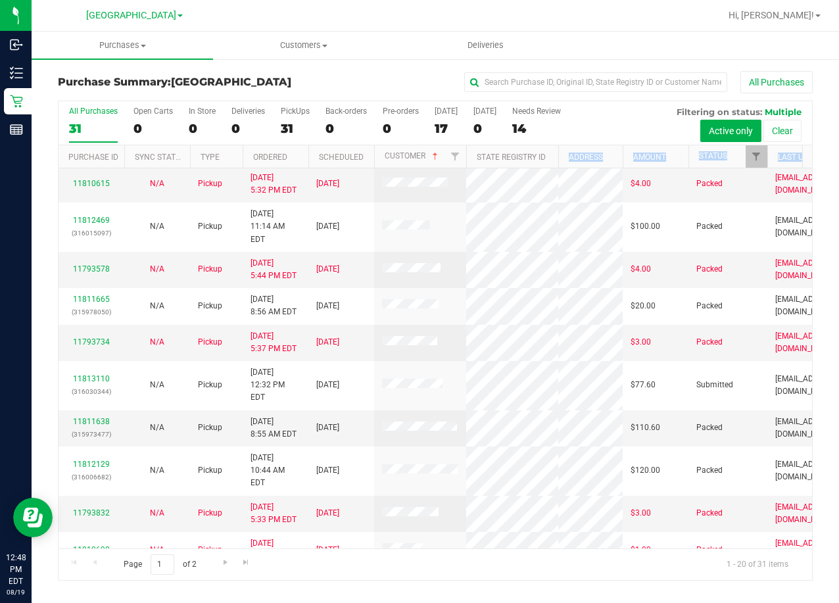
click at [558, 178] on div "All Purchases 31 Open Carts 0 In Store 0 Deliveries 0 PickUps 31 Back-orders 0 …" at bounding box center [435, 341] width 755 height 480
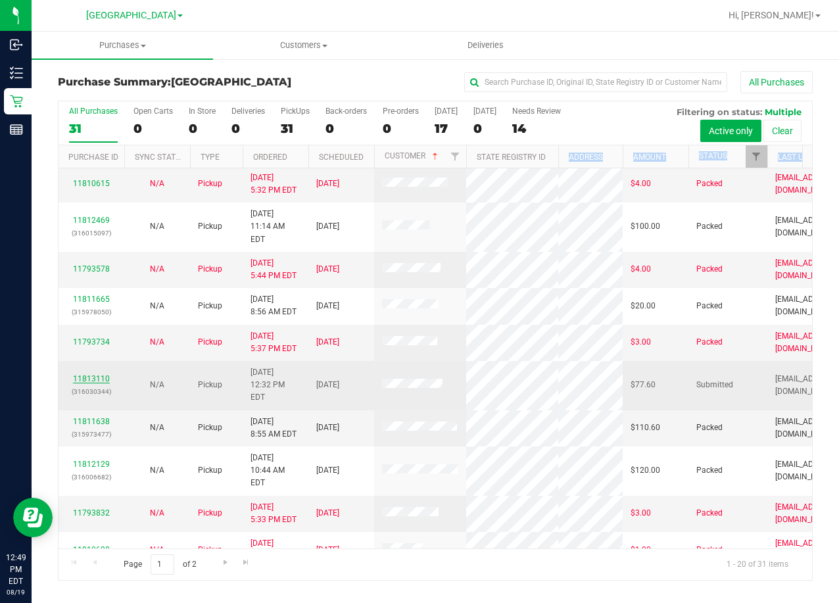
click at [92, 384] on link "11813110" at bounding box center [91, 378] width 37 height 9
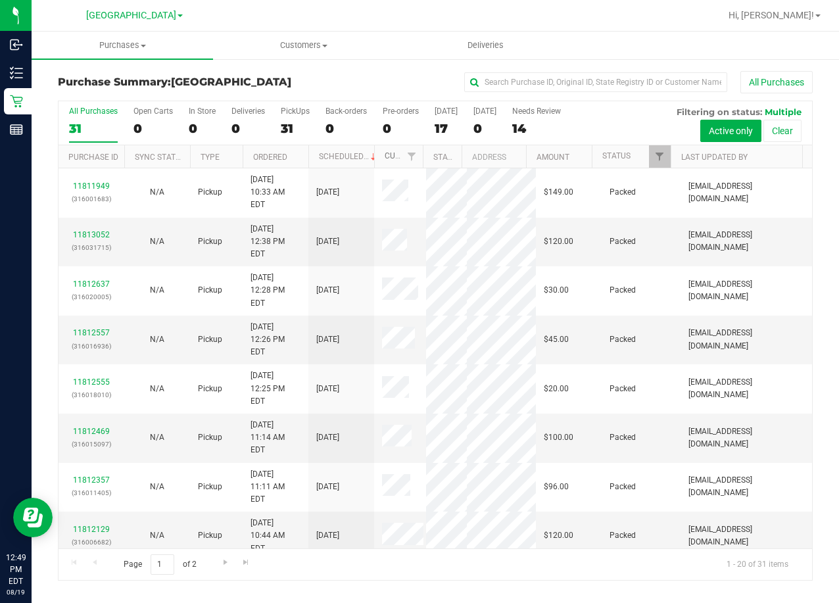
click at [391, 155] on link "Customer" at bounding box center [405, 155] width 41 height 9
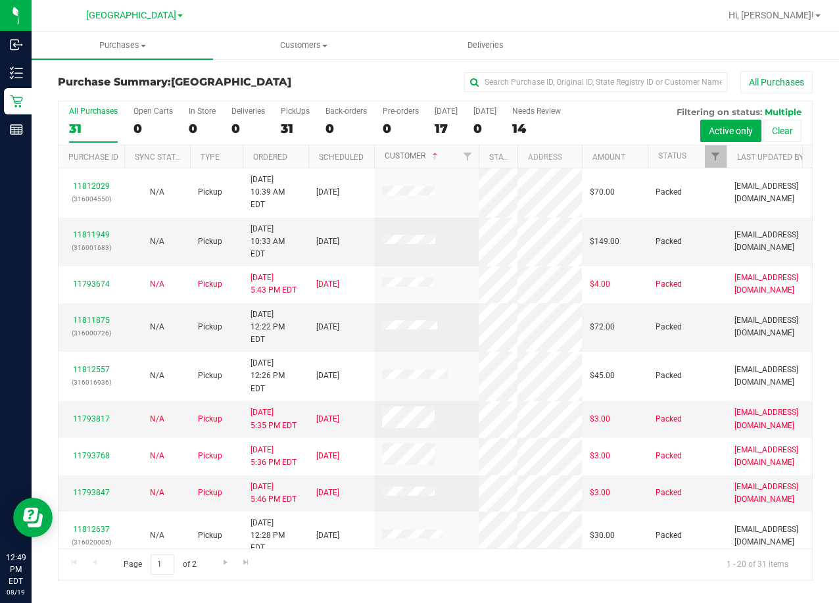
click at [512, 175] on div "All Purchases 31 Open Carts 0 In Store 0 Deliveries 0 PickUps 31 Back-orders 0 …" at bounding box center [435, 341] width 755 height 480
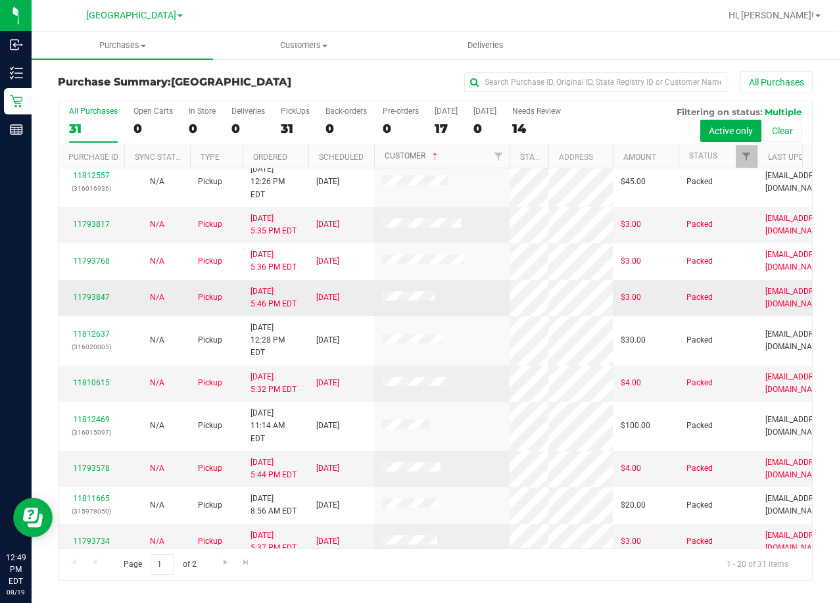
scroll to position [460, 0]
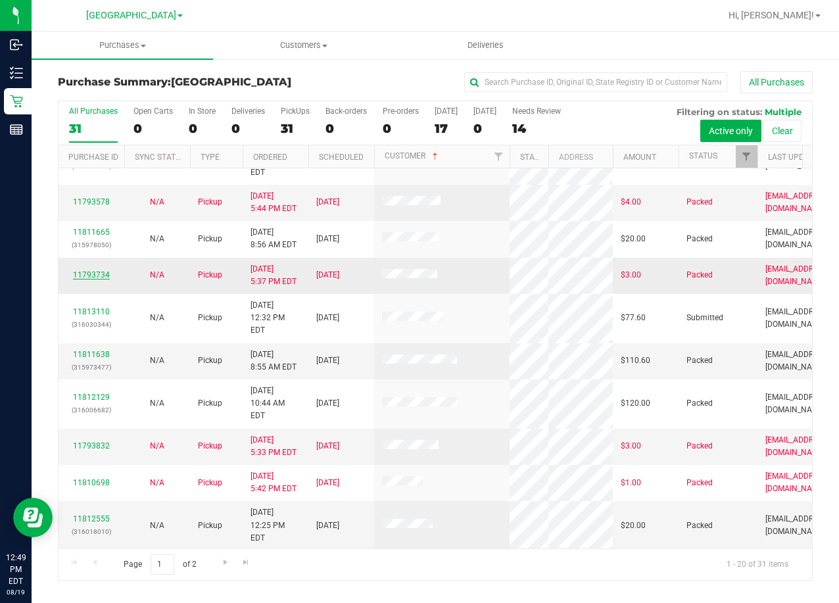
click at [91, 280] on link "11793734" at bounding box center [91, 274] width 37 height 9
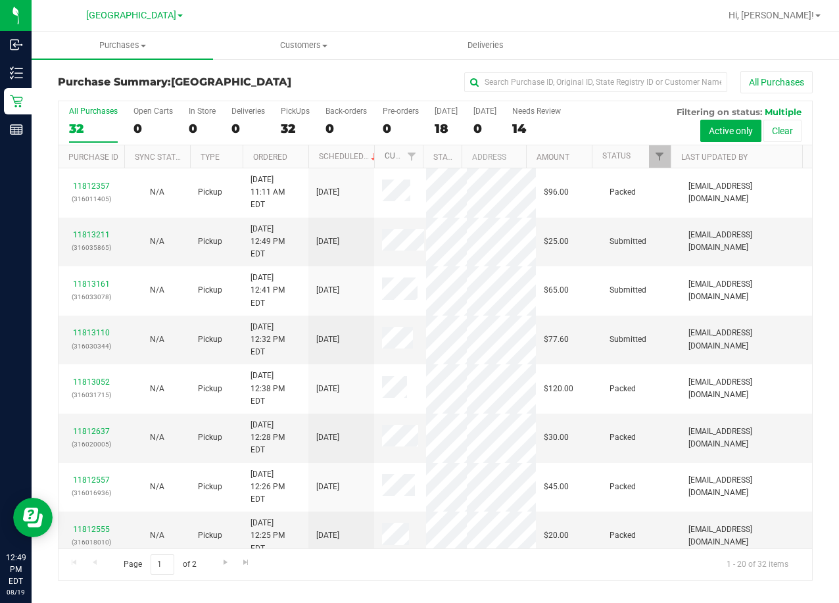
click at [397, 157] on link "Customer" at bounding box center [405, 155] width 41 height 9
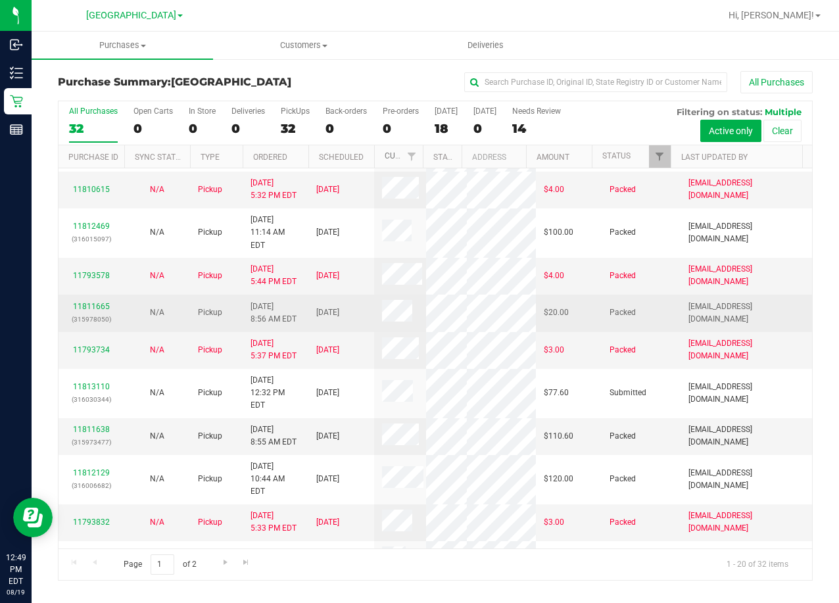
scroll to position [395, 0]
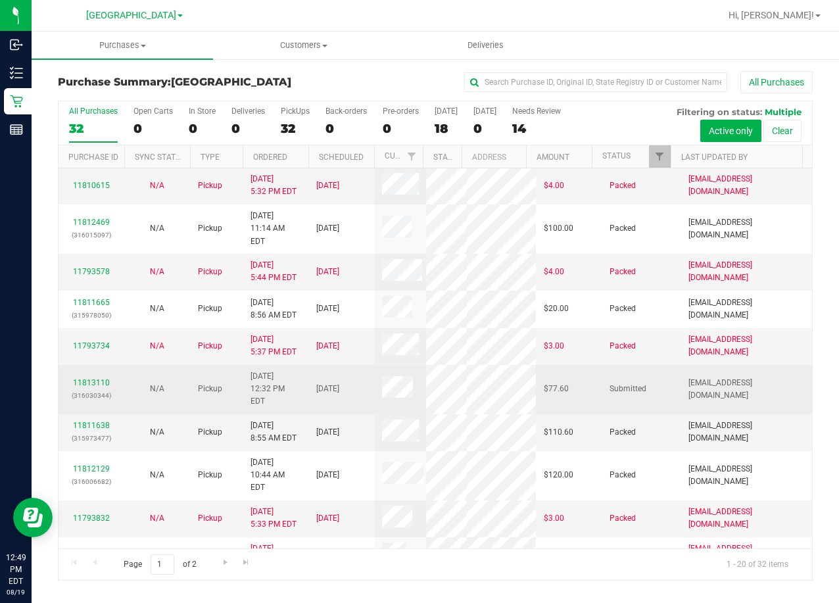
click at [97, 402] on td "11813110 (316030344)" at bounding box center [92, 389] width 66 height 49
click at [89, 387] on link "11813110" at bounding box center [91, 382] width 37 height 9
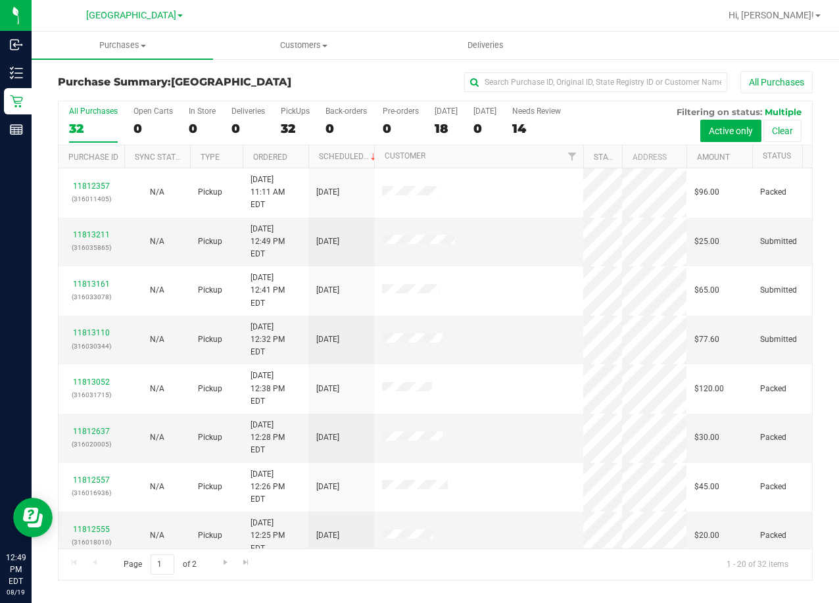
drag, startPoint x: 426, startPoint y: 152, endPoint x: 586, endPoint y: 160, distance: 160.7
click at [586, 160] on div "Purchase ID Sync Status Type Ordered Scheduled Customer State Registry ID Addre…" at bounding box center [431, 156] width 745 height 22
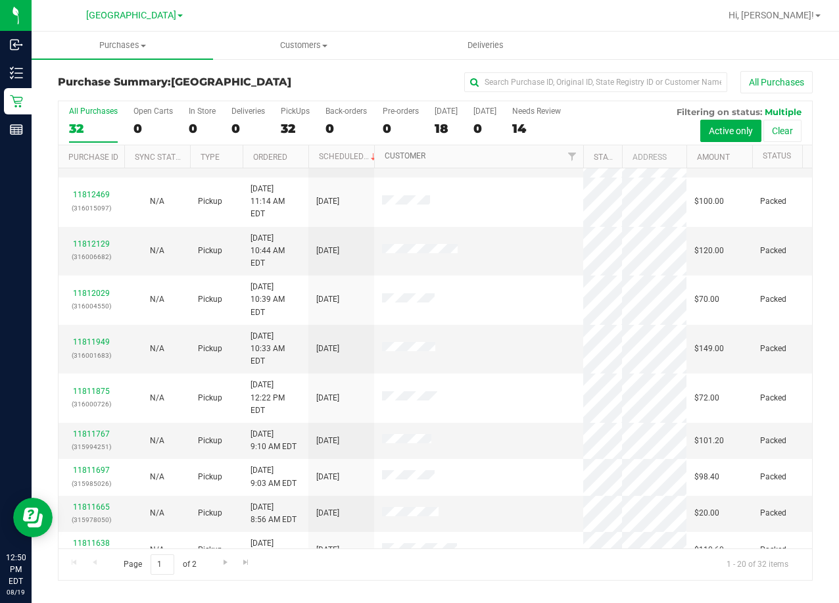
click at [409, 156] on link "Customer" at bounding box center [405, 155] width 41 height 9
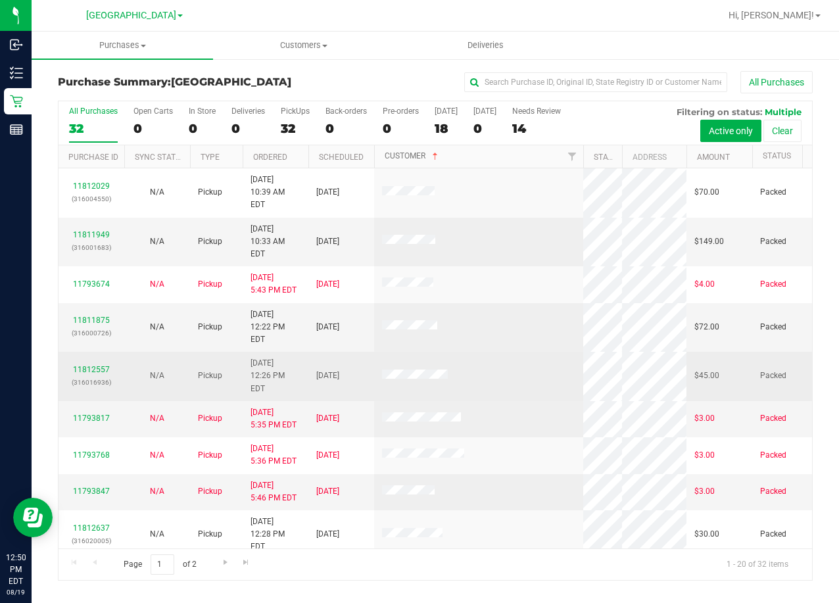
scroll to position [460, 0]
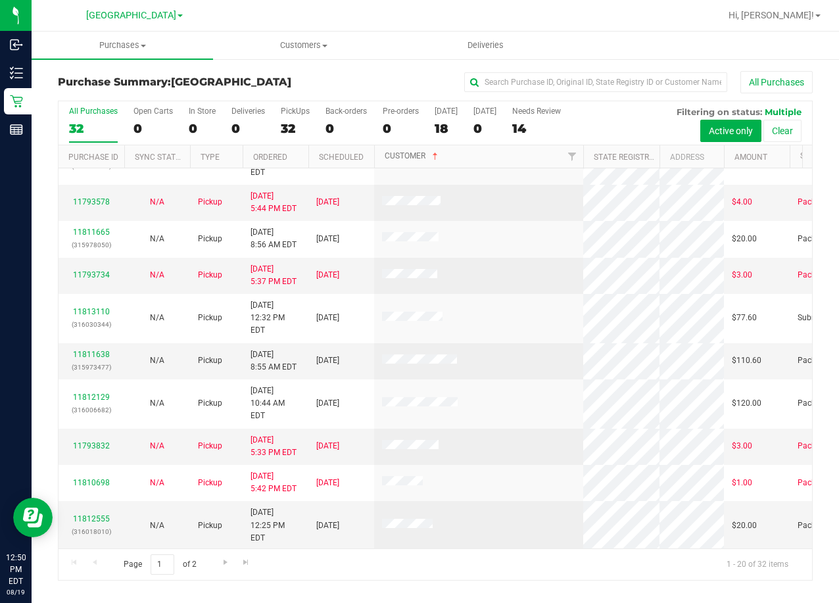
drag, startPoint x: 621, startPoint y: 150, endPoint x: 662, endPoint y: 161, distance: 42.8
click at [662, 161] on div "Purchase ID Sync Status Type Ordered Scheduled Customer State Registry ID Addre…" at bounding box center [431, 156] width 745 height 22
click at [84, 280] on link "11793734" at bounding box center [91, 274] width 37 height 9
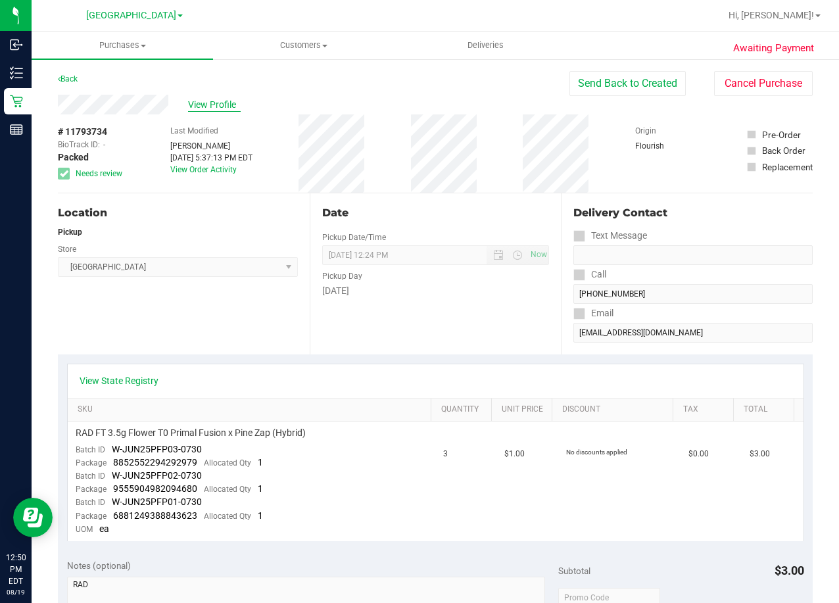
click at [220, 104] on span "View Profile" at bounding box center [214, 105] width 53 height 14
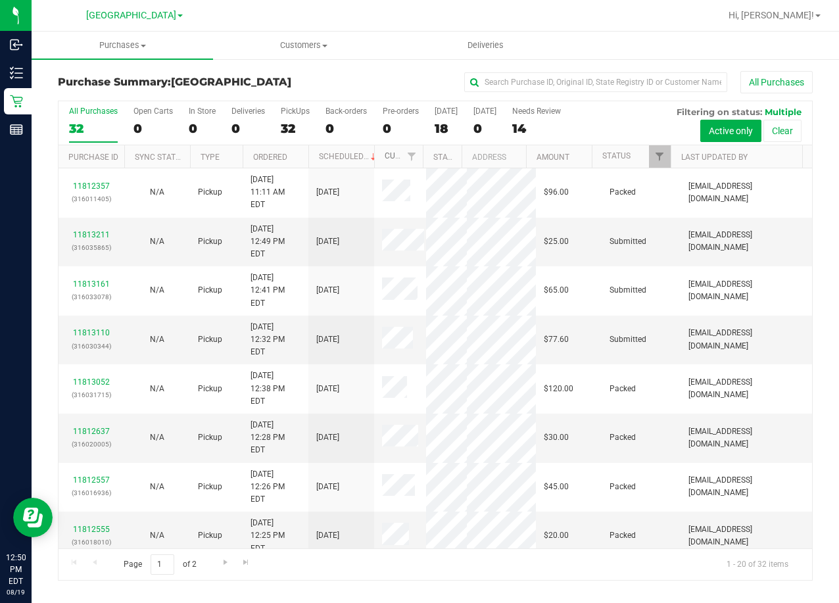
click at [392, 156] on link "Customer" at bounding box center [405, 155] width 41 height 9
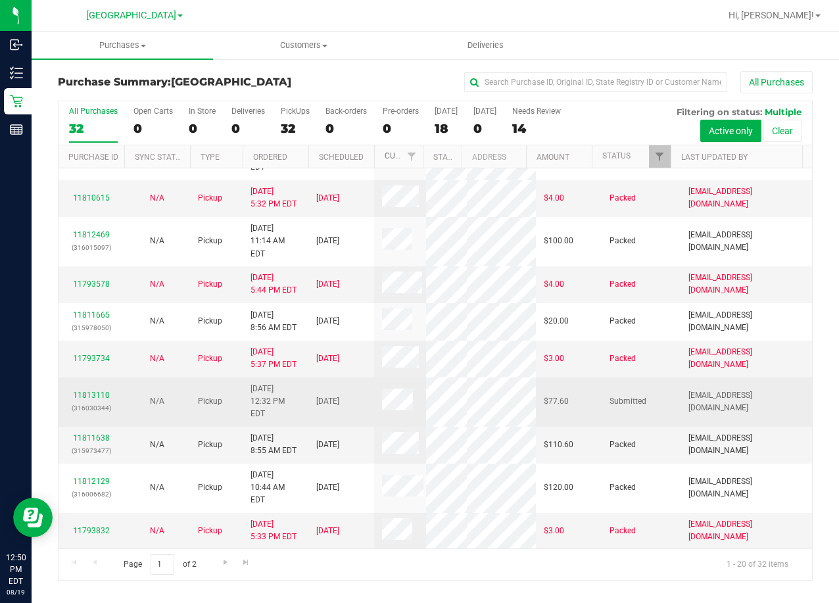
scroll to position [395, 0]
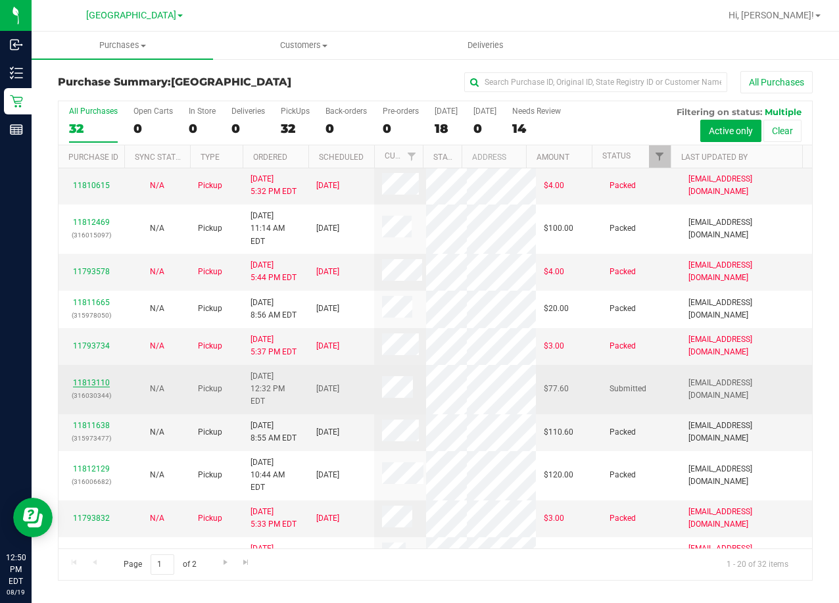
click at [89, 387] on link "11813110" at bounding box center [91, 382] width 37 height 9
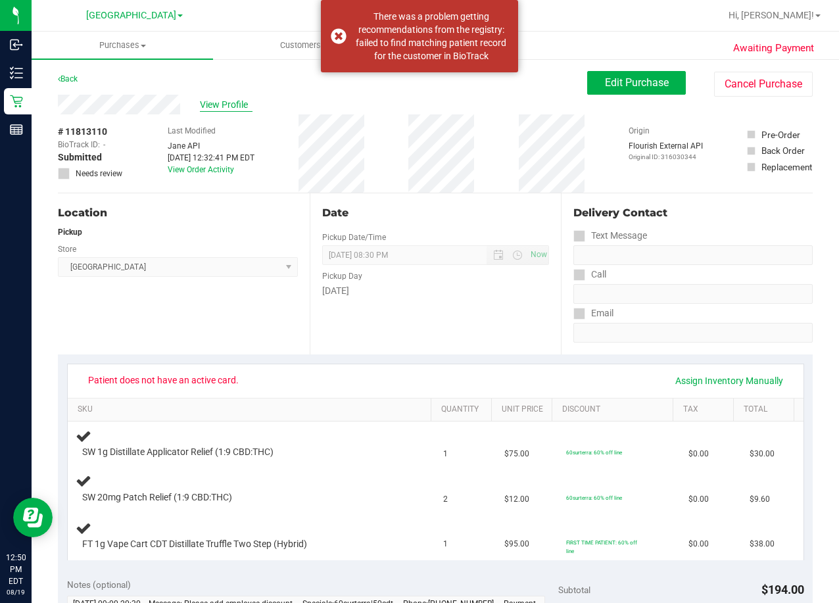
click at [224, 101] on span "View Profile" at bounding box center [226, 105] width 53 height 14
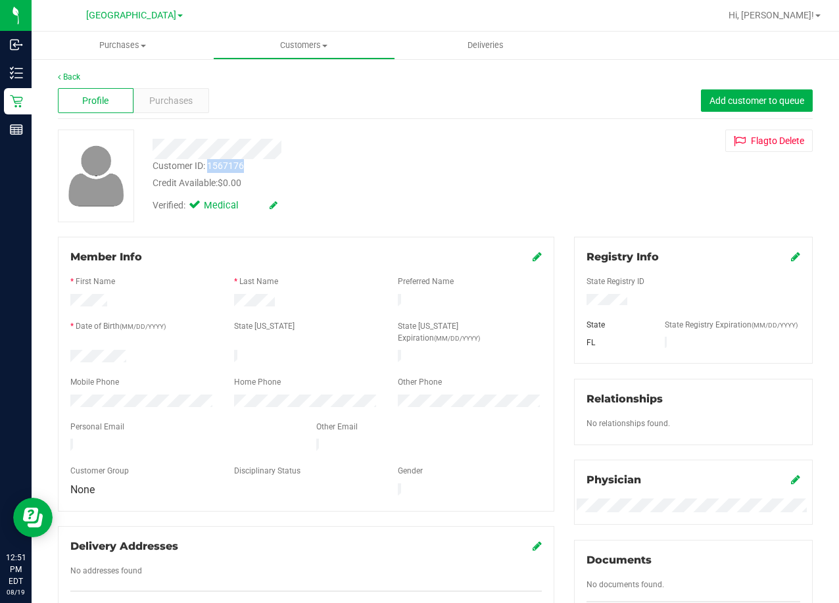
drag, startPoint x: 251, startPoint y: 168, endPoint x: 211, endPoint y: 171, distance: 40.9
click at [211, 171] on div "Customer ID: 1567176 Credit Available: $0.00" at bounding box center [336, 174] width 387 height 31
copy div "1567176"
click at [295, 51] on uib-tab-heading "Customers All customers Add a new customer All physicians" at bounding box center [304, 45] width 180 height 26
click at [300, 47] on span "Customers" at bounding box center [304, 45] width 182 height 12
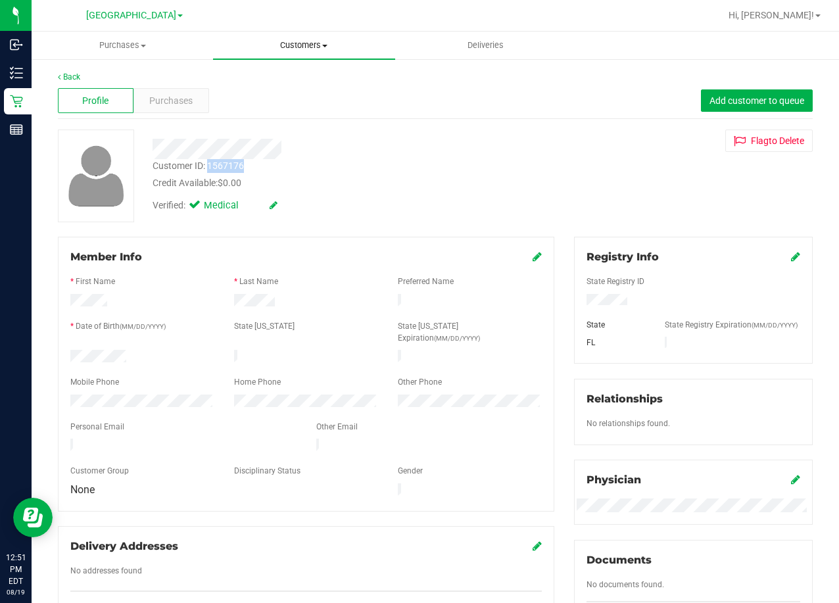
click at [295, 49] on span "Customers" at bounding box center [304, 45] width 182 height 12
click at [282, 78] on span "All customers" at bounding box center [260, 79] width 95 height 11
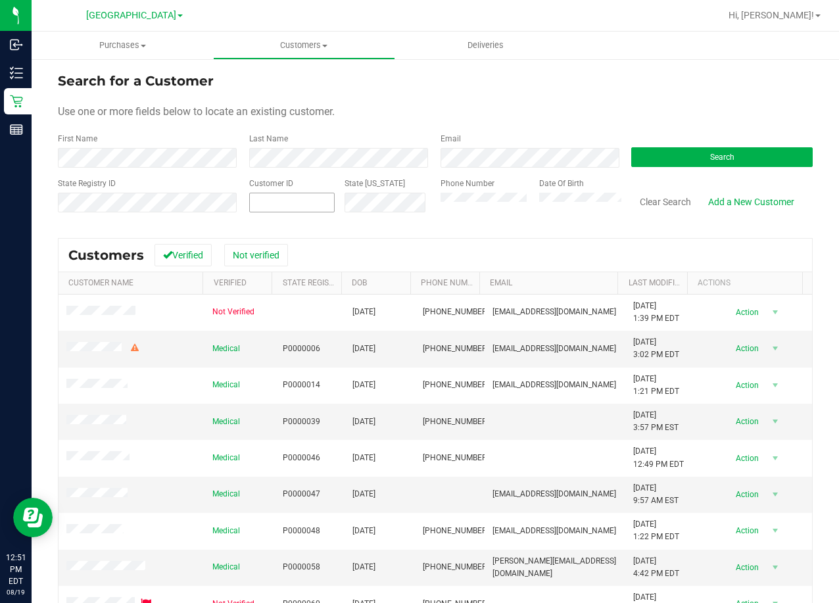
click at [284, 202] on span at bounding box center [292, 203] width 86 height 20
paste input "1567176"
type input "1567176"
click at [647, 144] on div "Search" at bounding box center [717, 150] width 191 height 35
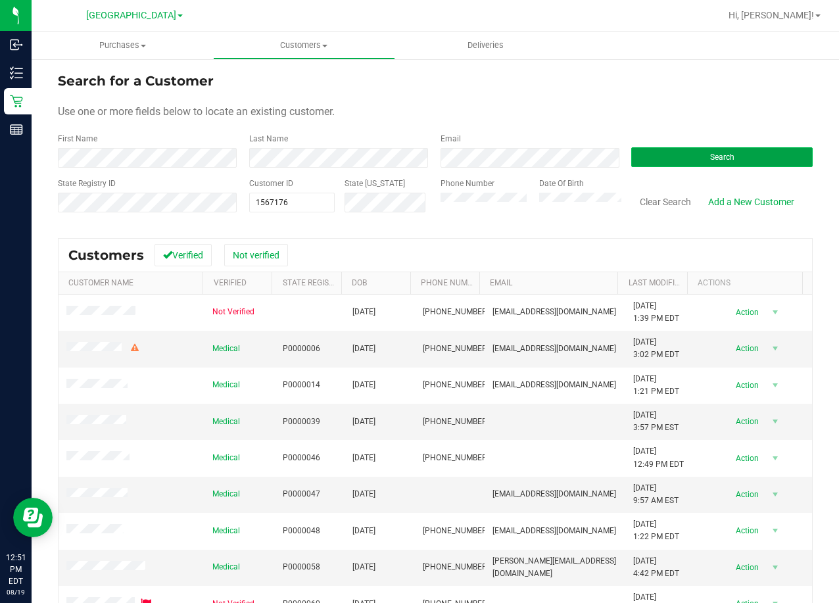
click at [647, 151] on button "Search" at bounding box center [723, 157] width 182 height 20
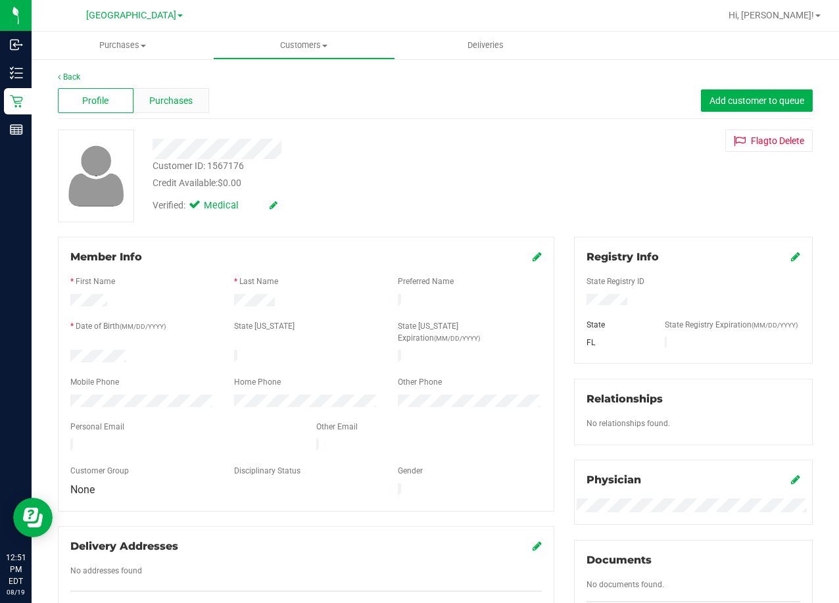
click at [173, 107] on span "Purchases" at bounding box center [170, 101] width 43 height 14
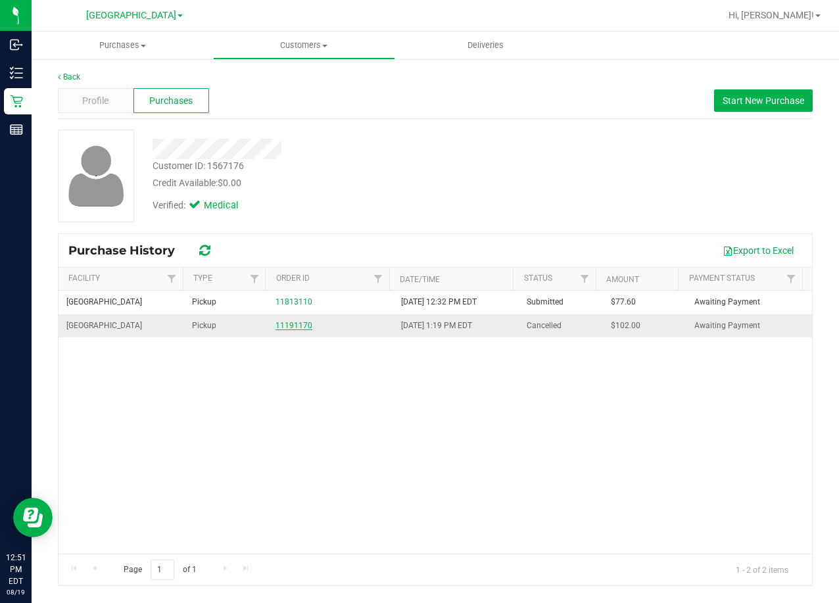
click at [303, 322] on link "11191170" at bounding box center [294, 325] width 37 height 9
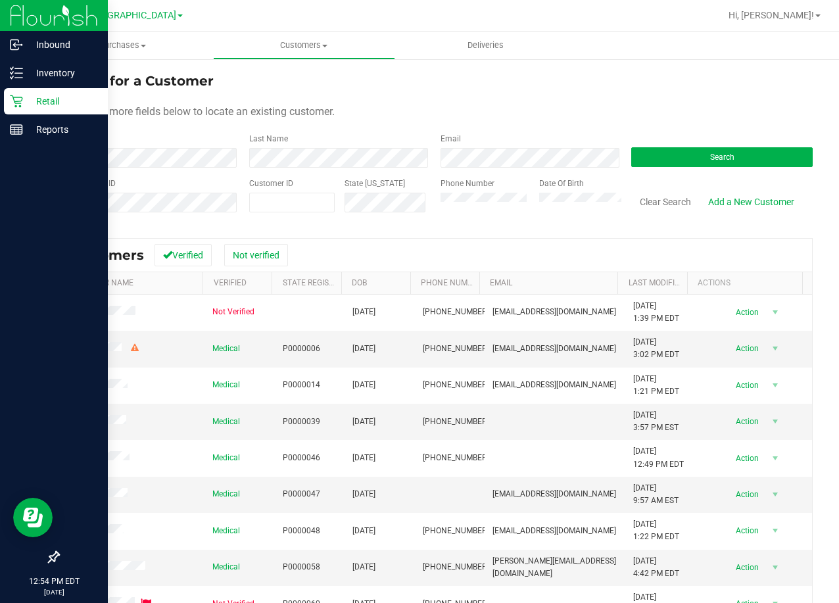
click at [37, 94] on p "Retail" at bounding box center [62, 101] width 79 height 16
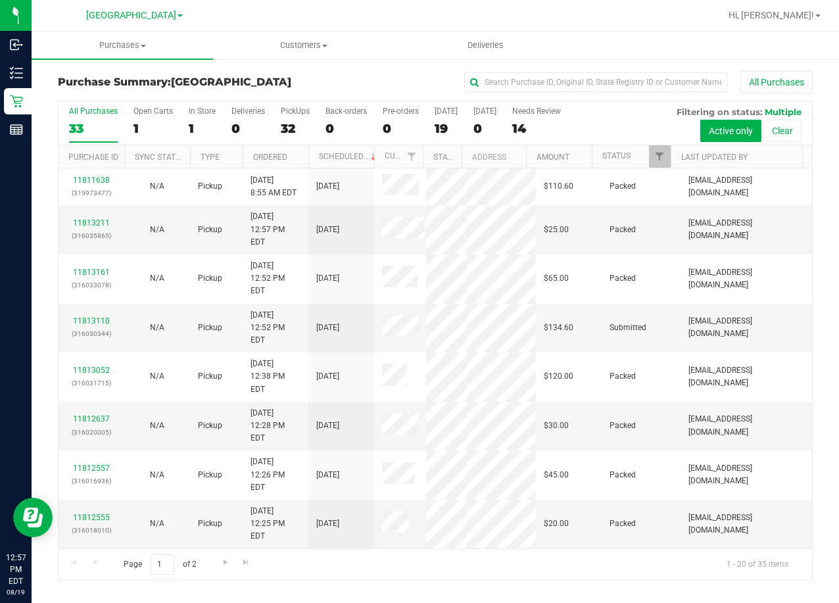
click at [497, 24] on div at bounding box center [477, 16] width 485 height 26
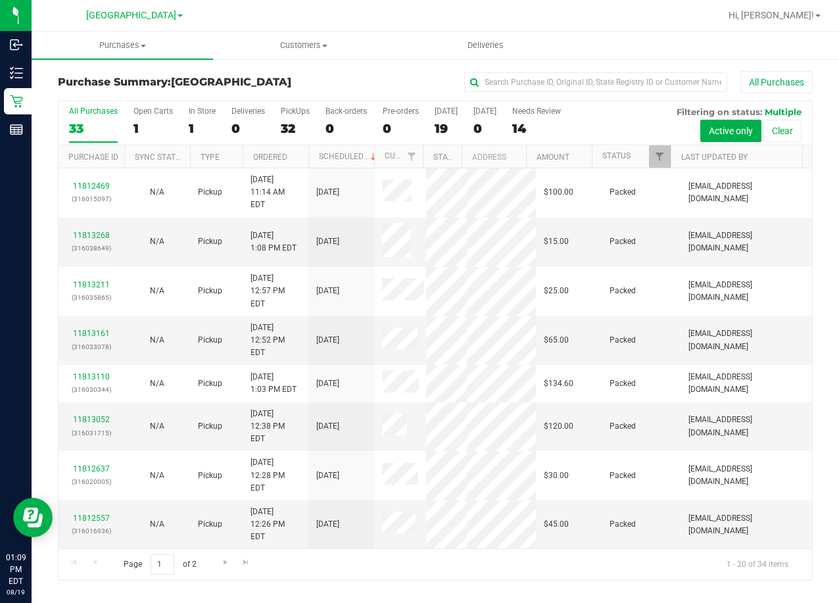
click at [414, 87] on div "All Purchases" at bounding box center [561, 82] width 503 height 22
drag, startPoint x: 422, startPoint y: 155, endPoint x: 434, endPoint y: 167, distance: 16.7
click at [434, 167] on div "Purchase ID Sync Status Type Ordered Scheduled Customer State Registry ID Addre…" at bounding box center [431, 156] width 745 height 22
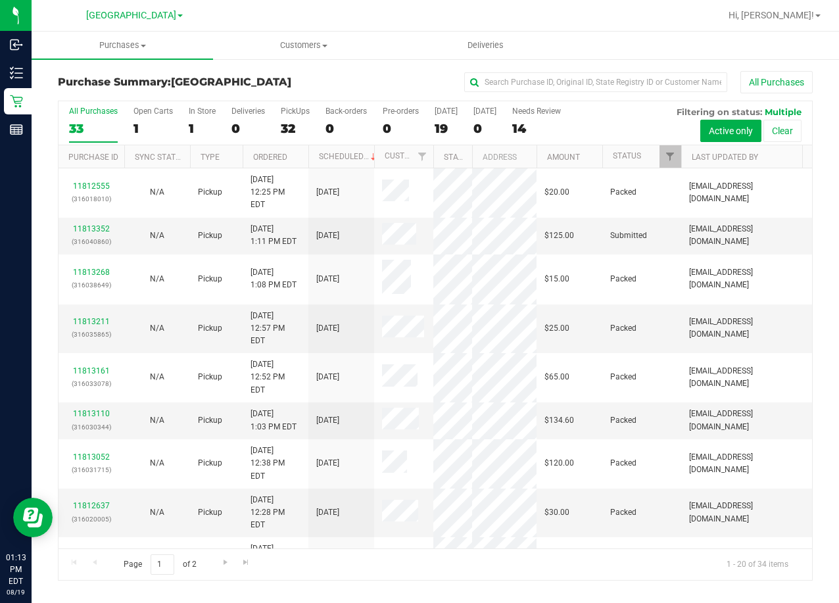
click at [416, 75] on div "All Purchases" at bounding box center [561, 82] width 503 height 22
click at [372, 96] on div "Purchase Summary: Lakeland WC All Purchases" at bounding box center [435, 85] width 755 height 29
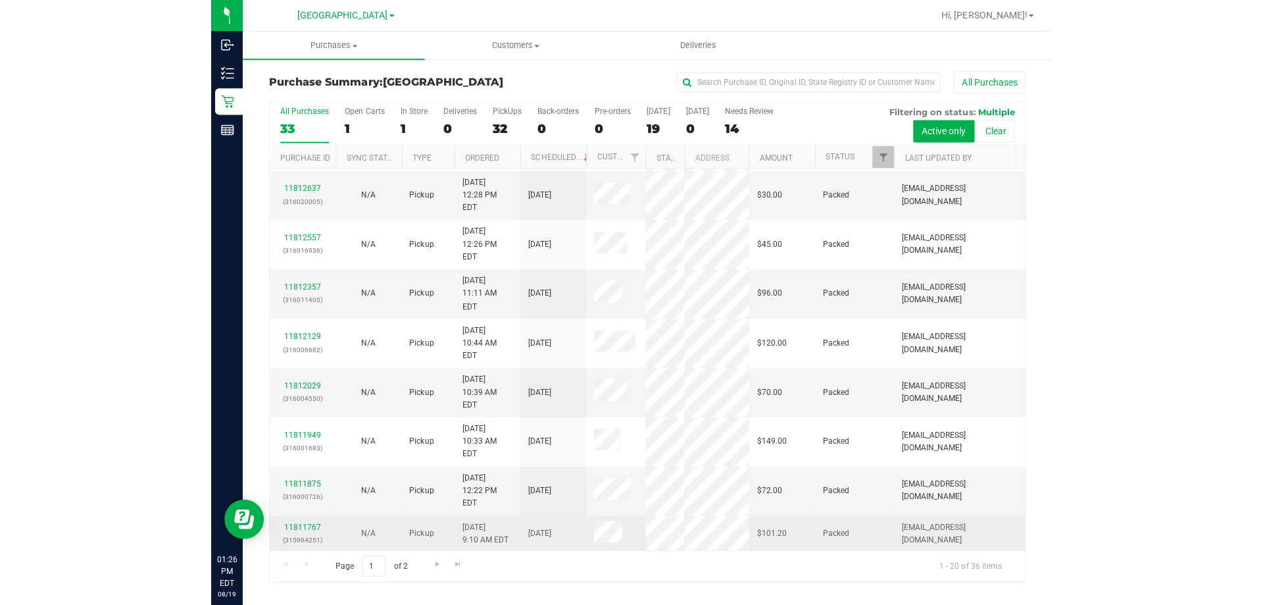
scroll to position [396, 0]
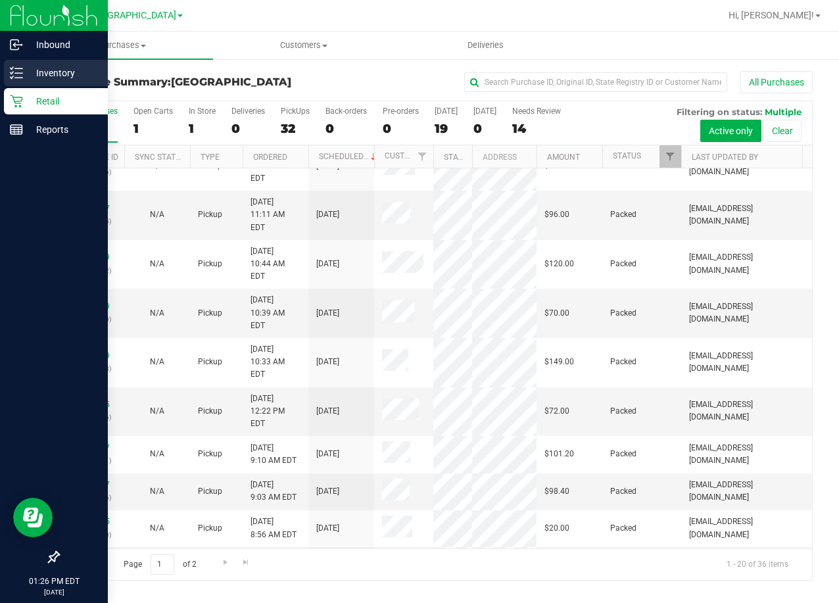
click at [46, 71] on p "Inventory" at bounding box center [62, 73] width 79 height 16
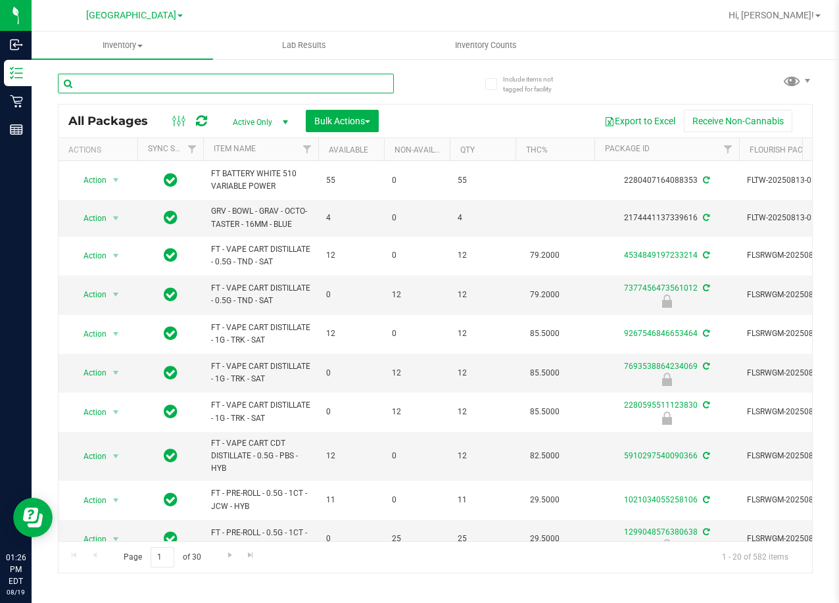
click at [264, 76] on input "text" at bounding box center [226, 84] width 336 height 20
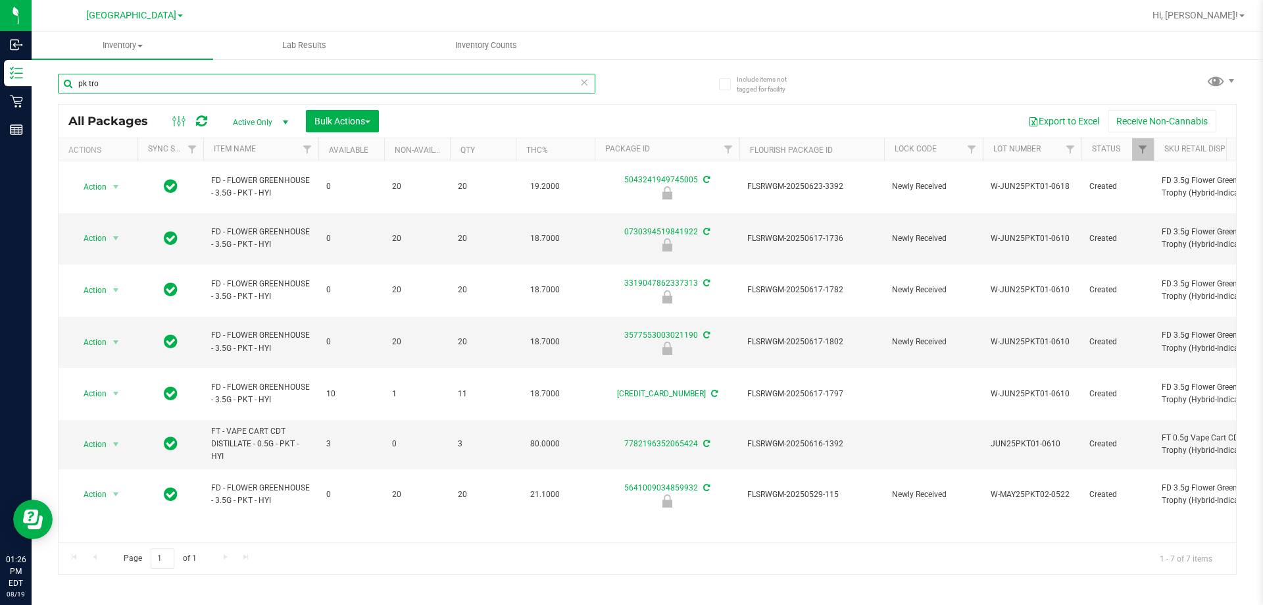
type input "pk tro"
click at [339, 467] on div "Action Action Edit attributes Global inventory Locate package Package audit log…" at bounding box center [647, 351] width 1177 height 381
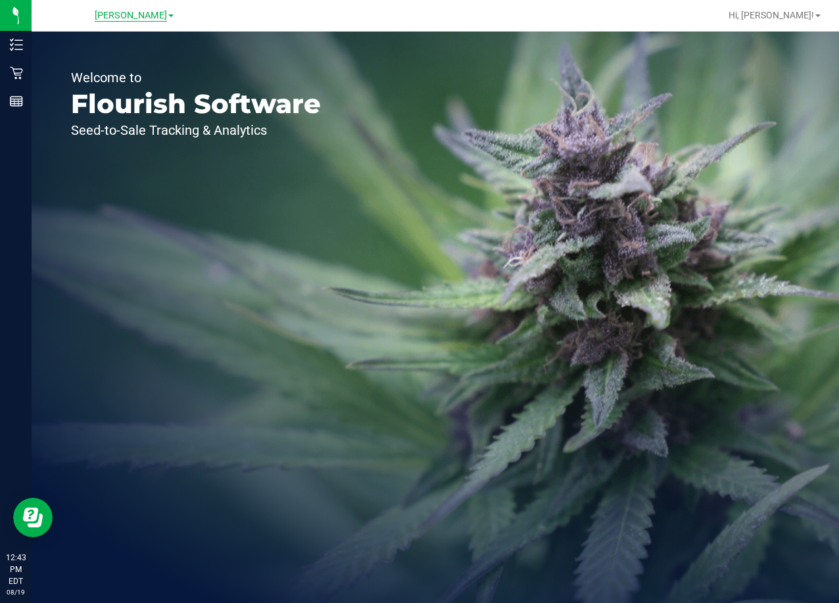
click at [136, 13] on span "[PERSON_NAME]" at bounding box center [131, 16] width 72 height 12
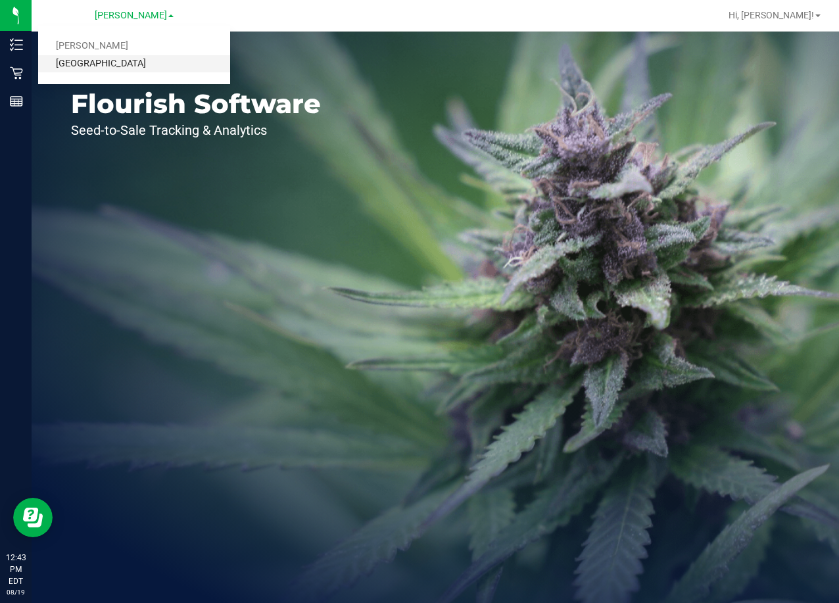
click at [124, 62] on link "[GEOGRAPHIC_DATA]" at bounding box center [134, 64] width 192 height 18
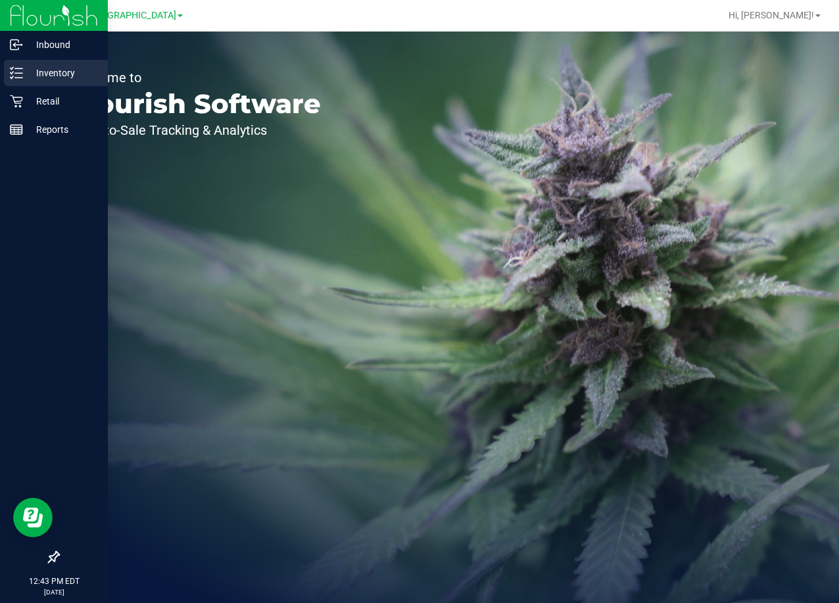
click at [59, 74] on p "Inventory" at bounding box center [62, 73] width 79 height 16
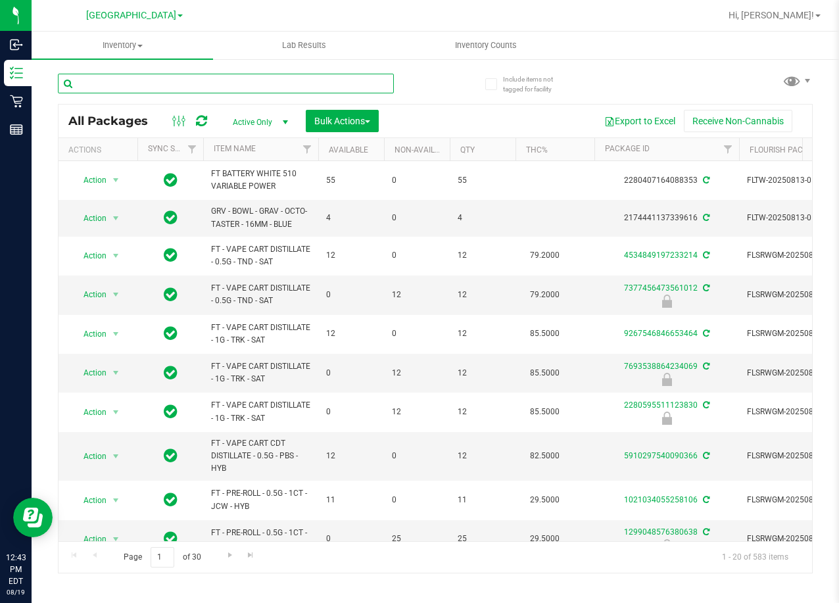
click at [238, 88] on input "text" at bounding box center [226, 84] width 336 height 20
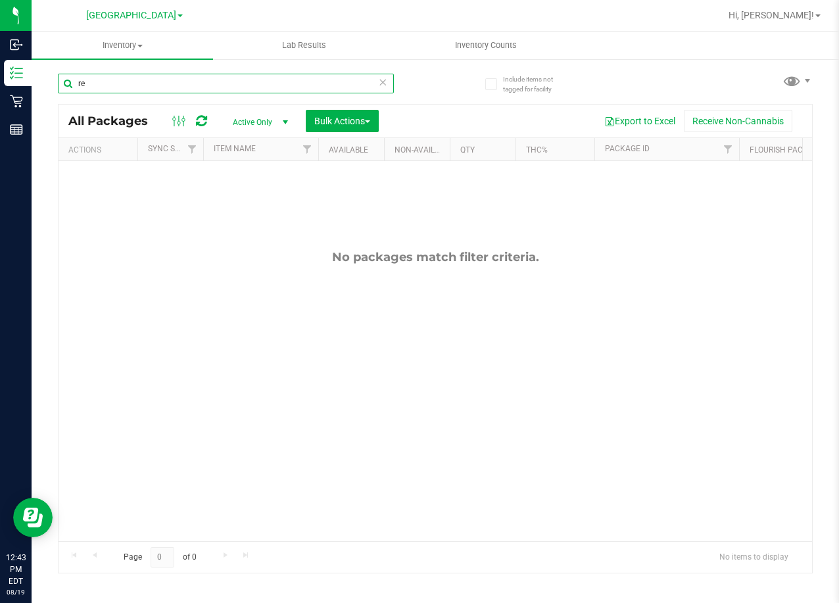
type input "r"
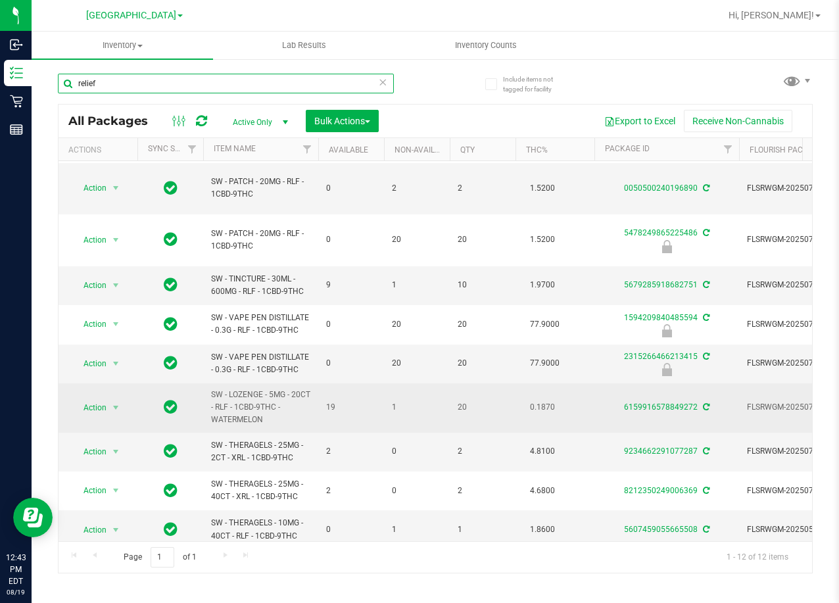
scroll to position [118, 0]
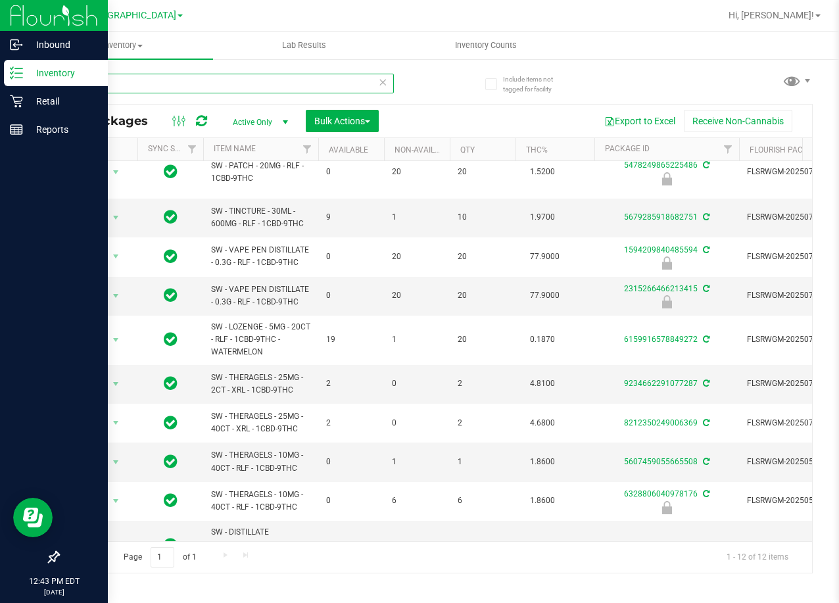
type input "relief"
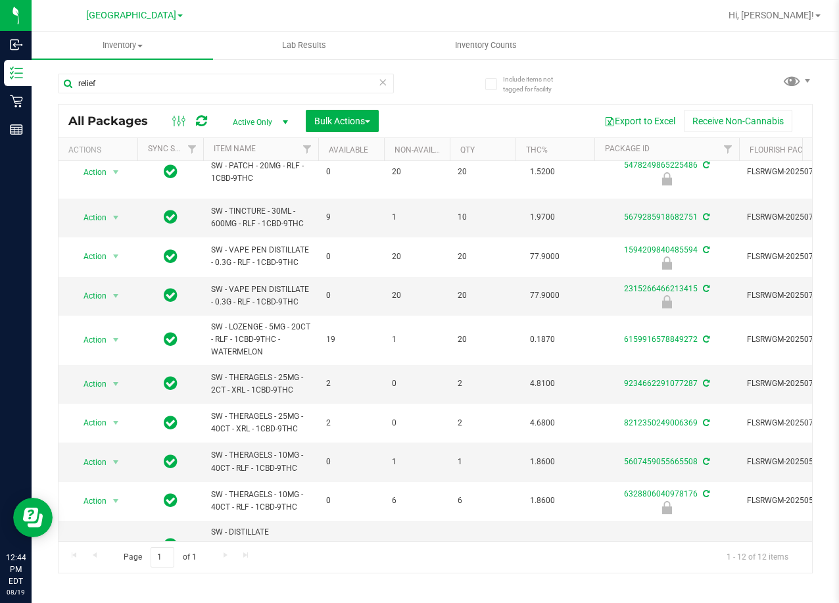
click at [301, 22] on div at bounding box center [477, 16] width 485 height 26
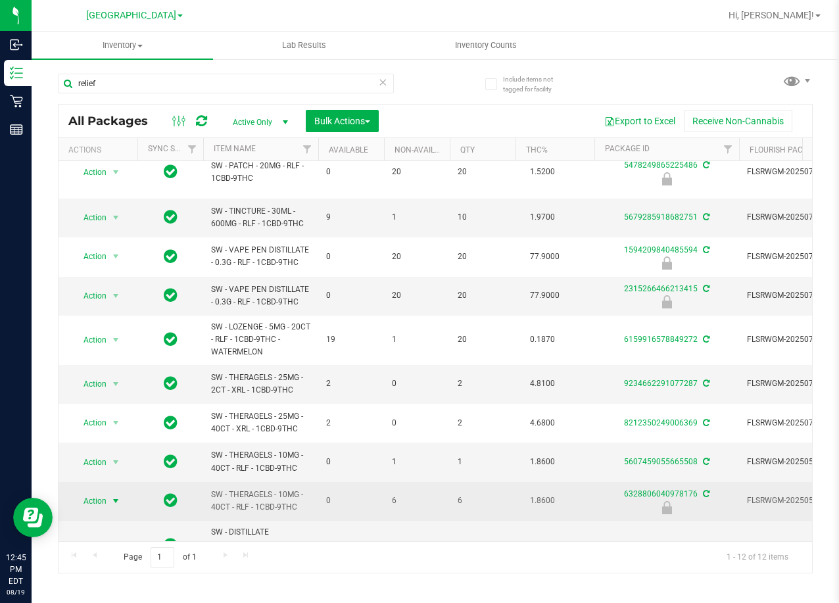
click at [110, 492] on span "select" at bounding box center [116, 501] width 16 height 18
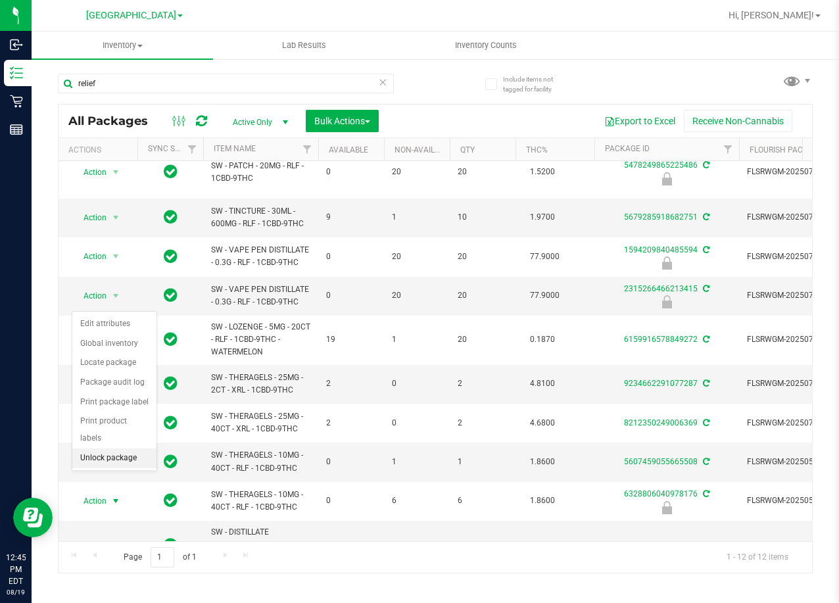
click at [109, 449] on li "Unlock package" at bounding box center [114, 459] width 84 height 20
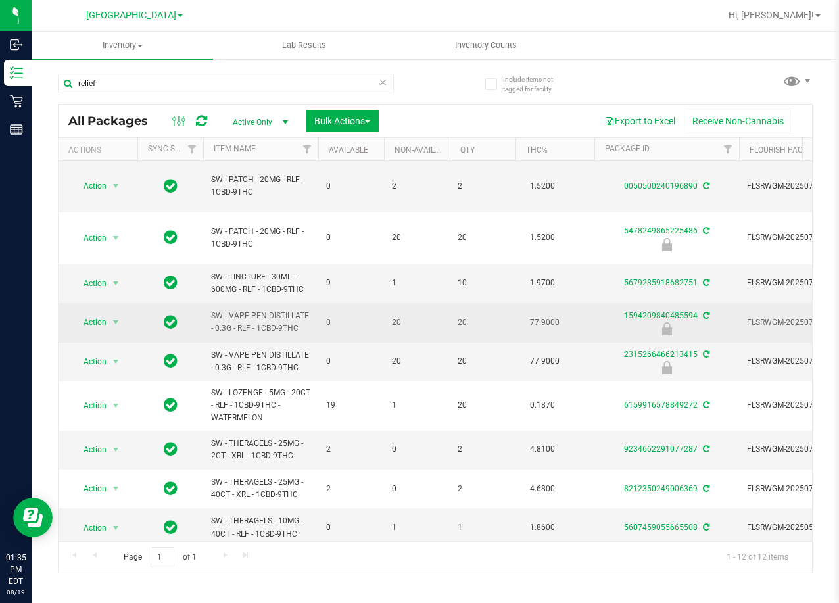
scroll to position [118, 0]
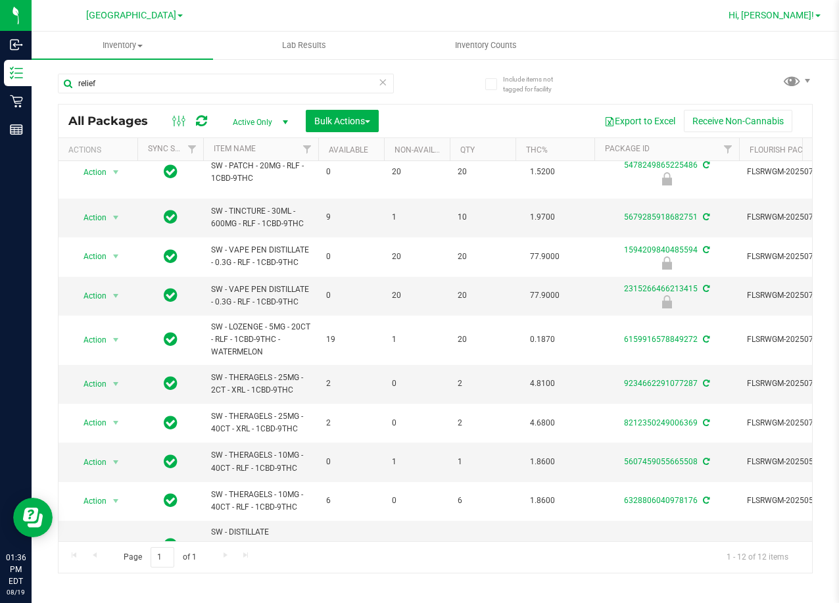
click at [803, 20] on span "Hi, [PERSON_NAME]!" at bounding box center [772, 15] width 86 height 11
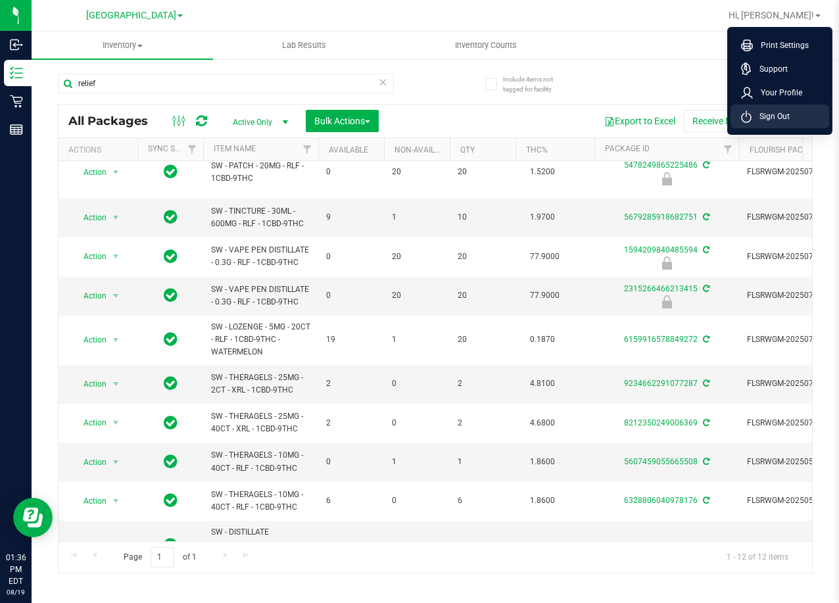
click at [791, 120] on li "Sign Out" at bounding box center [780, 117] width 99 height 24
